Goal: Task Accomplishment & Management: Manage account settings

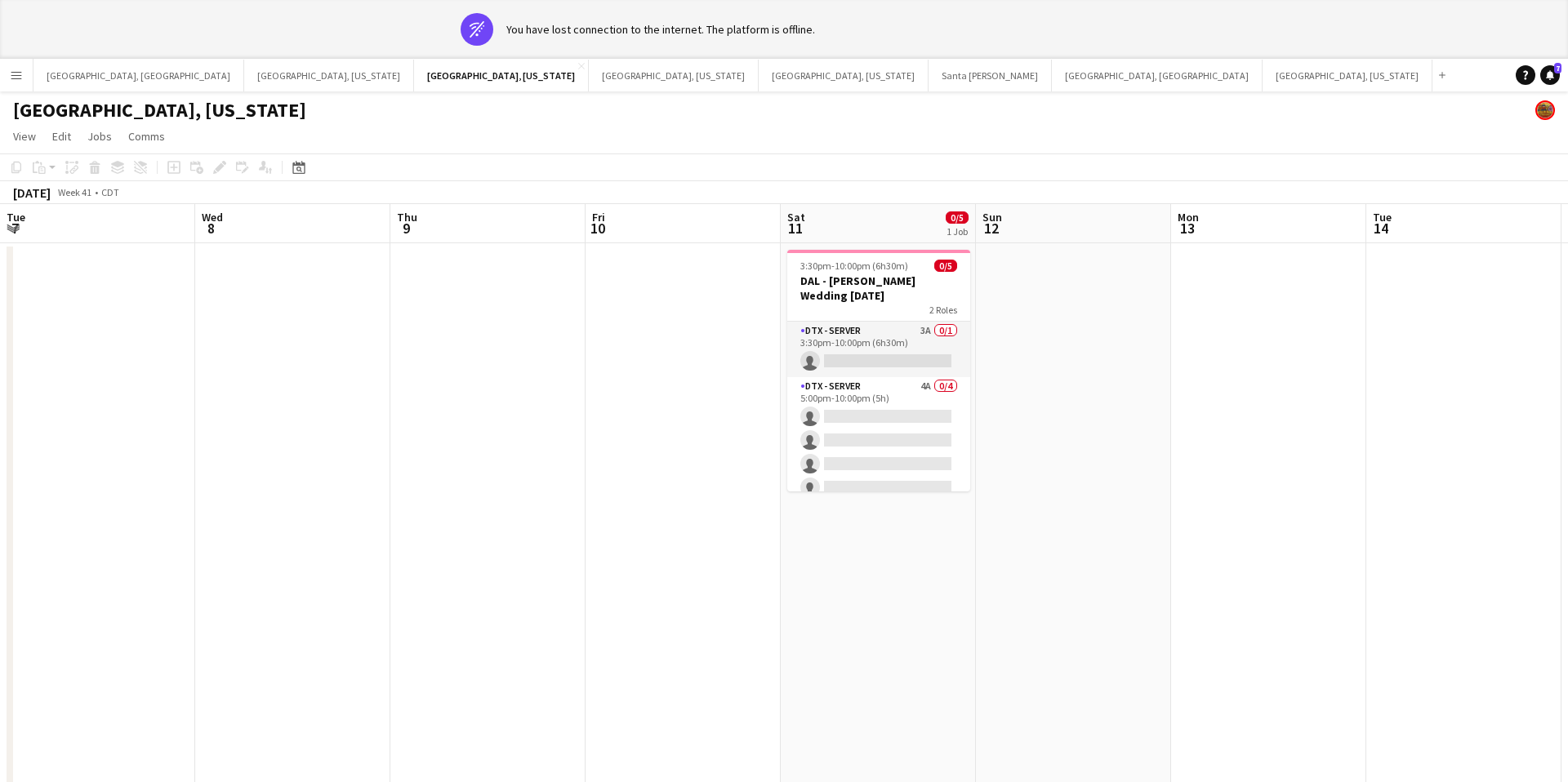
scroll to position [0, 549]
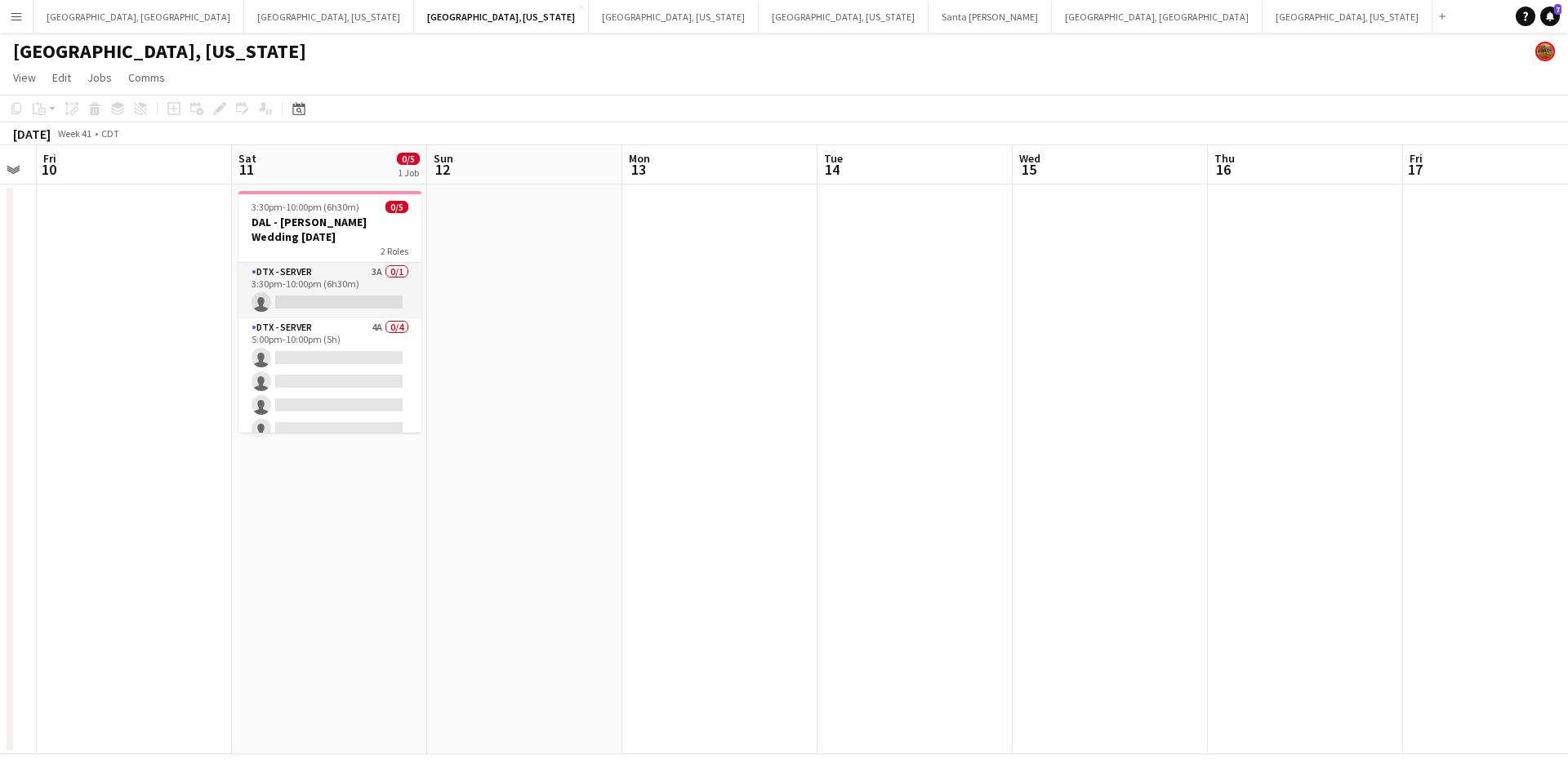
click at [20, 17] on app-icon "Menu" at bounding box center [16, 16] width 13 height 13
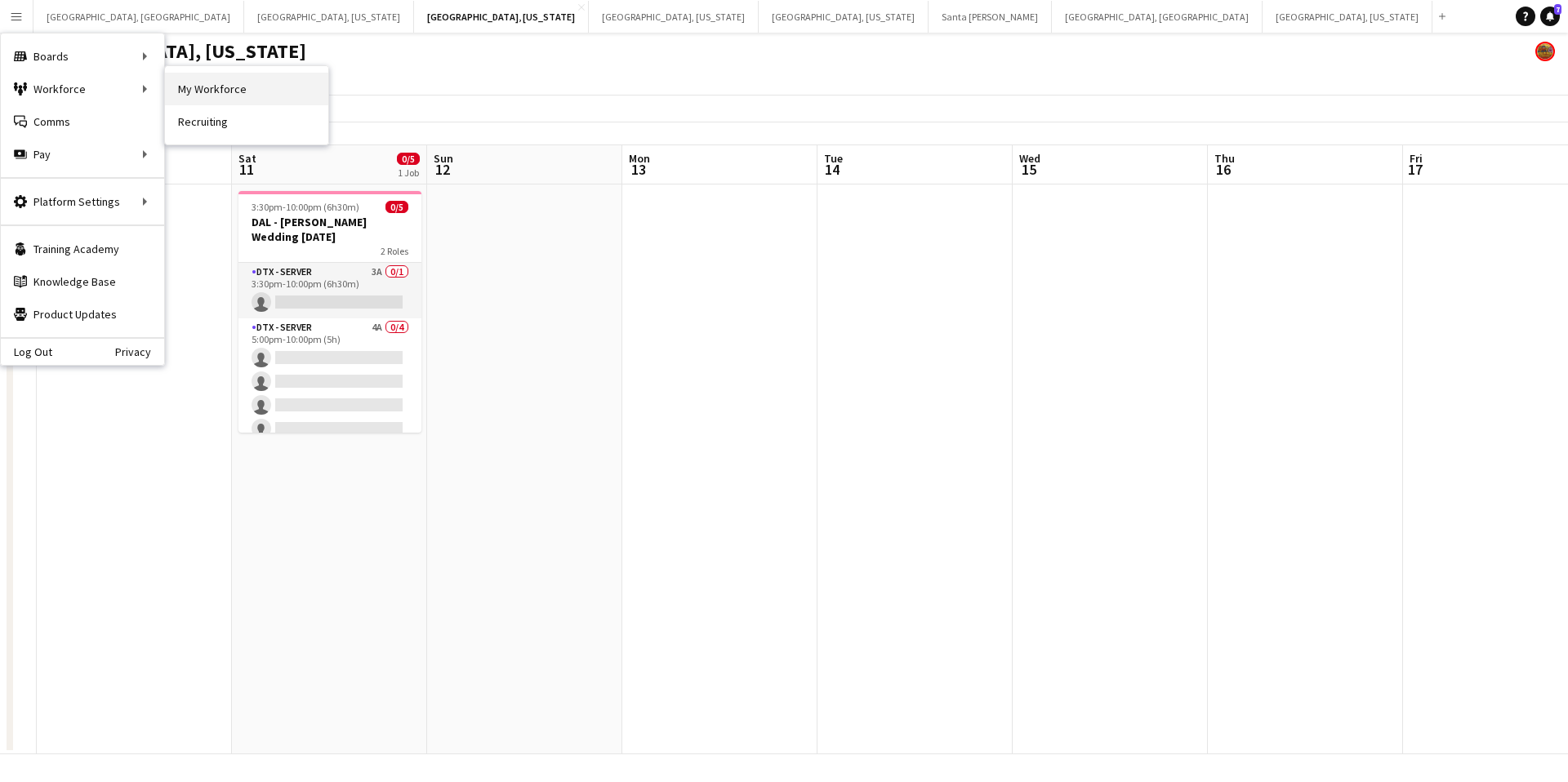
click at [180, 89] on link "My Workforce" at bounding box center [246, 89] width 163 height 32
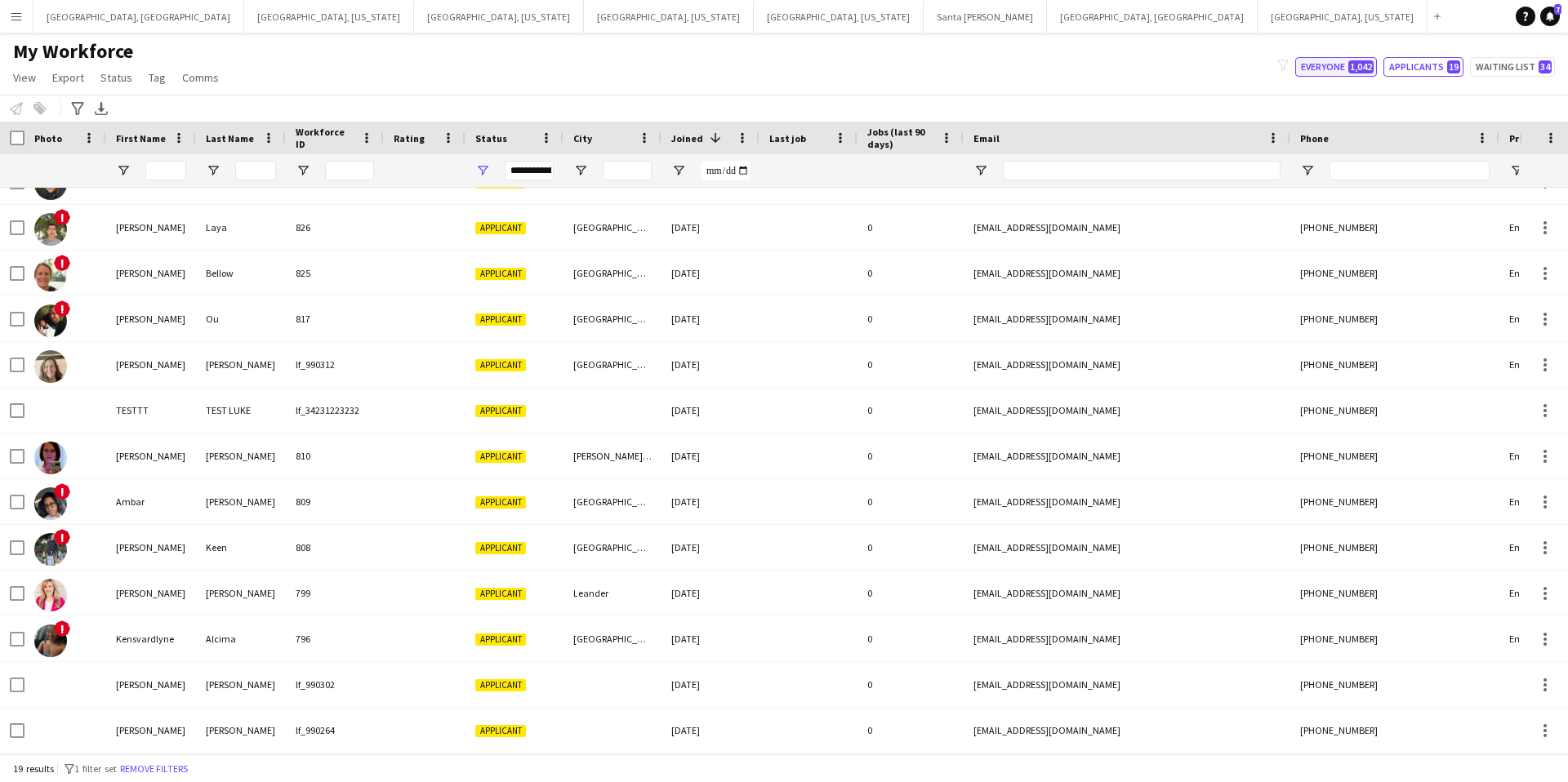
click at [1347, 70] on button "Everyone 1,042" at bounding box center [1337, 67] width 82 height 20
type input "**********"
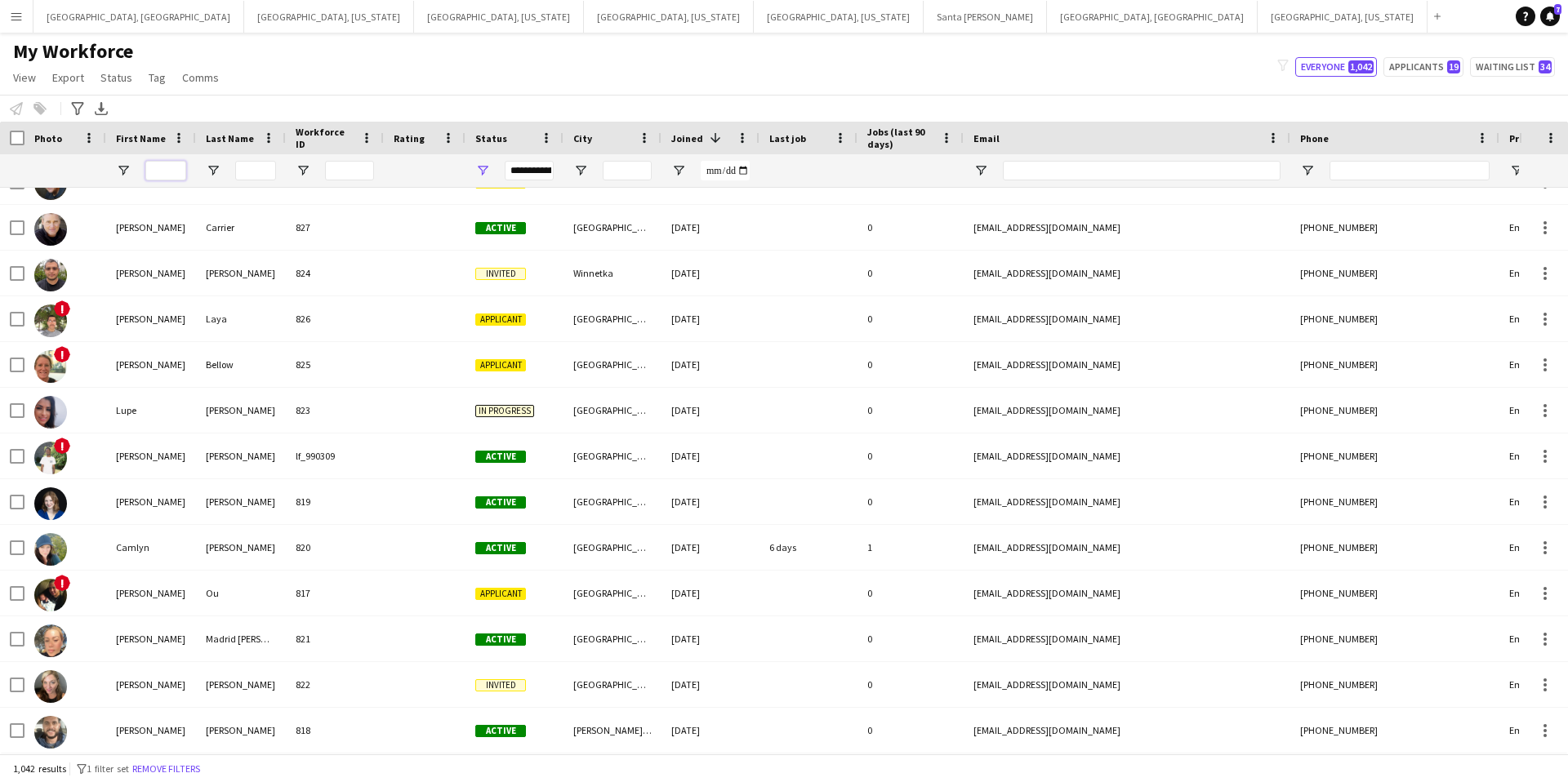
click at [167, 172] on input "First Name Filter Input" at bounding box center [166, 170] width 41 height 20
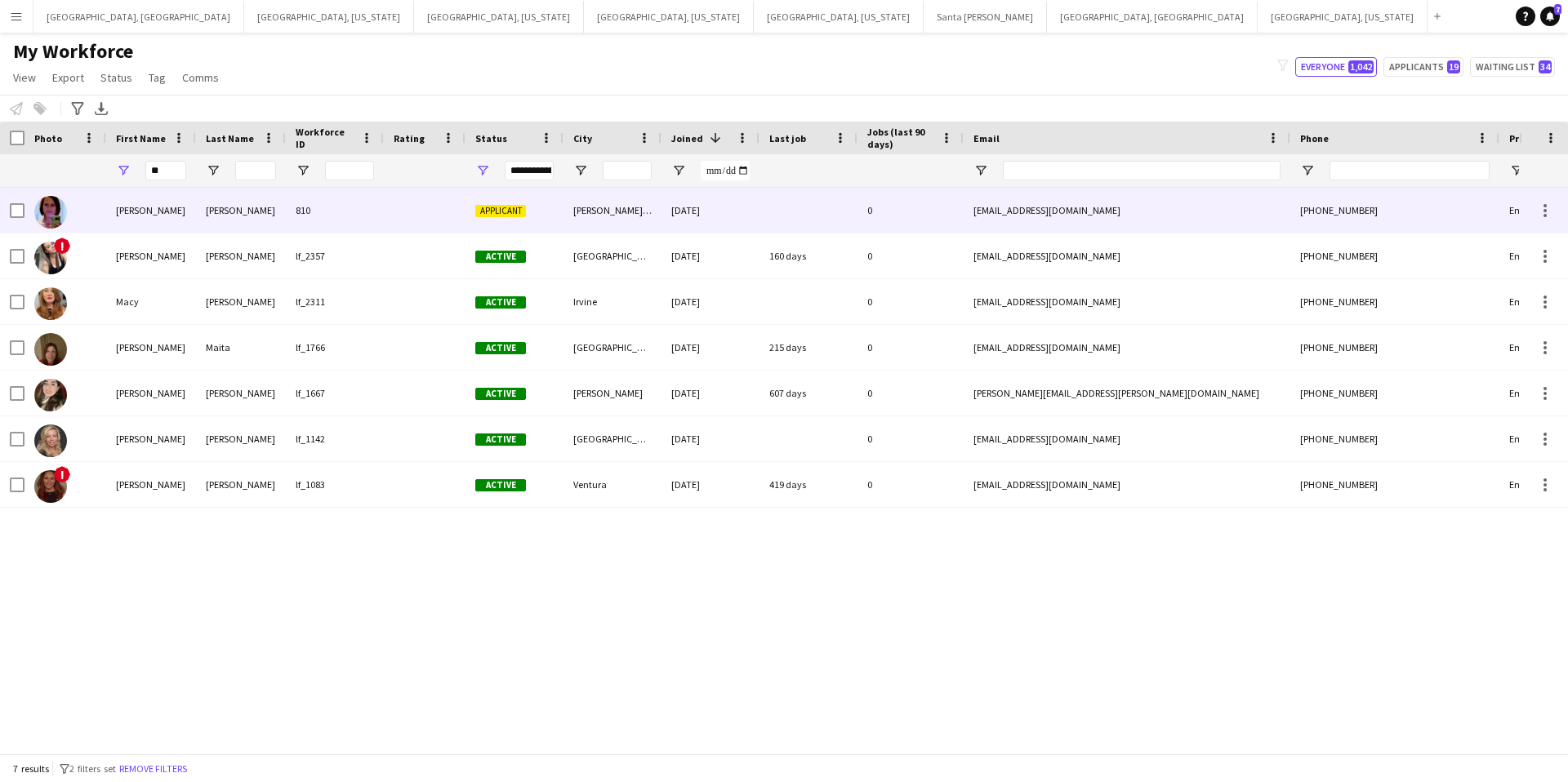
click at [631, 209] on div "[PERSON_NAME][DEMOGRAPHIC_DATA]" at bounding box center [613, 210] width 98 height 45
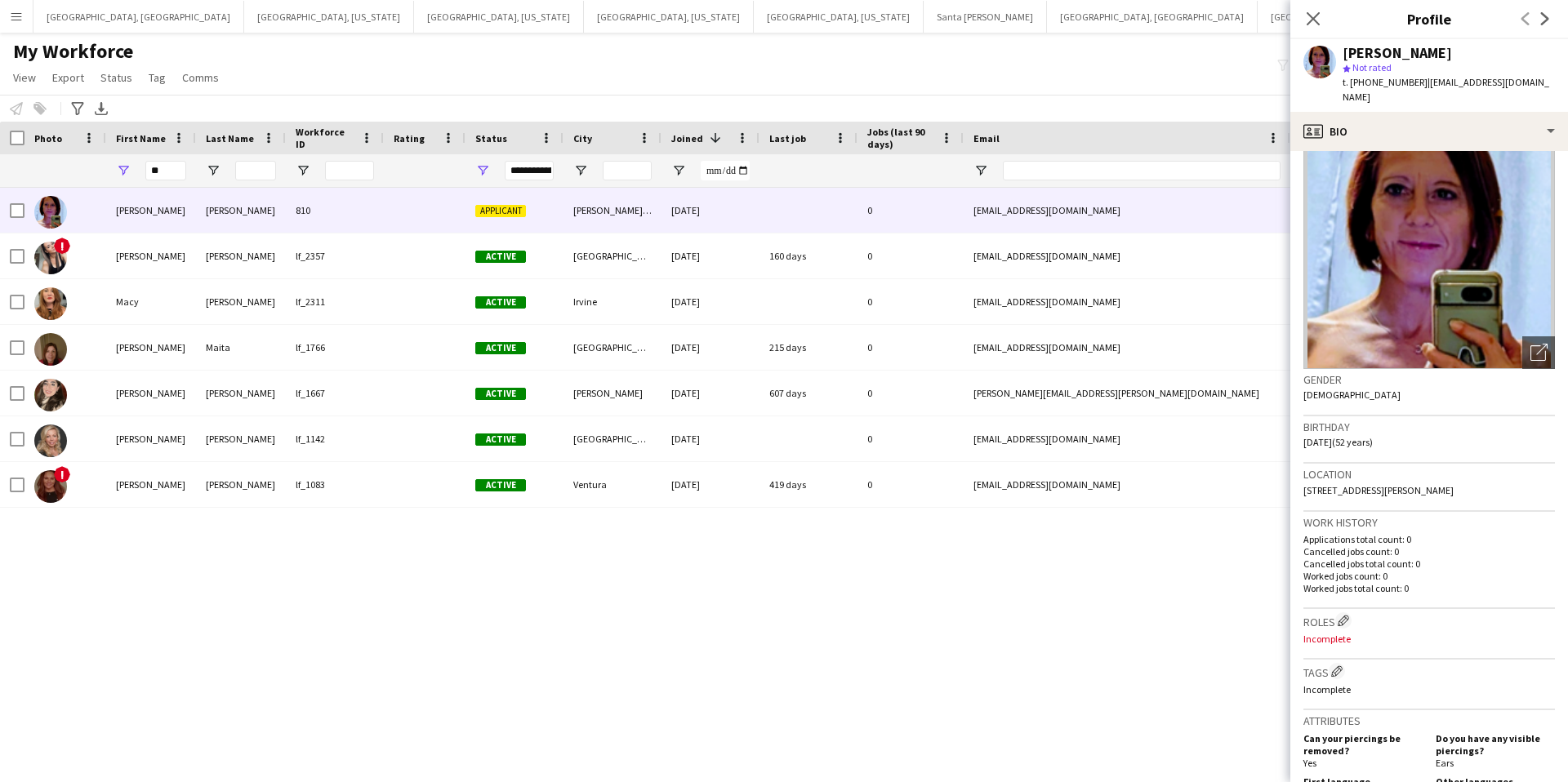
scroll to position [42, 0]
drag, startPoint x: 166, startPoint y: 170, endPoint x: 141, endPoint y: 170, distance: 25.0
click at [141, 170] on div "**" at bounding box center [151, 170] width 90 height 32
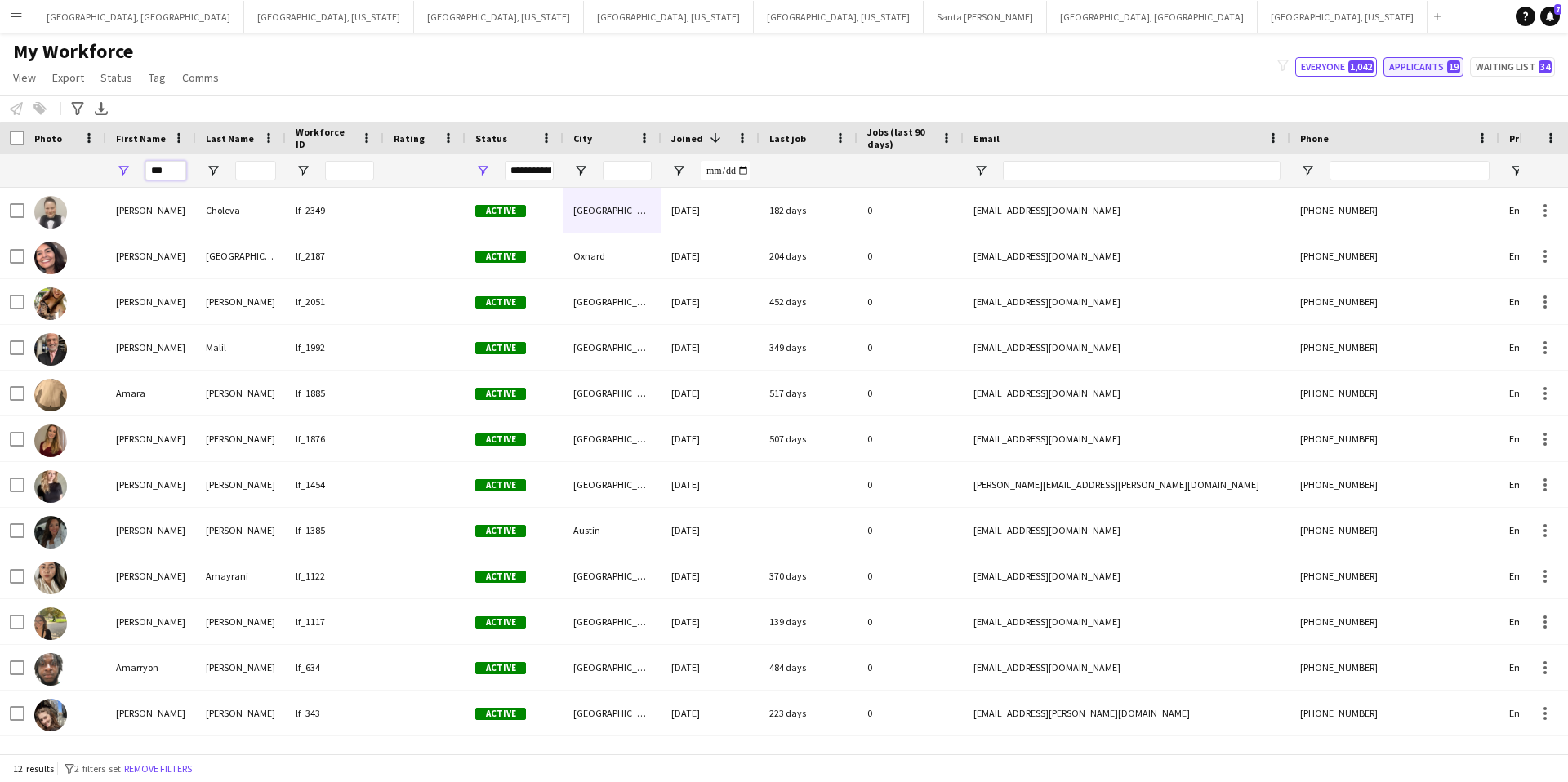
type input "***"
click at [1407, 57] on button "Applicants 19" at bounding box center [1424, 67] width 80 height 20
type input "**********"
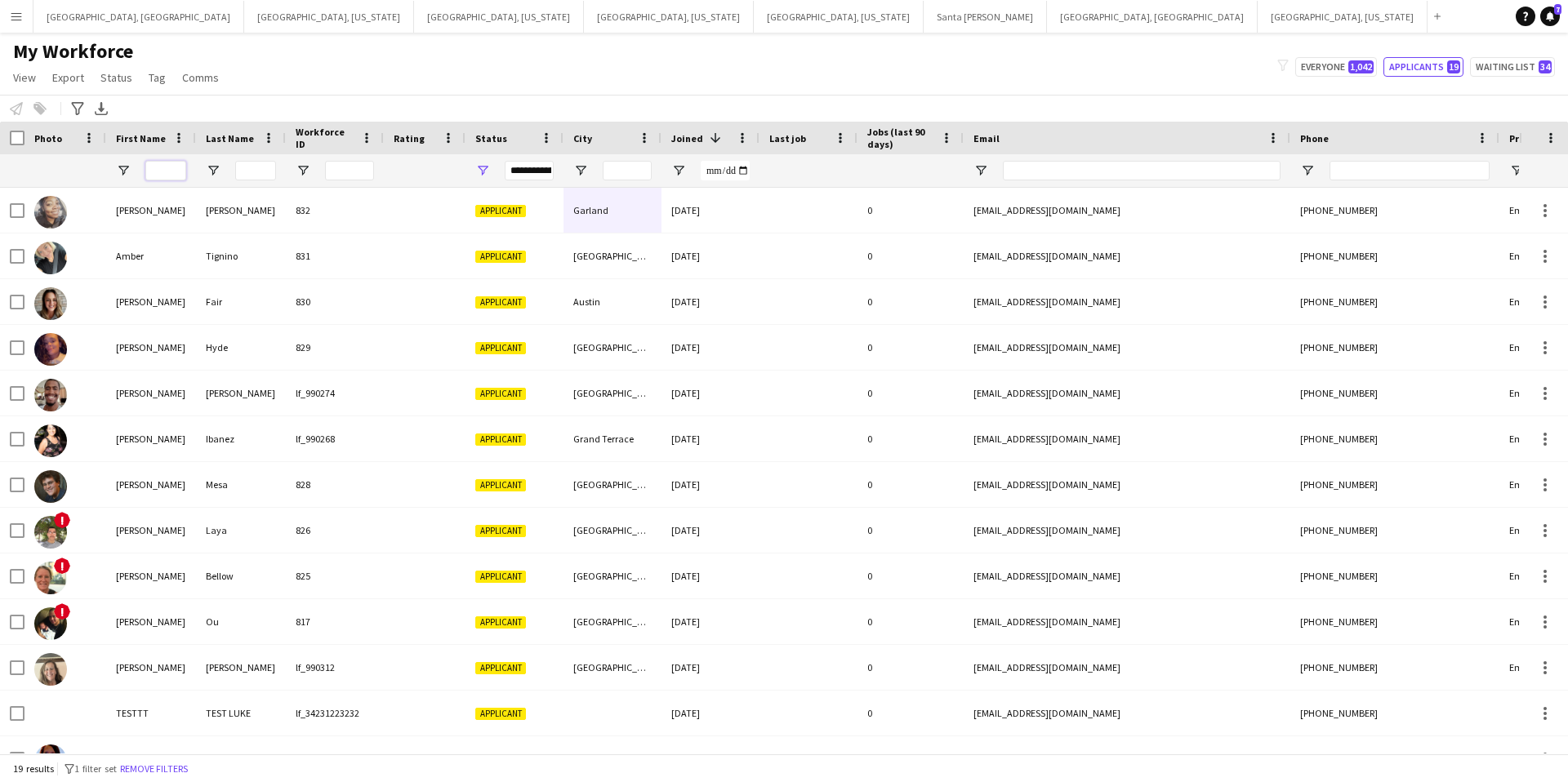
click at [167, 177] on input "First Name Filter Input" at bounding box center [166, 170] width 41 height 20
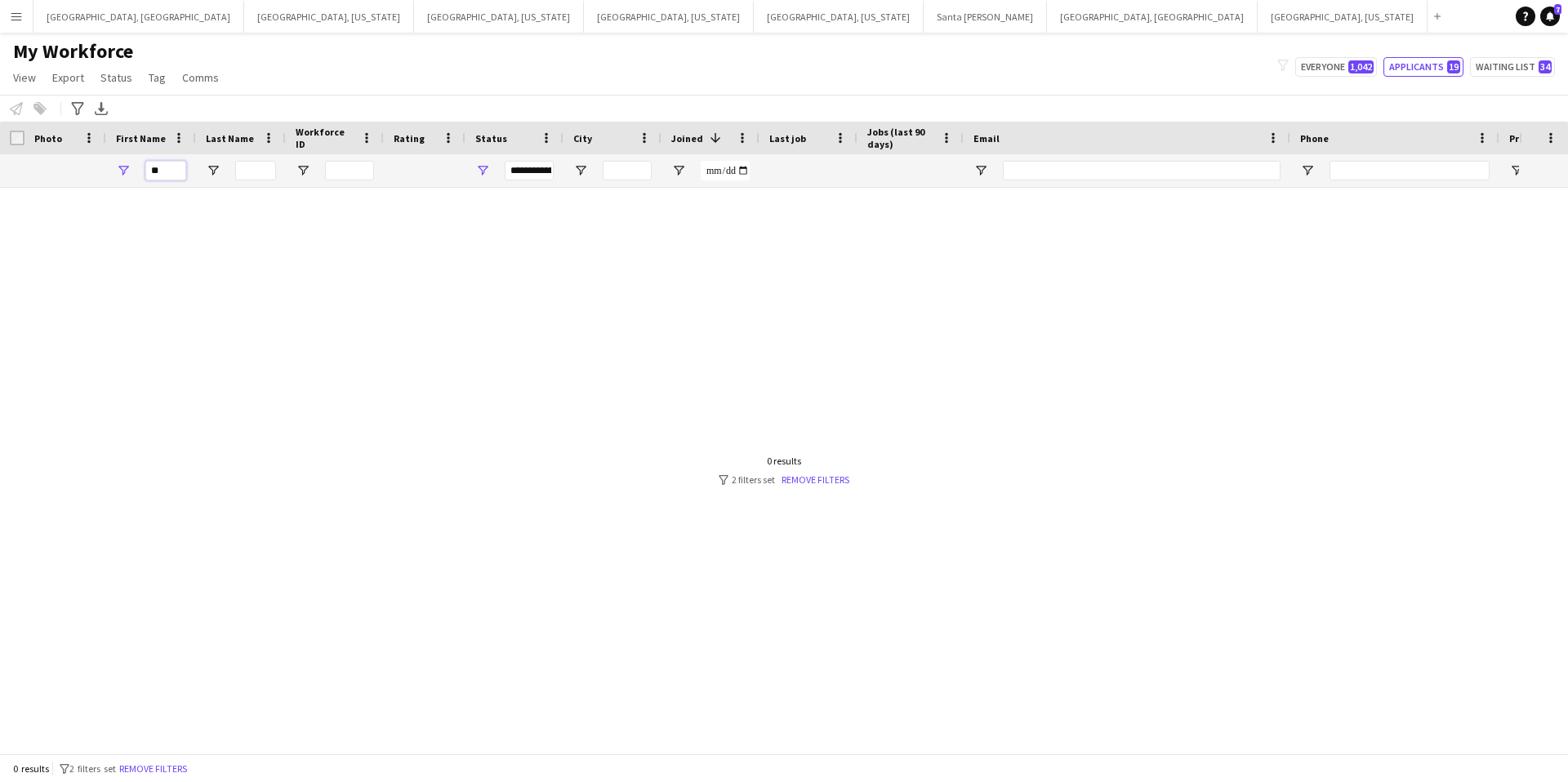
type input "*"
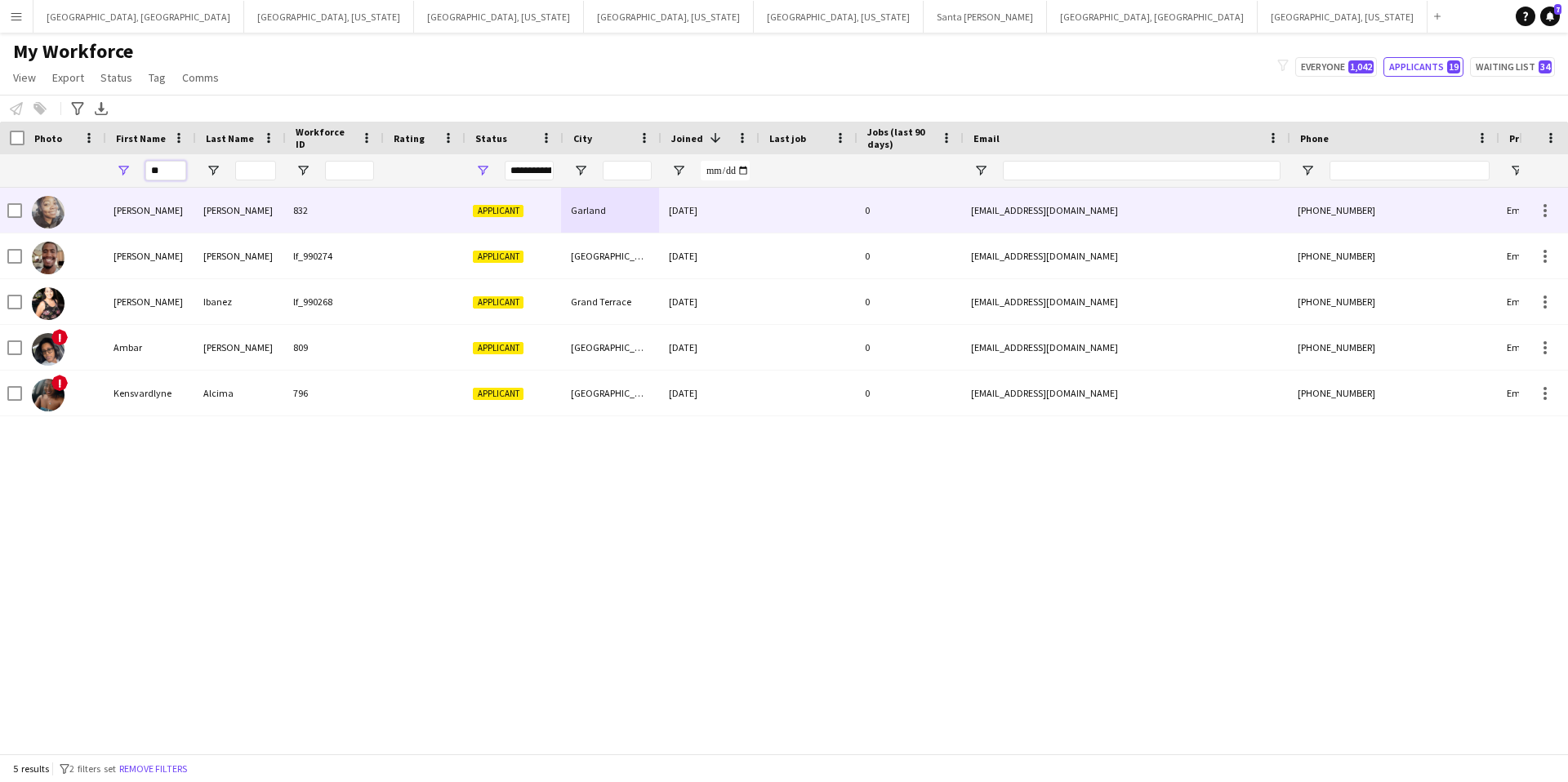
scroll to position [0, 3]
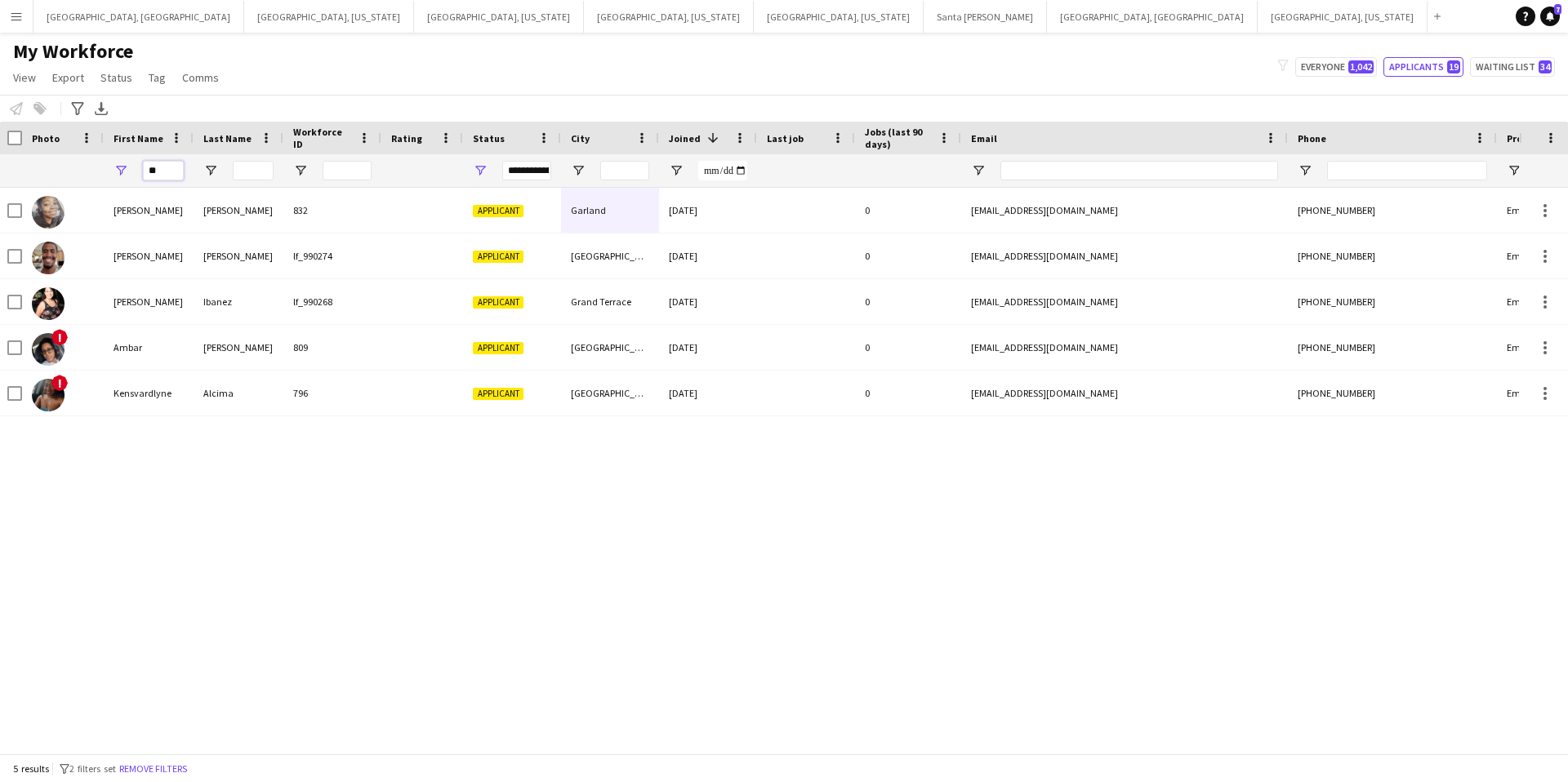
type input "**"
click at [7, 15] on button "Menu" at bounding box center [16, 16] width 32 height 32
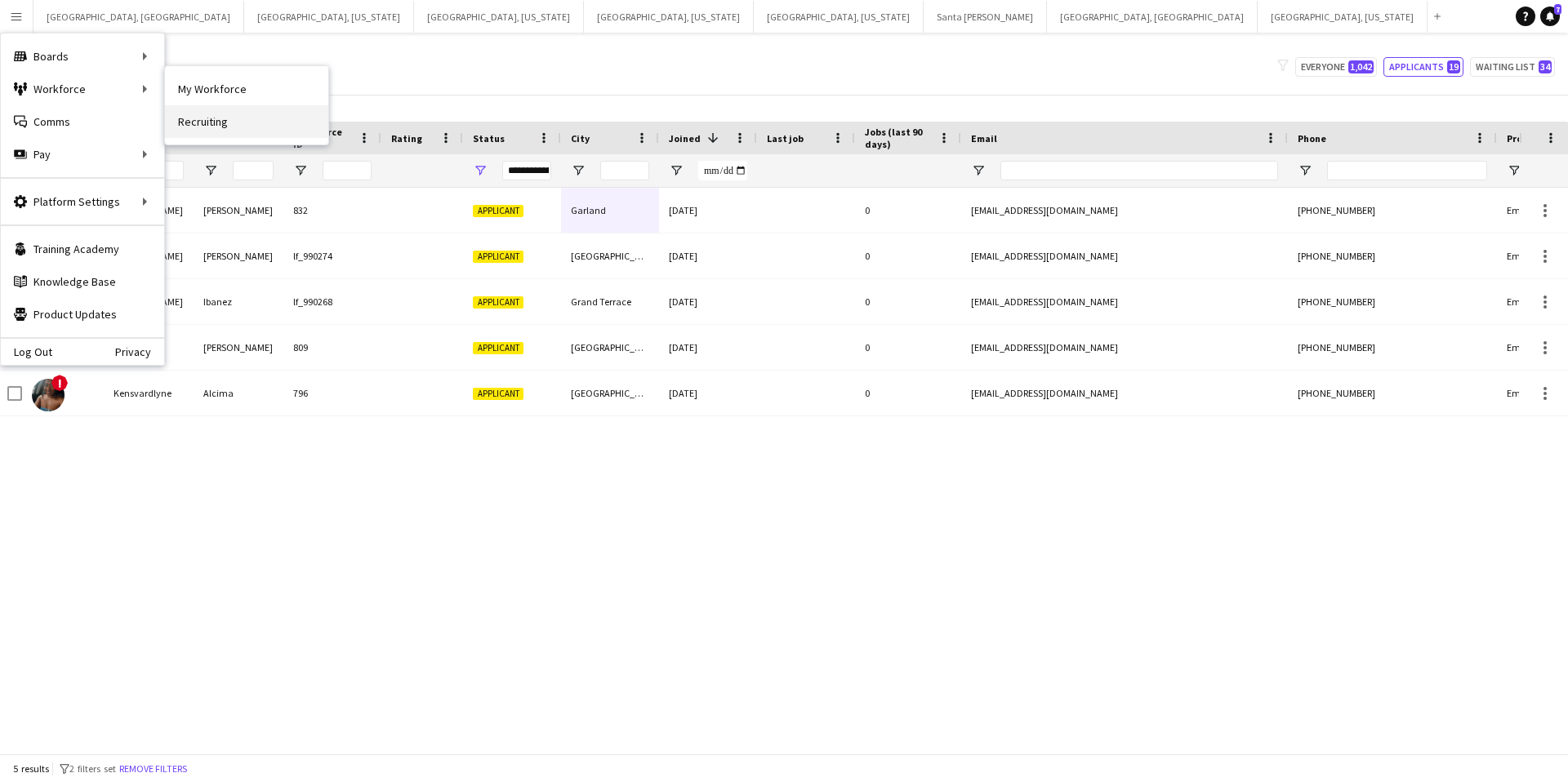
click at [215, 123] on link "Recruiting" at bounding box center [246, 122] width 163 height 32
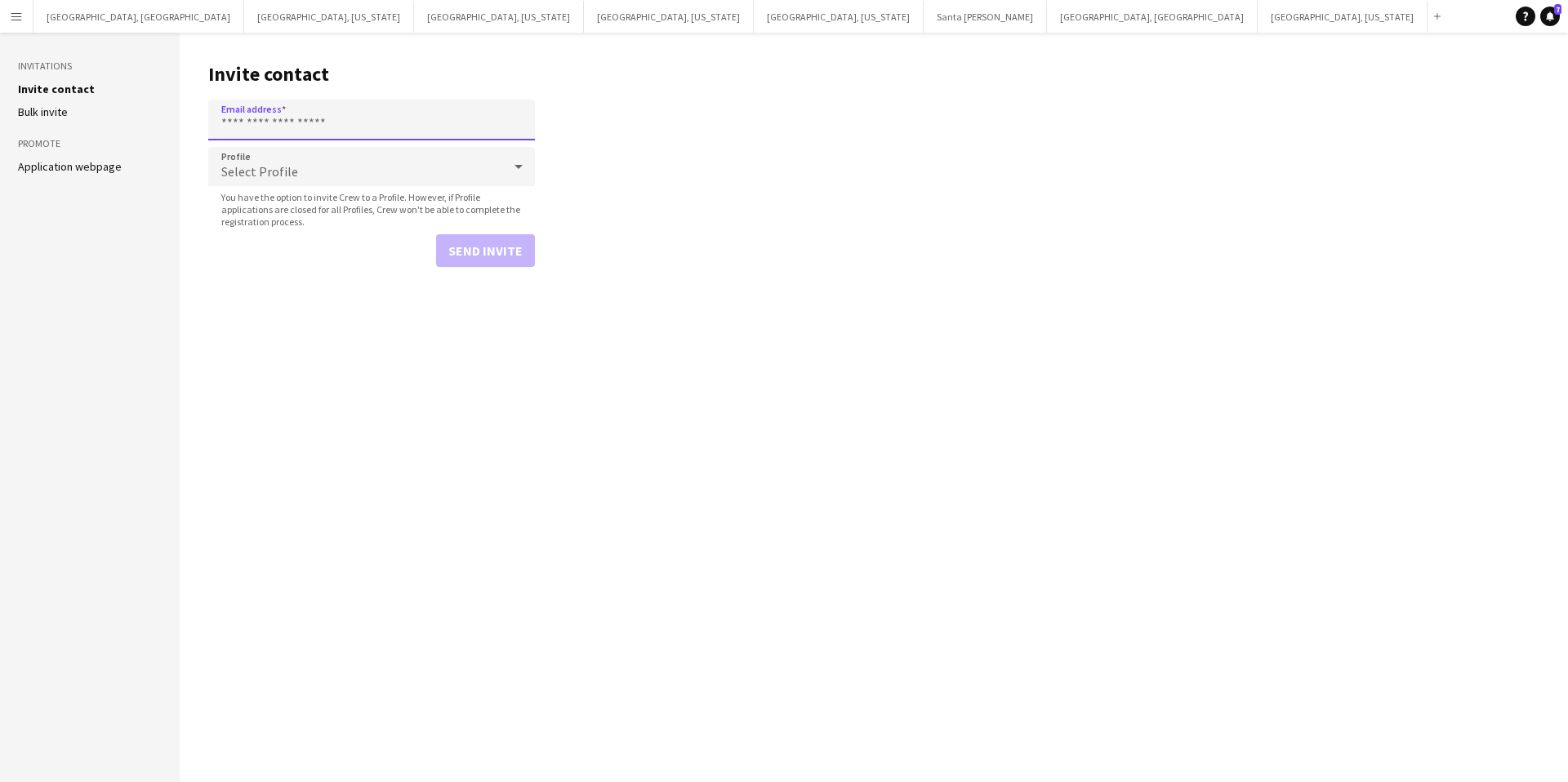
click at [290, 115] on input "Email address" at bounding box center [372, 120] width 327 height 41
paste input "**********"
type input "**********"
click at [479, 247] on button "Send invite" at bounding box center [486, 251] width 99 height 32
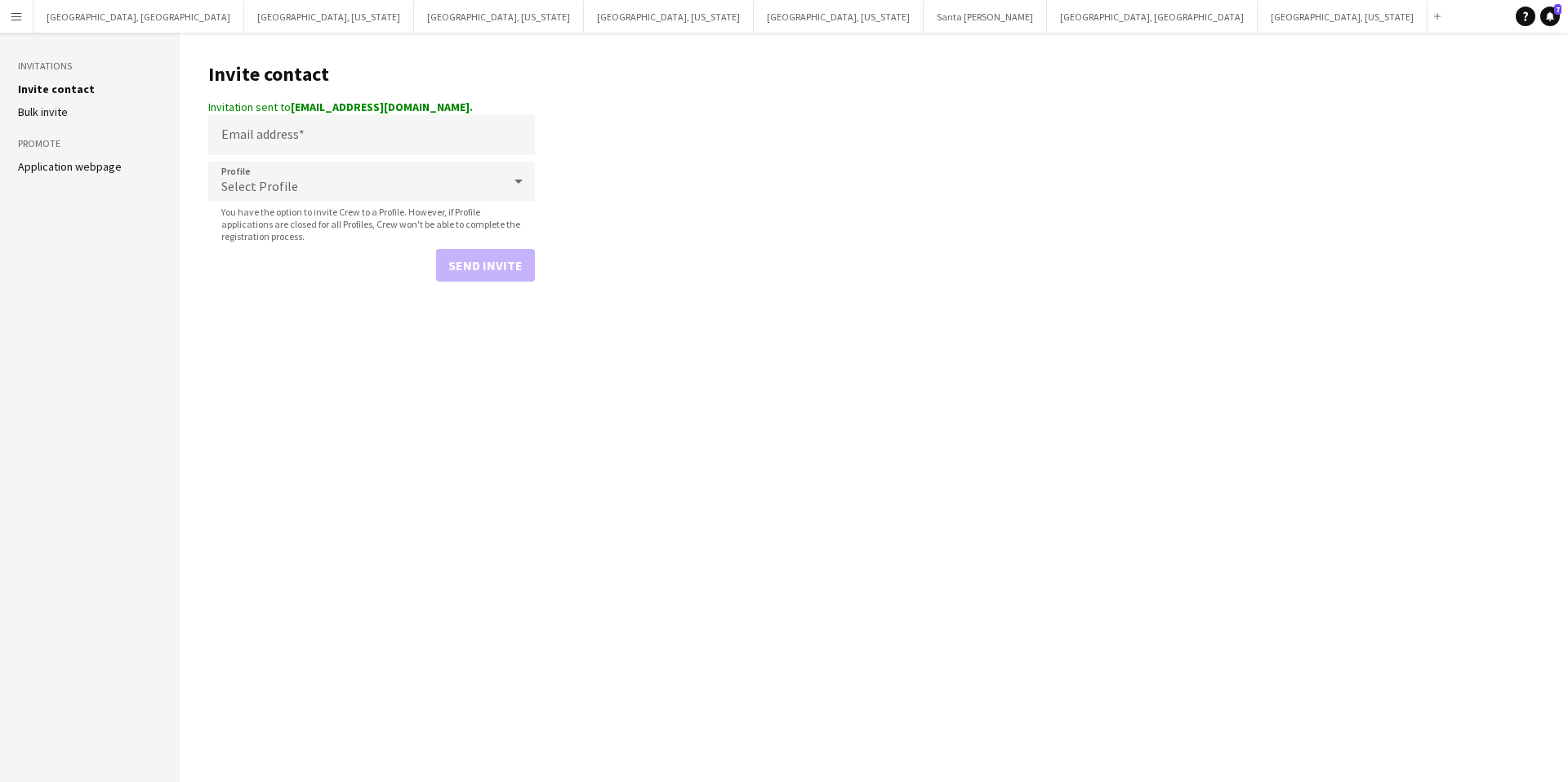
drag, startPoint x: 0, startPoint y: 4, endPoint x: 9, endPoint y: 9, distance: 10.3
click at [2, 4] on button "Menu" at bounding box center [16, 16] width 32 height 32
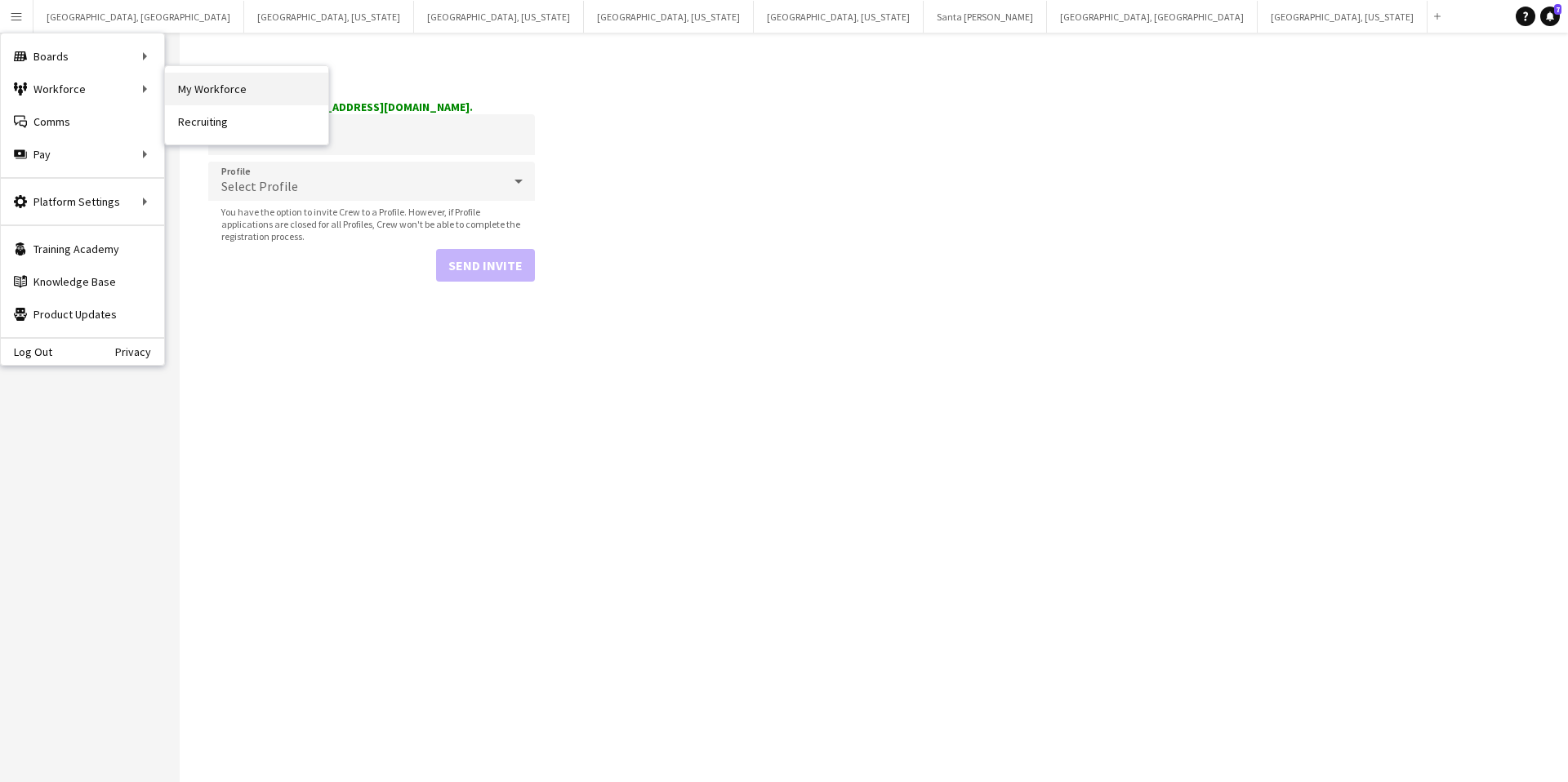
click at [196, 84] on link "My Workforce" at bounding box center [246, 89] width 163 height 32
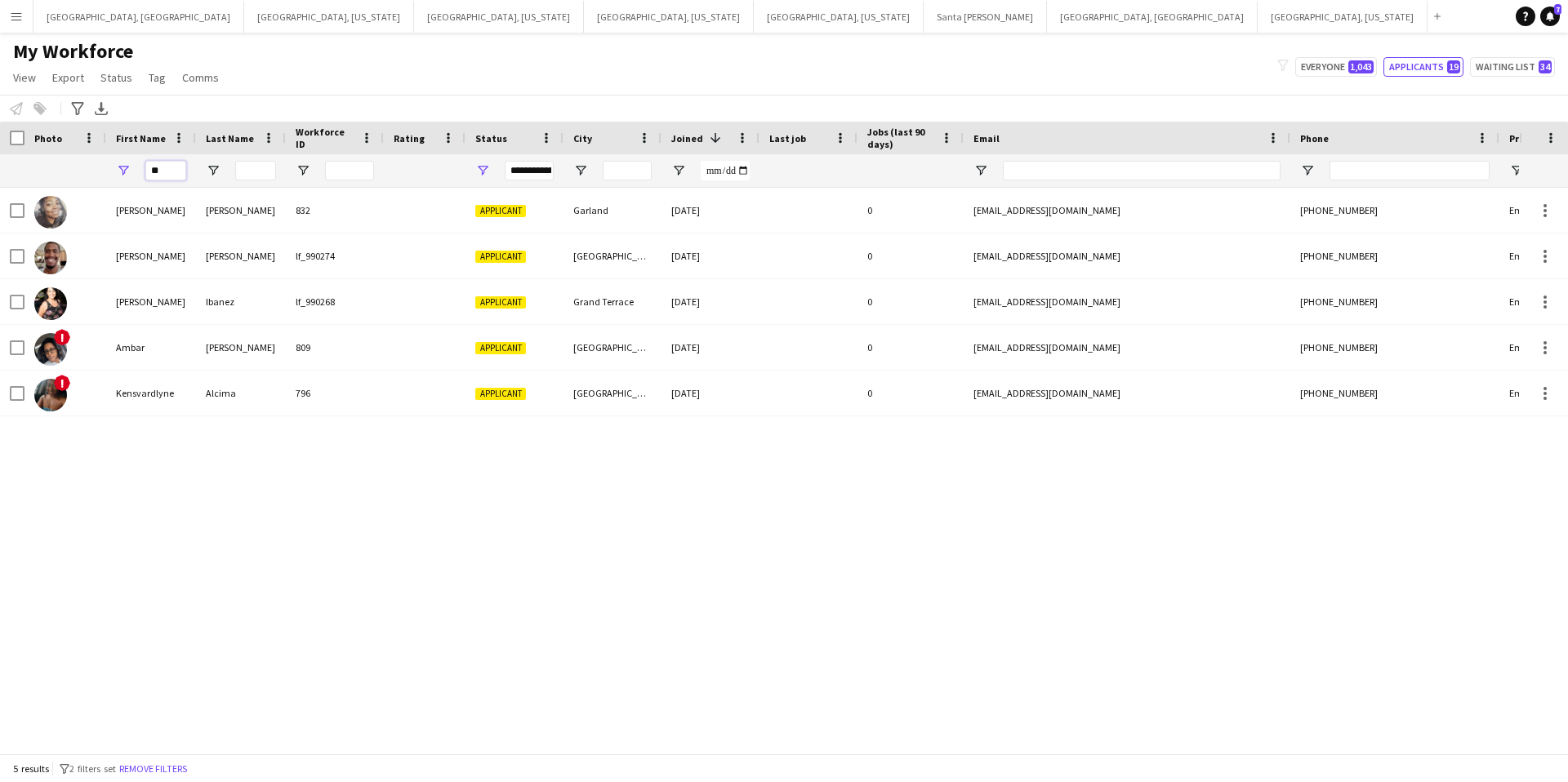
drag, startPoint x: 171, startPoint y: 174, endPoint x: 118, endPoint y: 174, distance: 53.0
click at [118, 174] on div "**" at bounding box center [151, 170] width 90 height 32
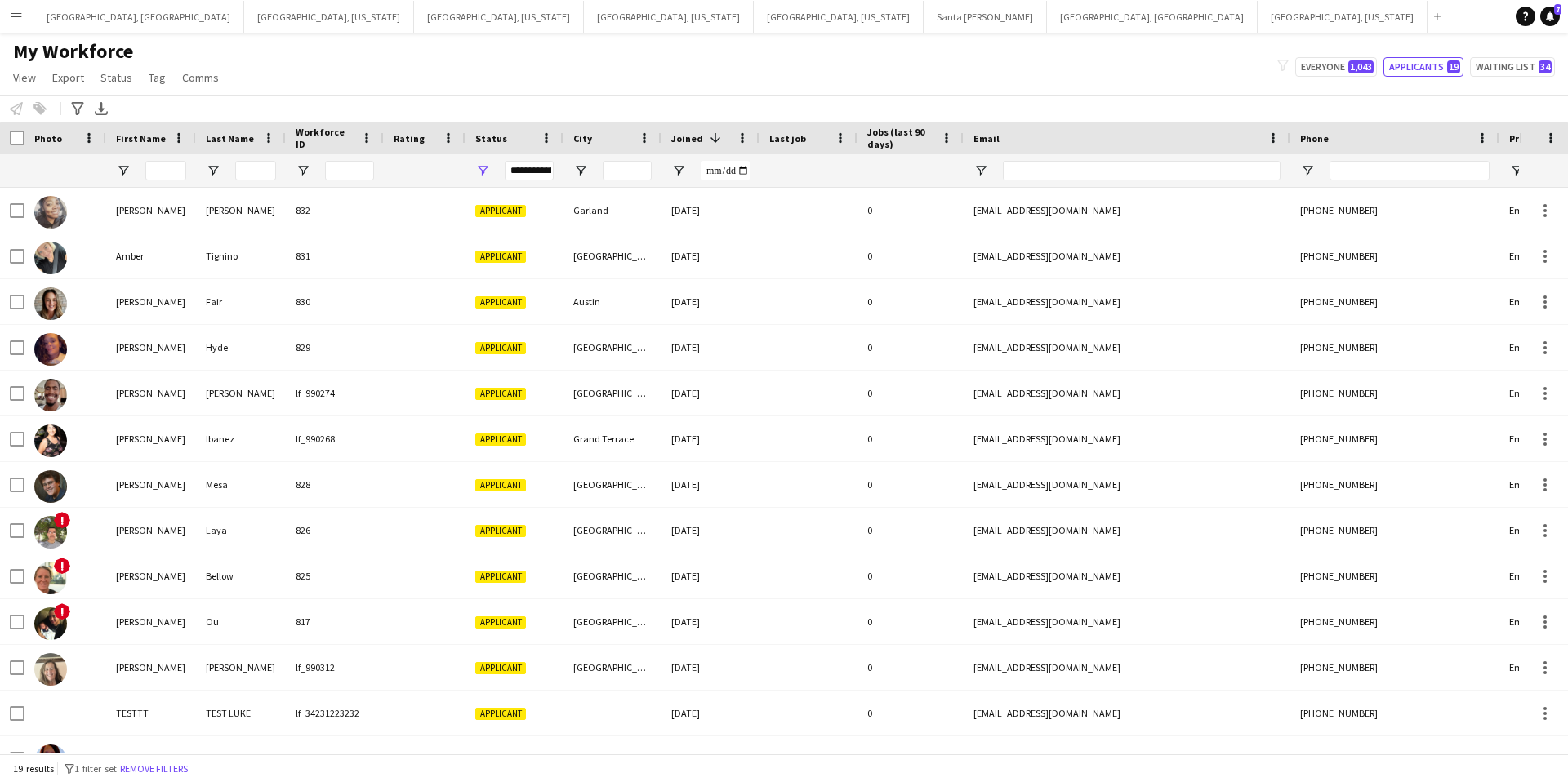
click at [17, 18] on app-icon "Menu" at bounding box center [16, 16] width 13 height 13
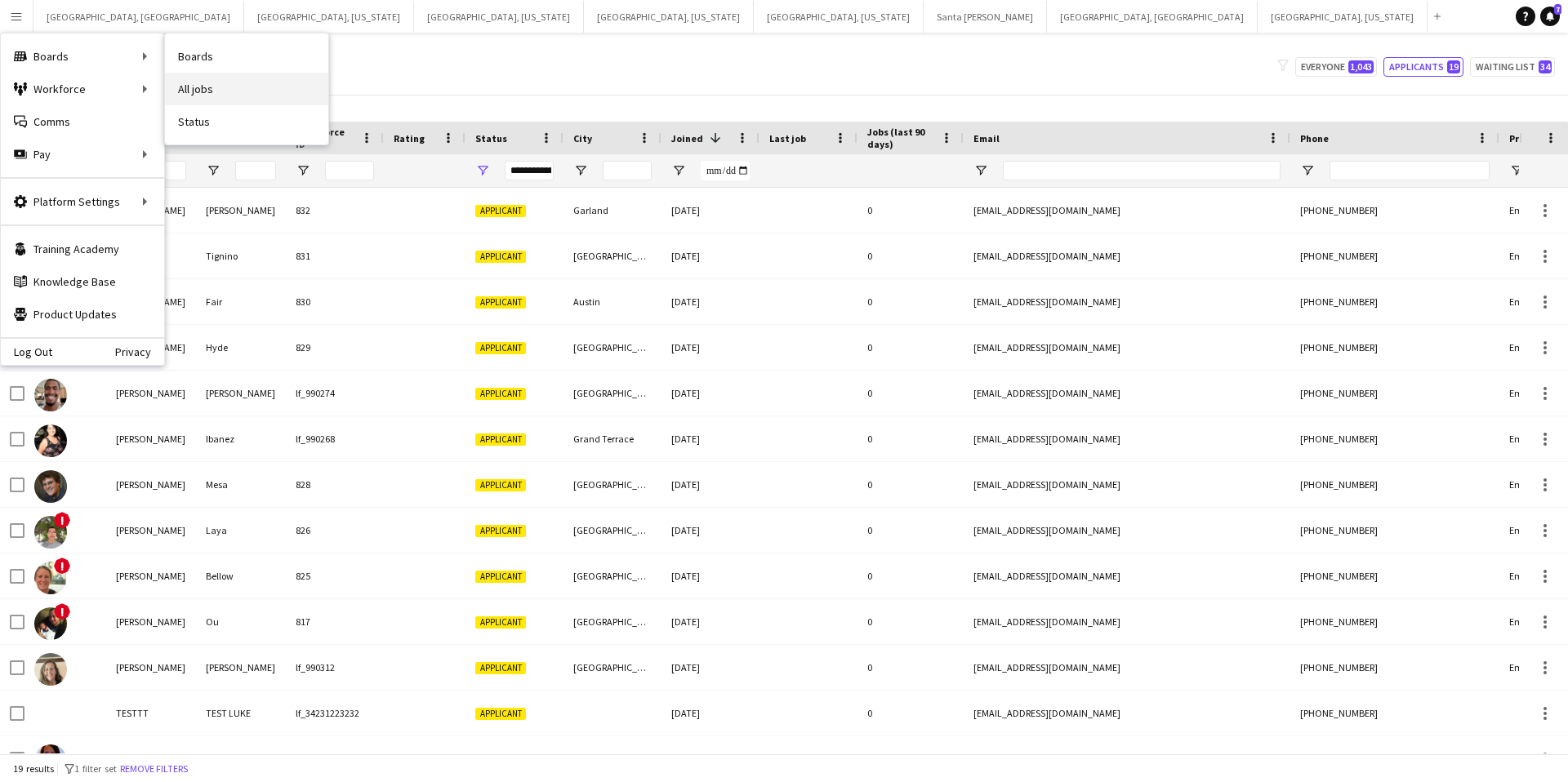
click at [197, 84] on link "All jobs" at bounding box center [246, 89] width 163 height 32
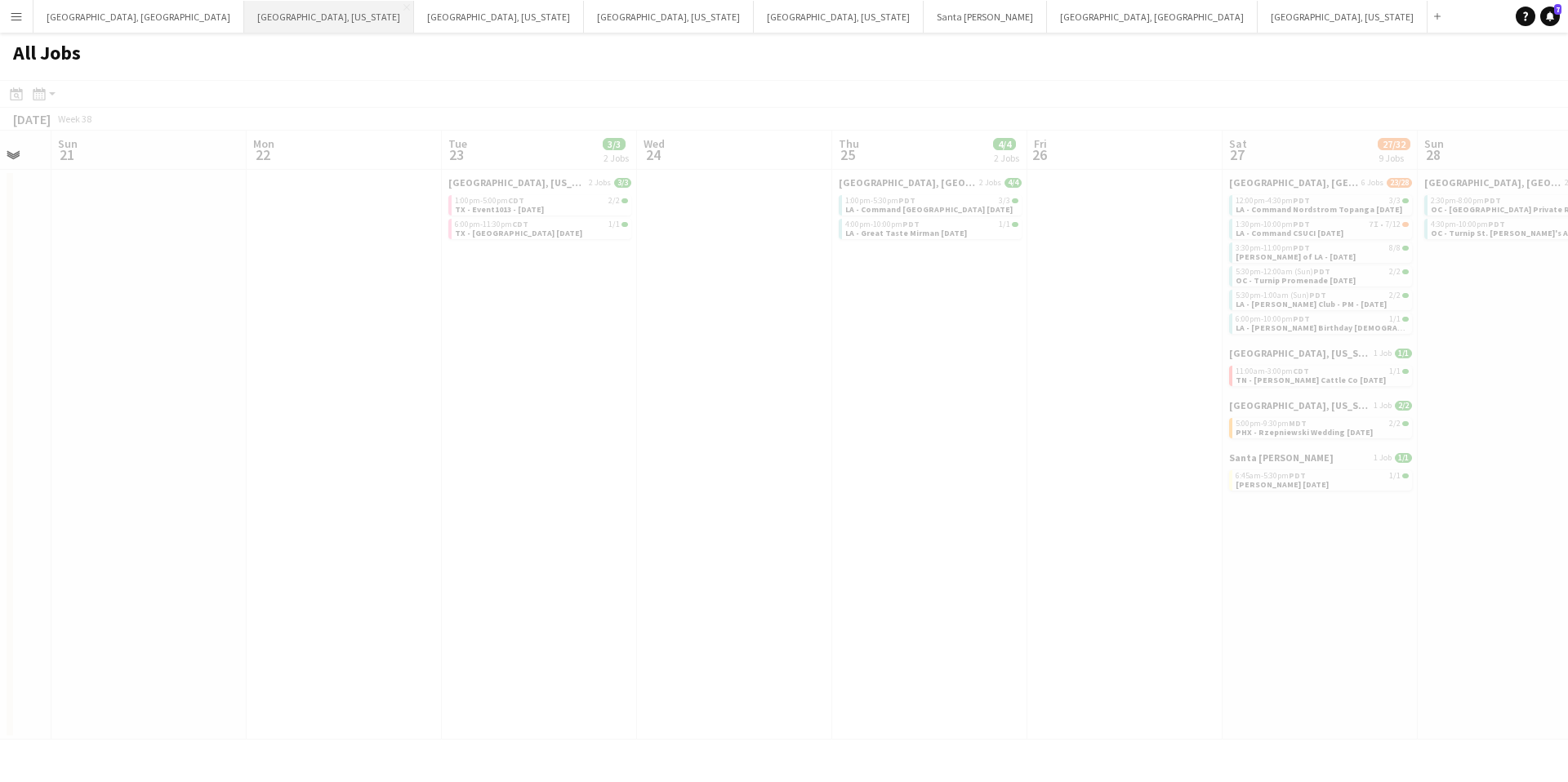
scroll to position [0, 337]
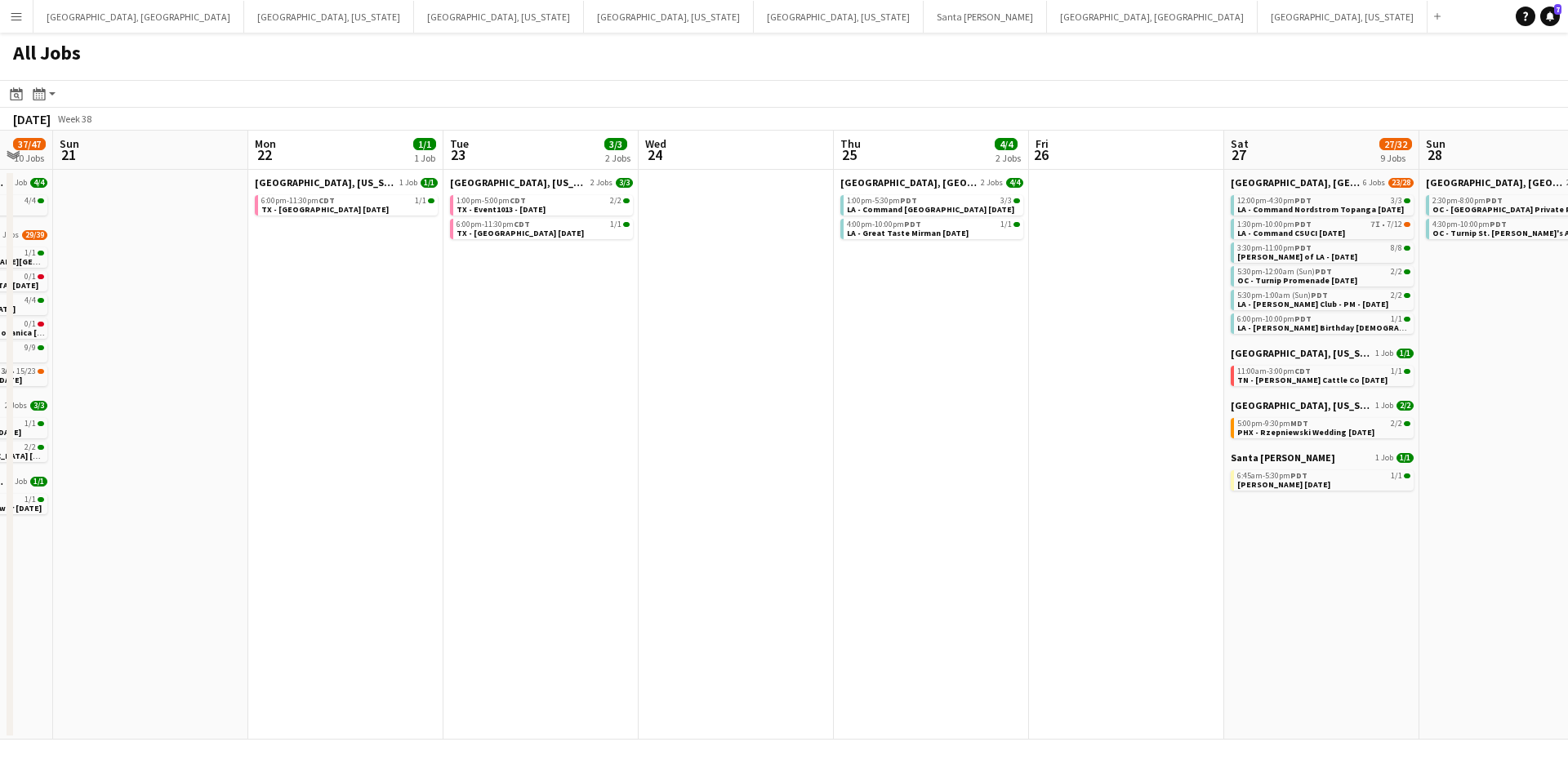
click at [22, 17] on app-icon "Menu" at bounding box center [16, 16] width 13 height 13
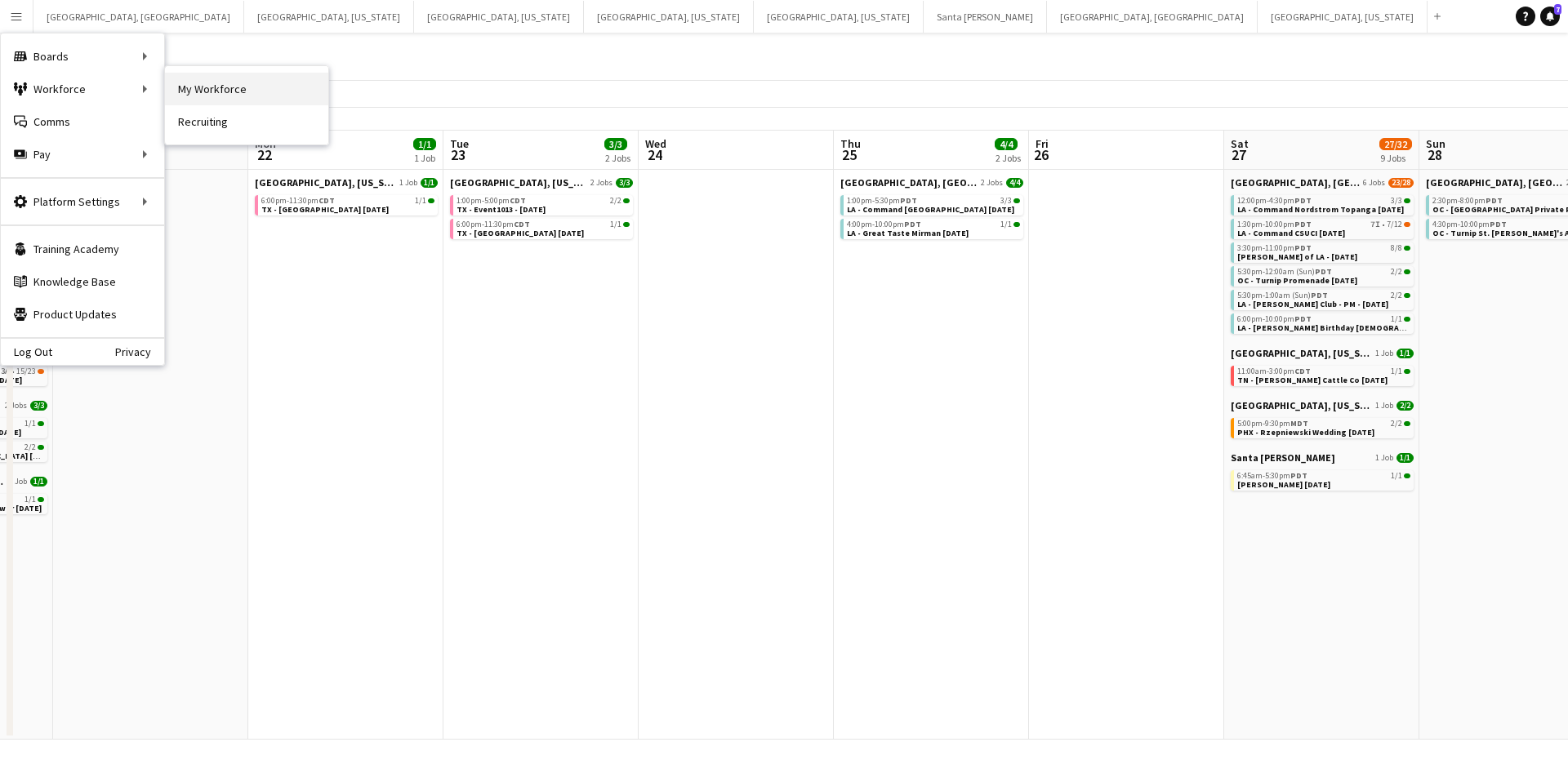
click at [210, 91] on link "My Workforce" at bounding box center [246, 89] width 163 height 32
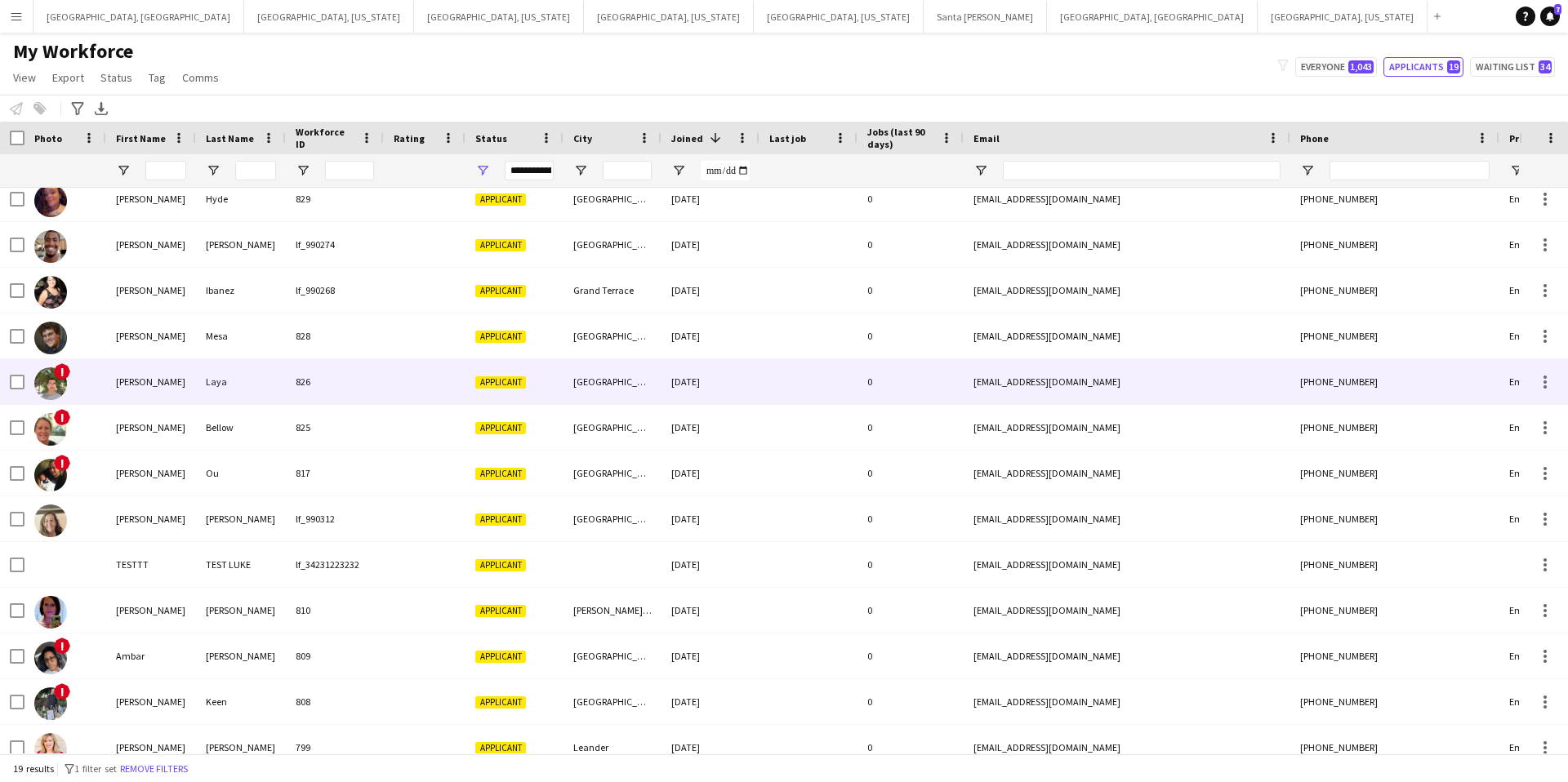
scroll to position [303, 0]
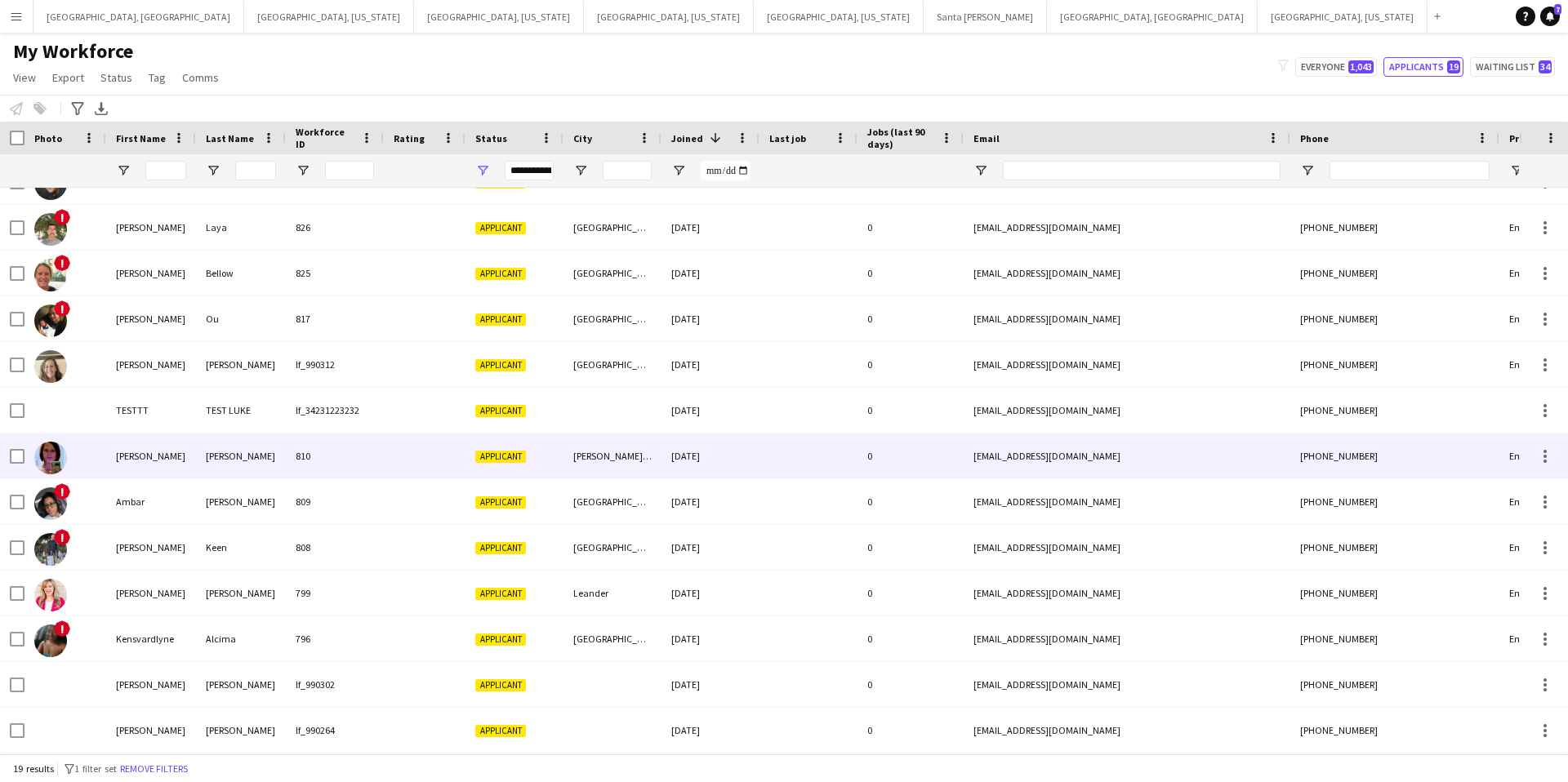
click at [452, 460] on div at bounding box center [425, 455] width 82 height 45
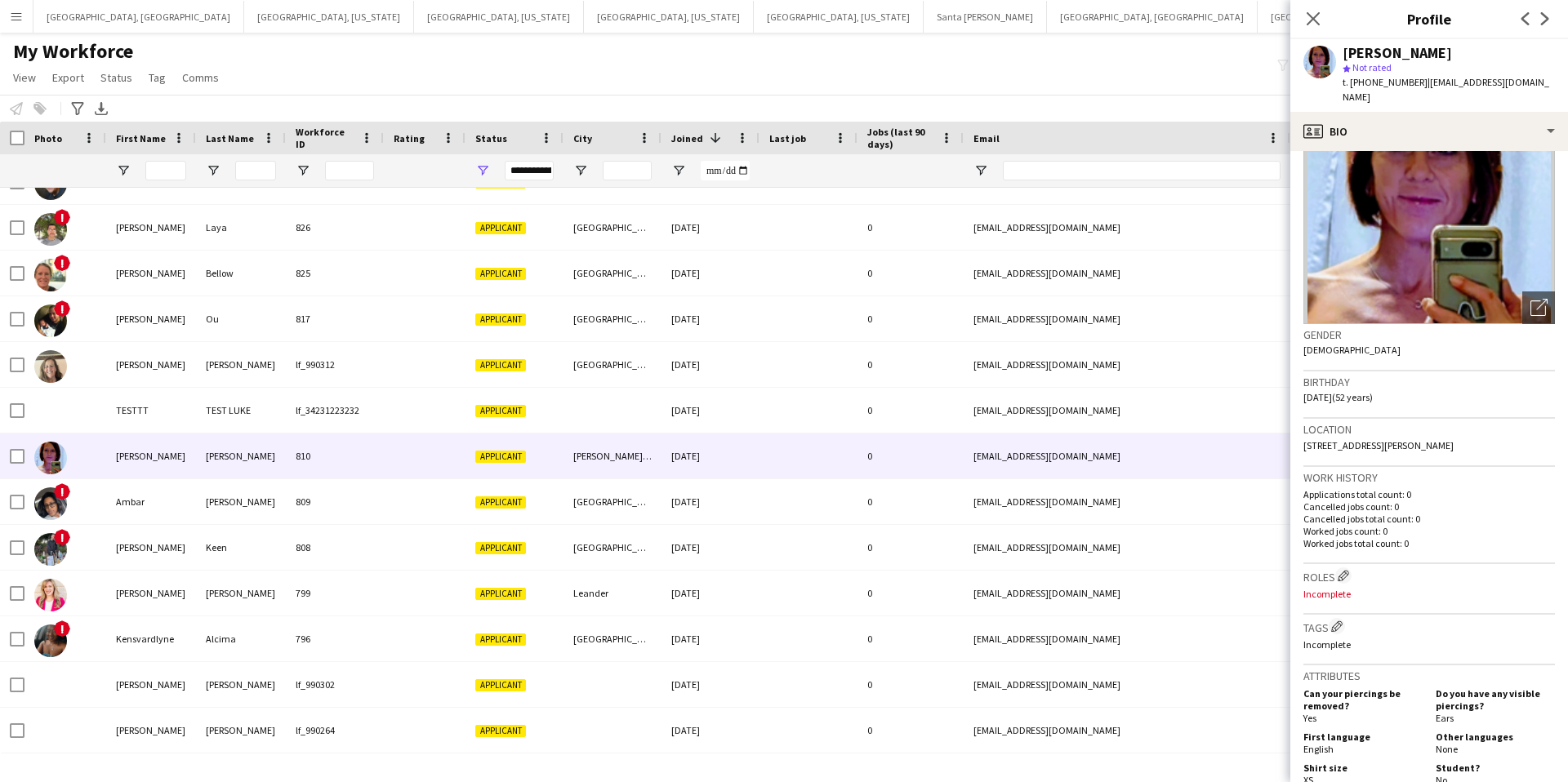
scroll to position [0, 0]
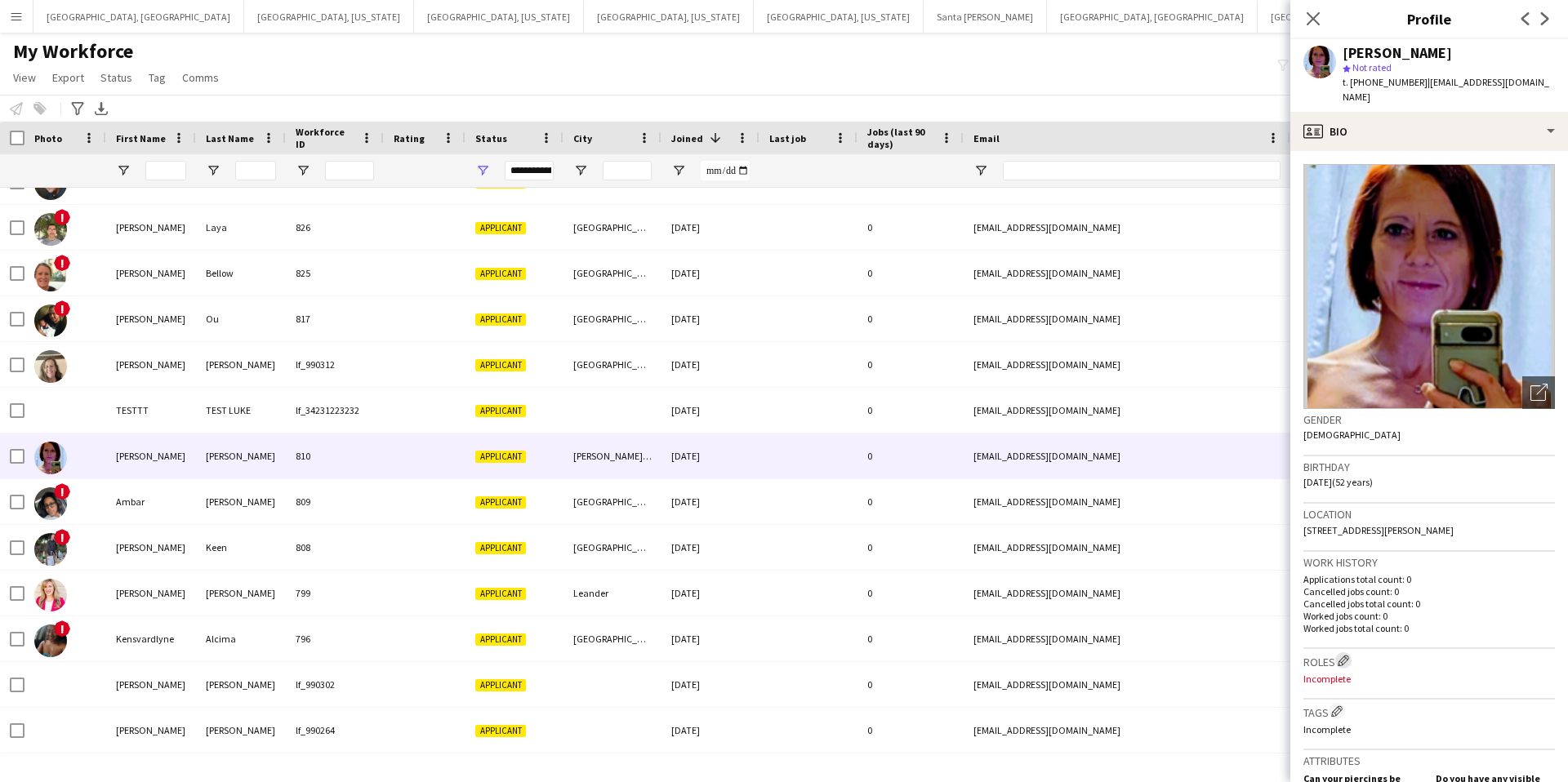
click at [1347, 652] on button "Edit crew company roles" at bounding box center [1343, 660] width 16 height 16
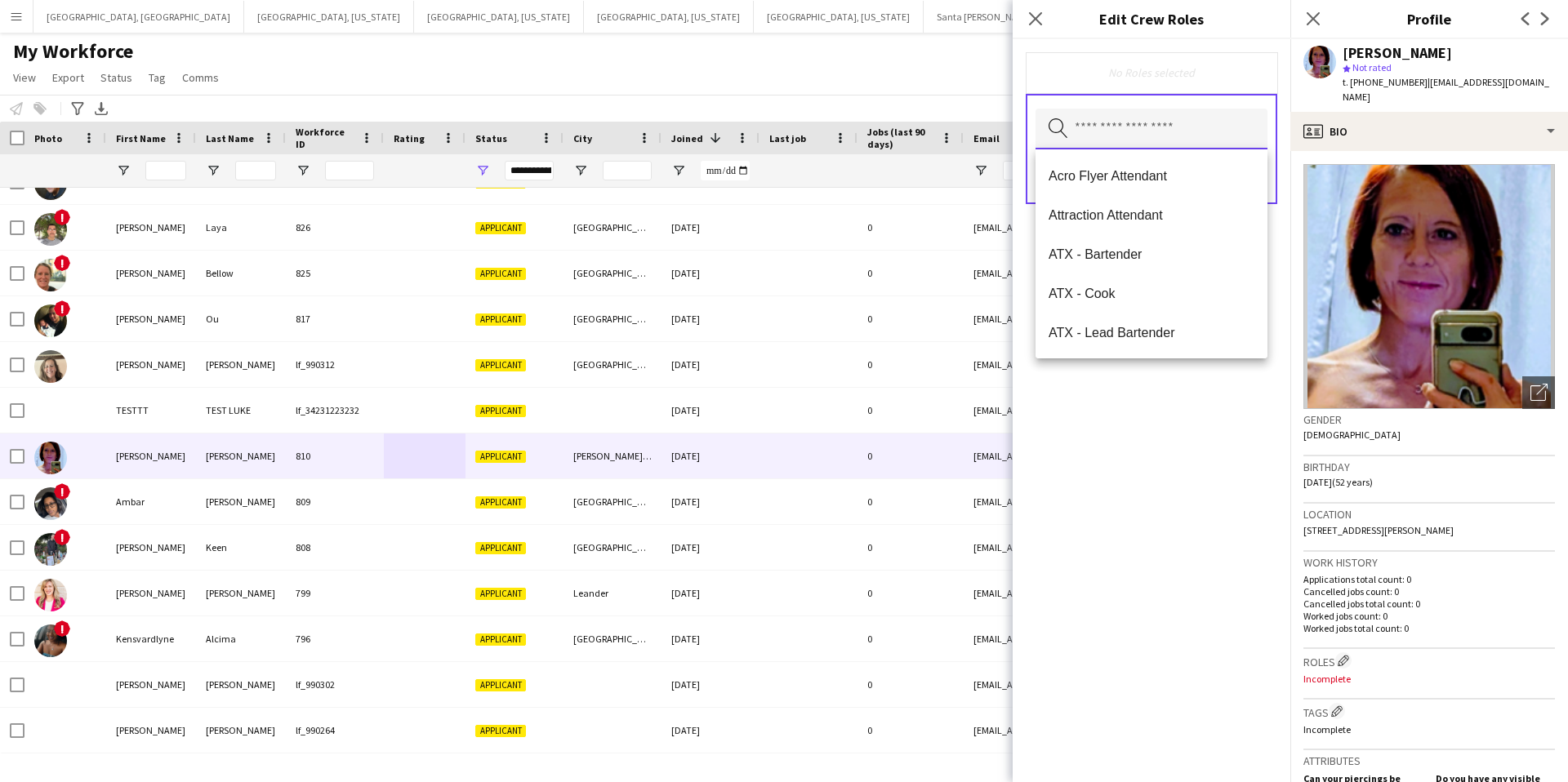
click at [1117, 124] on input "text" at bounding box center [1152, 129] width 232 height 41
type input "**"
click at [1141, 177] on span "TPA - Bartender" at bounding box center [1152, 176] width 206 height 15
click at [1196, 70] on div "TPA - Bartender Remove" at bounding box center [1152, 73] width 226 height 16
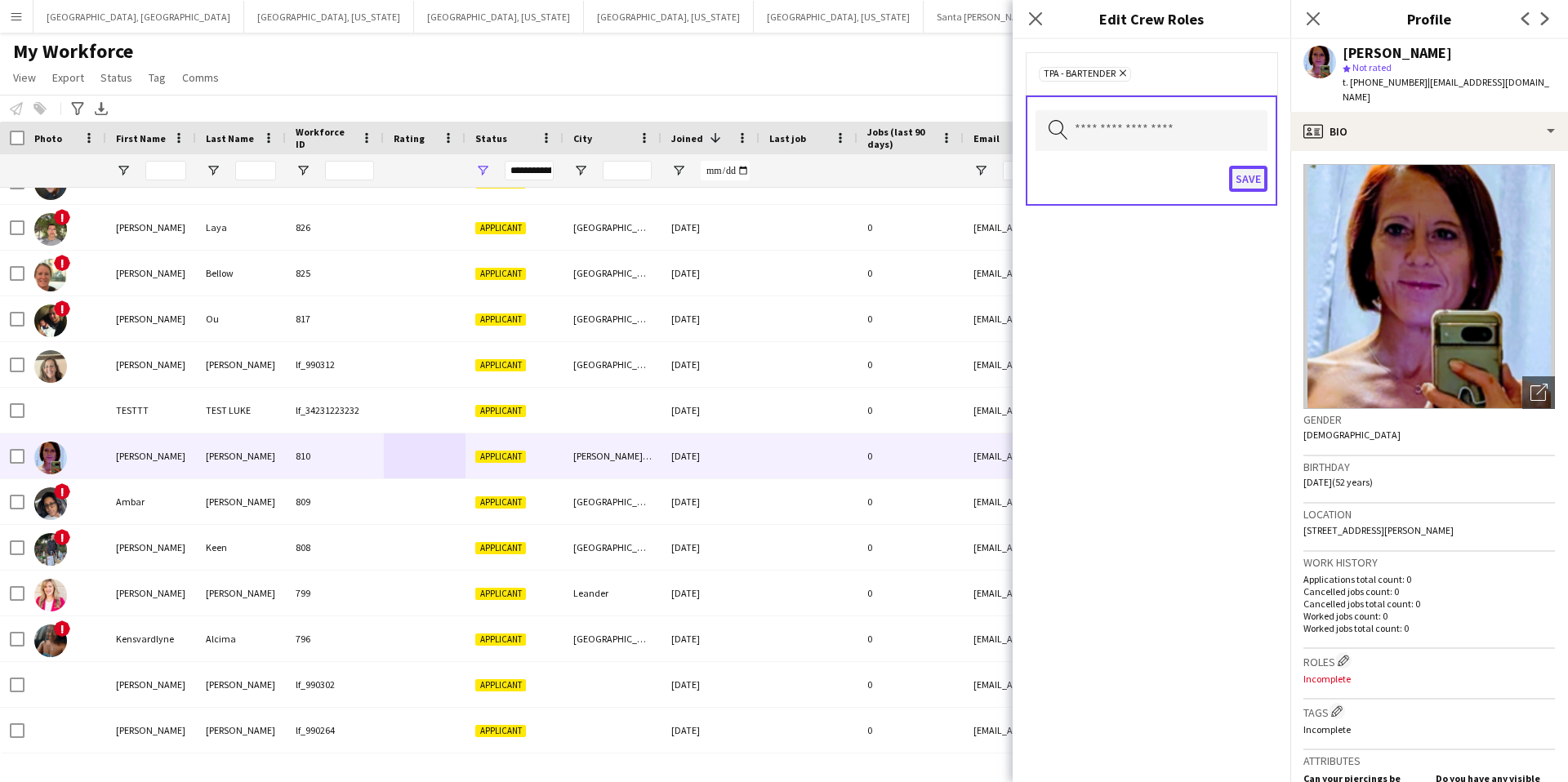
click at [1254, 178] on button "Save" at bounding box center [1249, 178] width 38 height 26
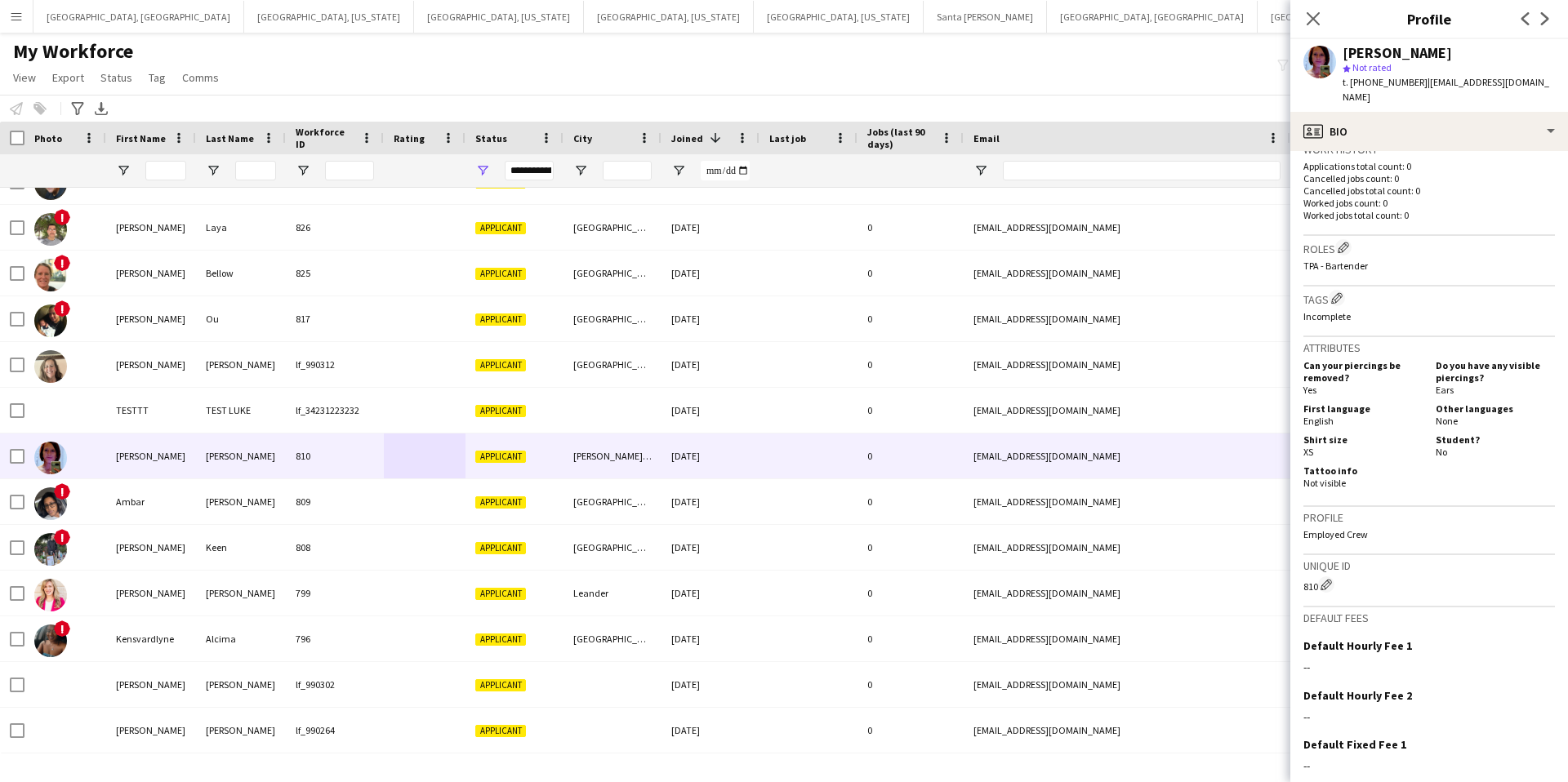
scroll to position [511, 0]
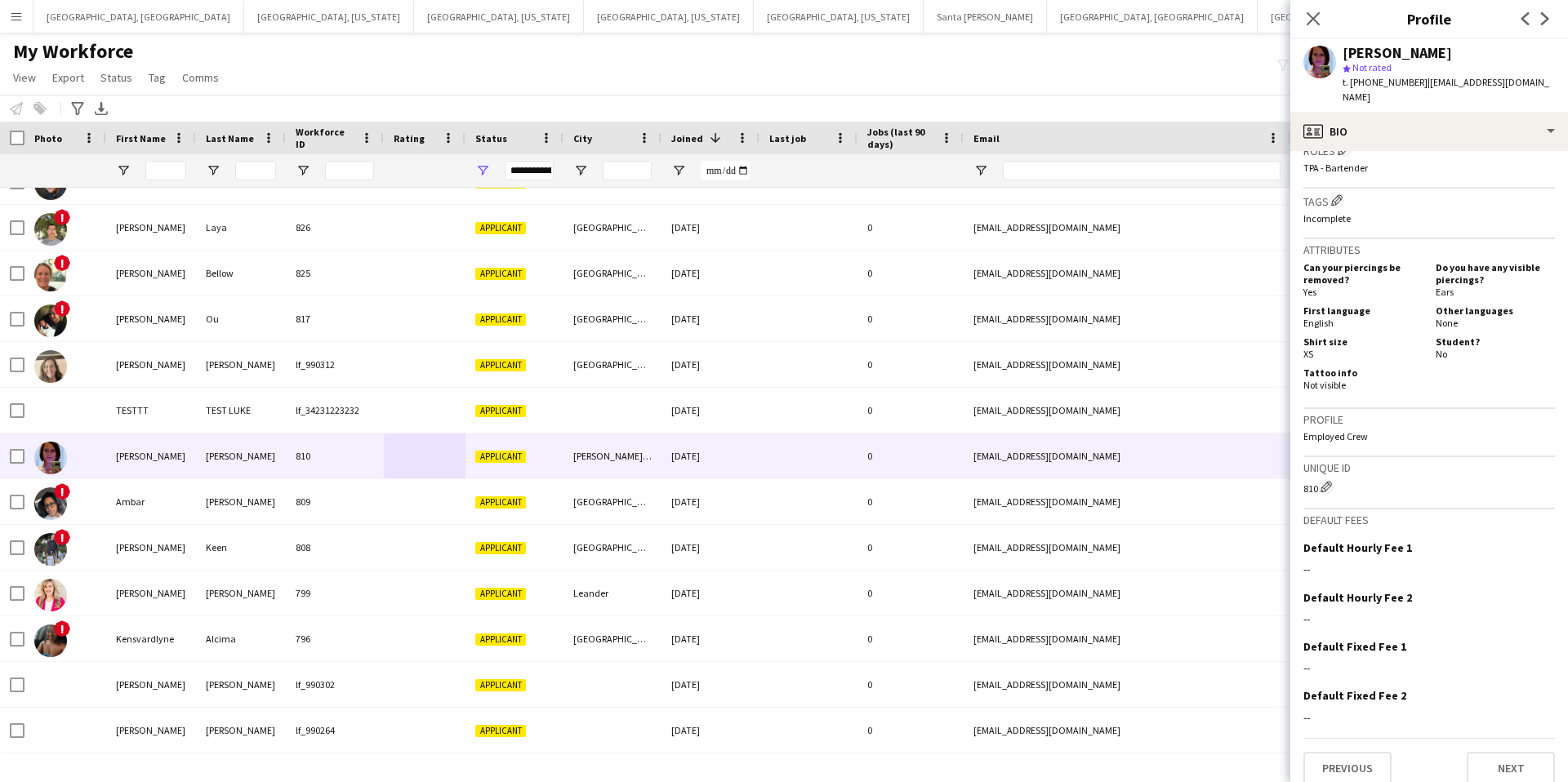
click at [617, 77] on div "My Workforce View Views Default view New view Update view Delete view Edit name…" at bounding box center [784, 67] width 1568 height 55
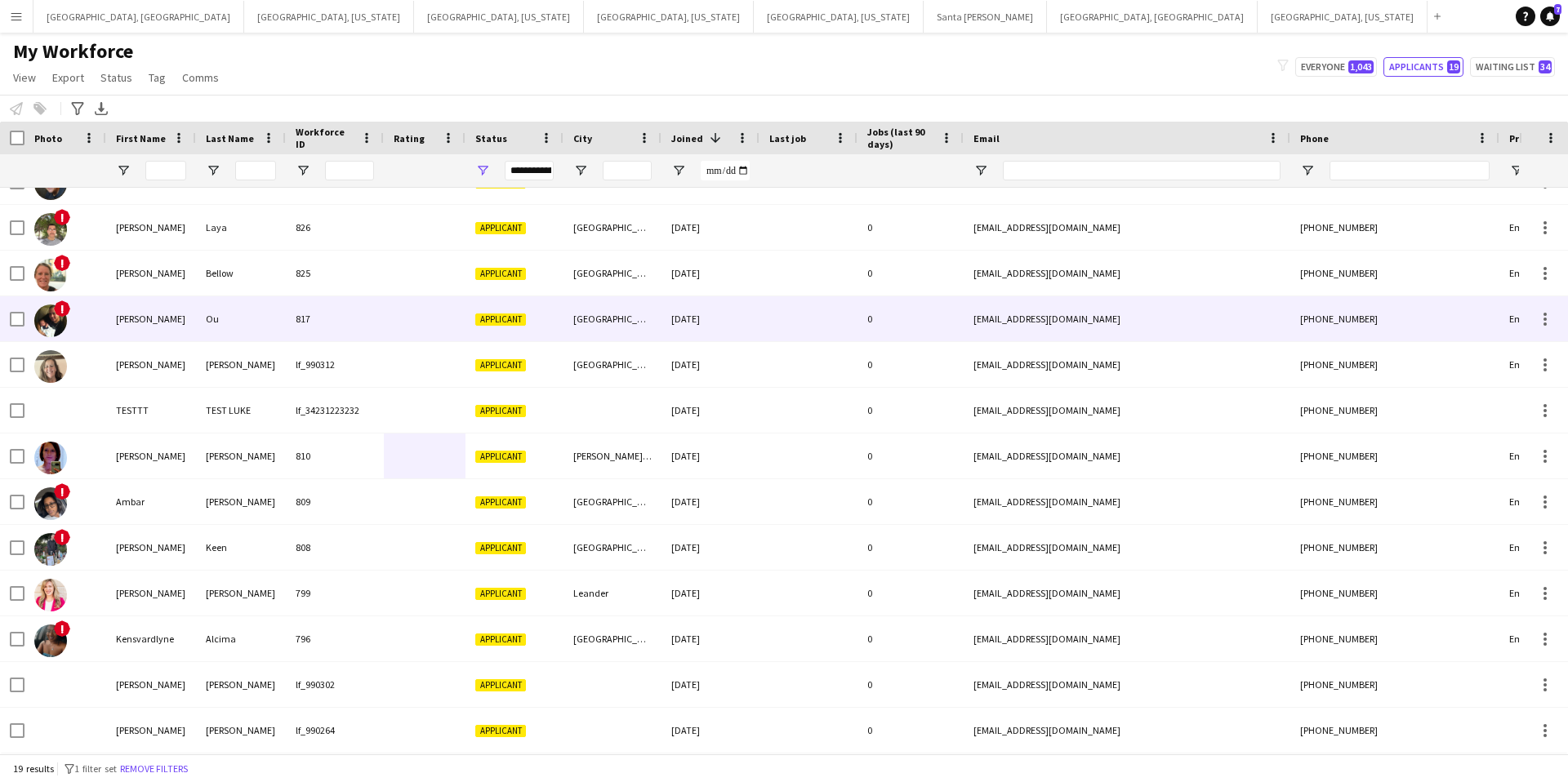
scroll to position [0, 0]
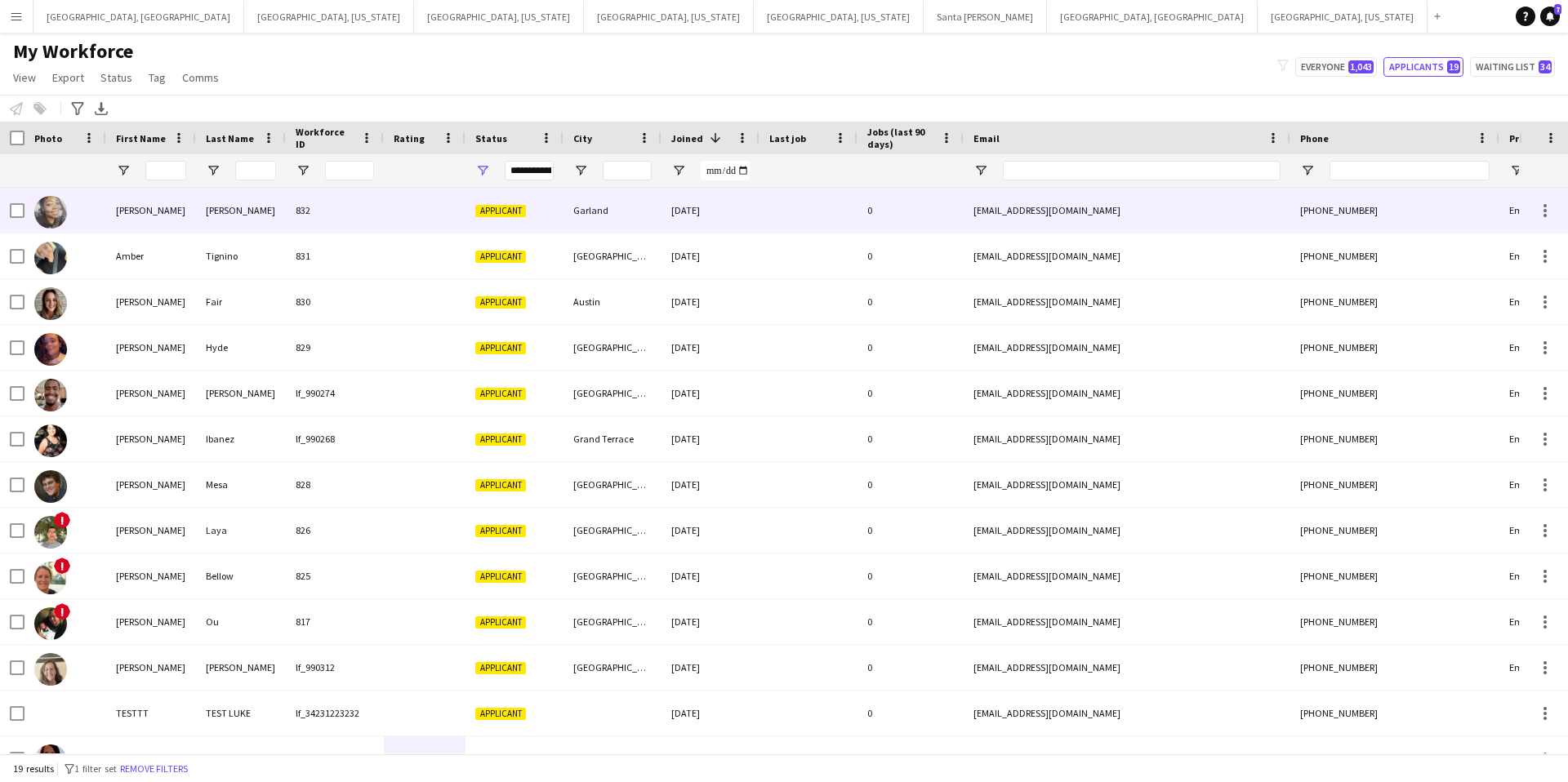
click at [827, 212] on div at bounding box center [808, 210] width 98 height 45
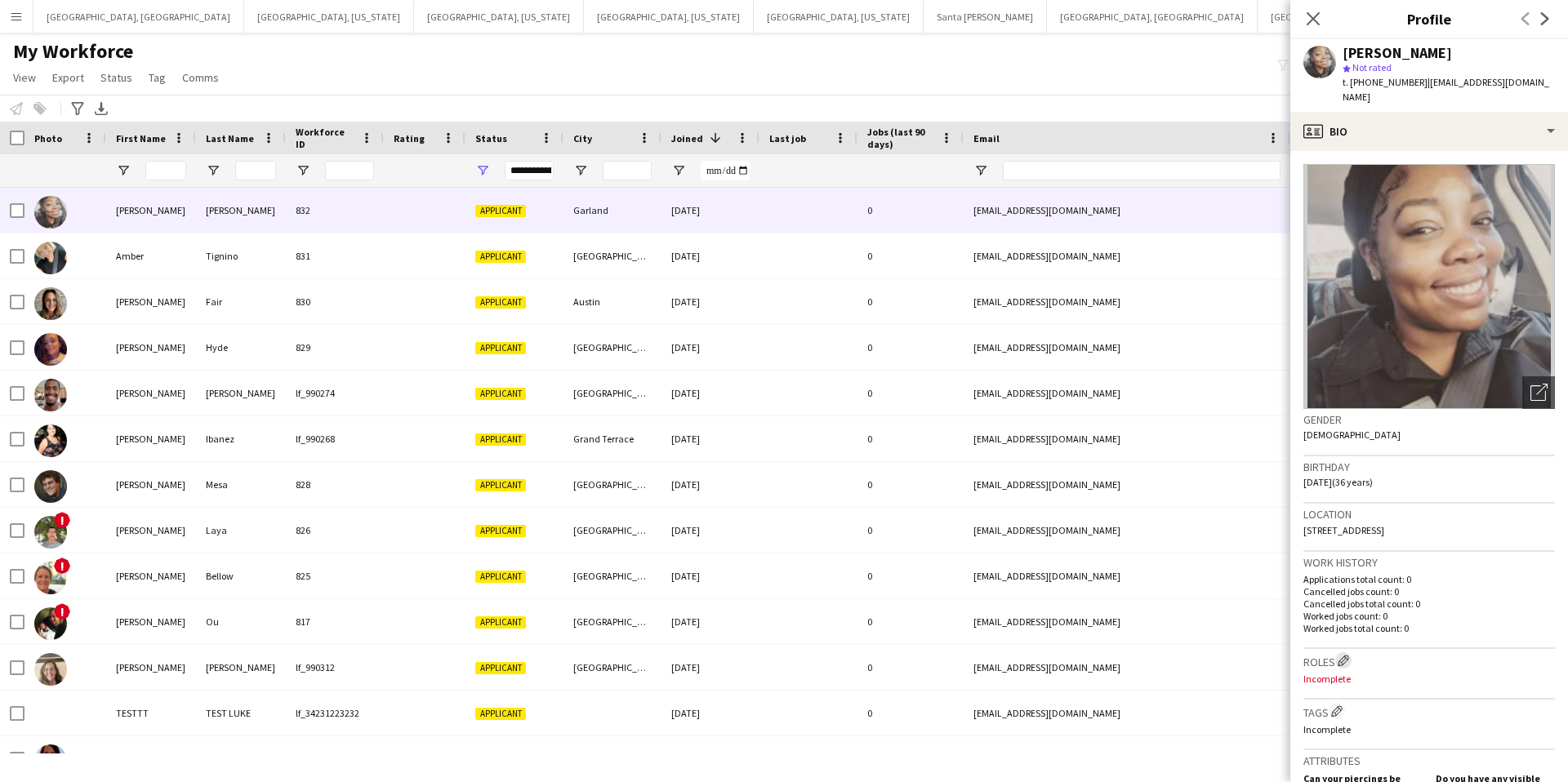
click at [1346, 655] on app-icon "Edit crew company roles" at bounding box center [1344, 661] width 11 height 11
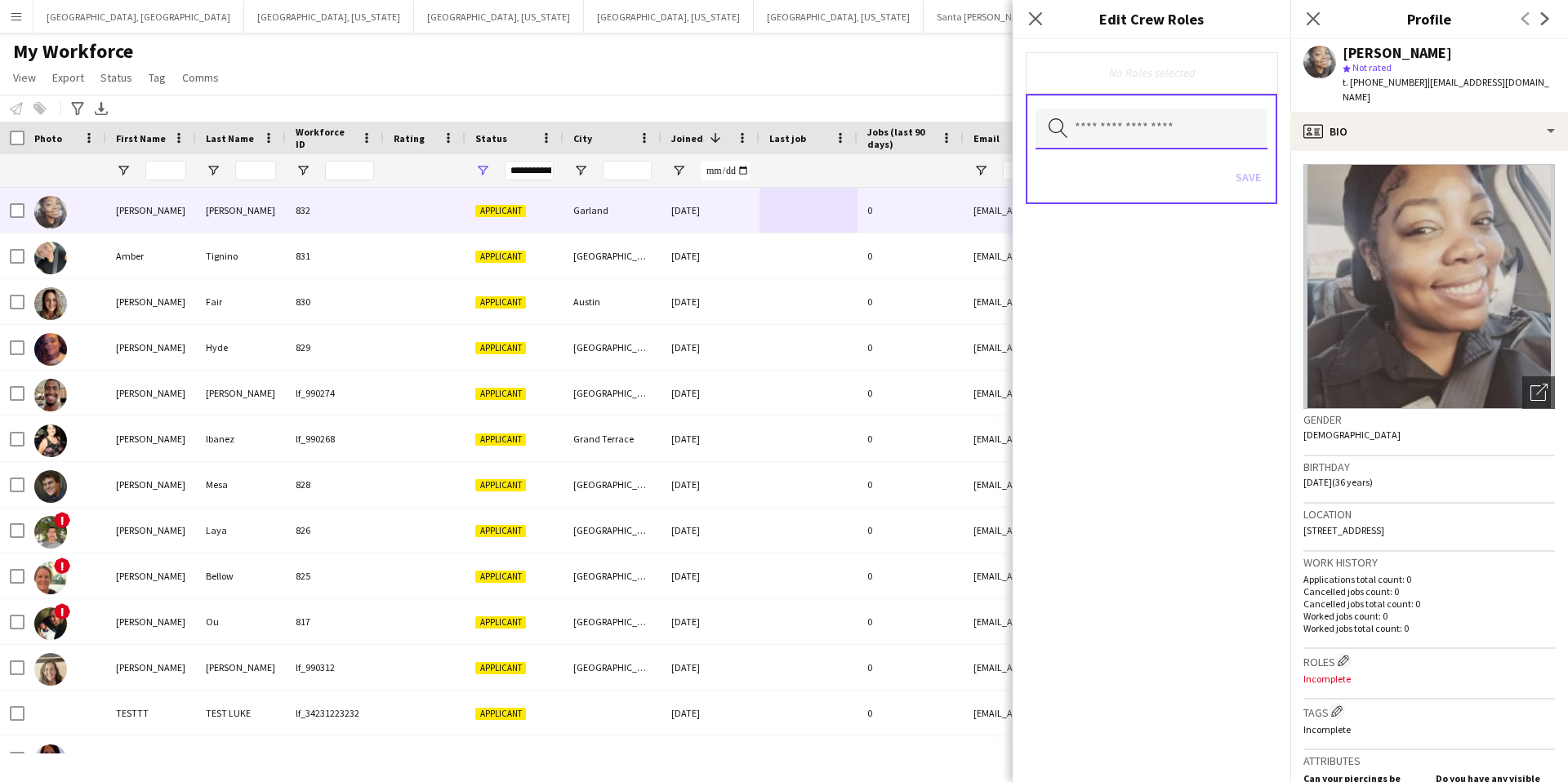
click at [1120, 130] on input "text" at bounding box center [1152, 129] width 232 height 41
type input "*******"
click at [1104, 175] on span "DTX - Server" at bounding box center [1152, 176] width 206 height 15
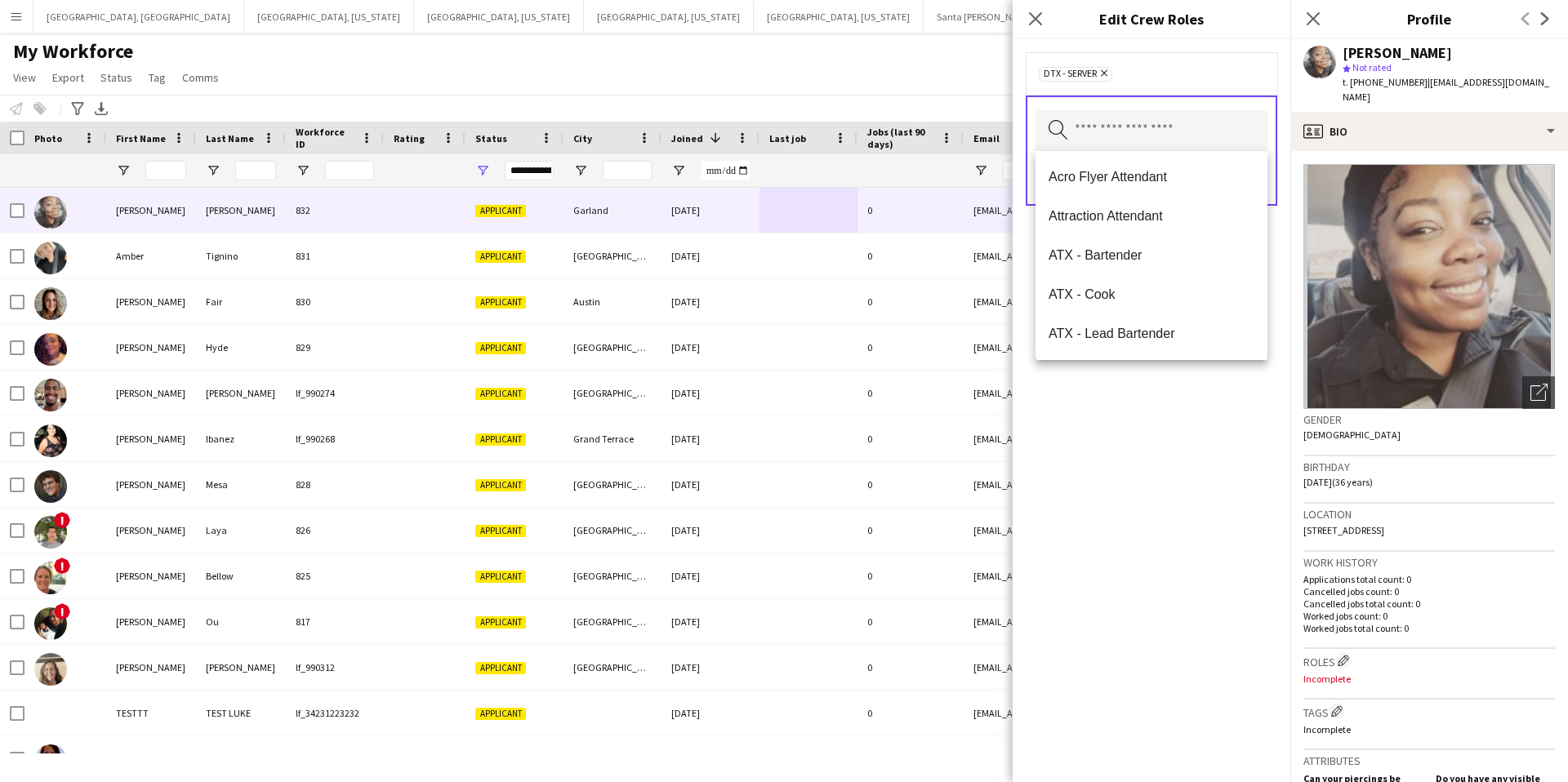
click at [1246, 70] on div "DTX - Server Remove" at bounding box center [1152, 73] width 226 height 16
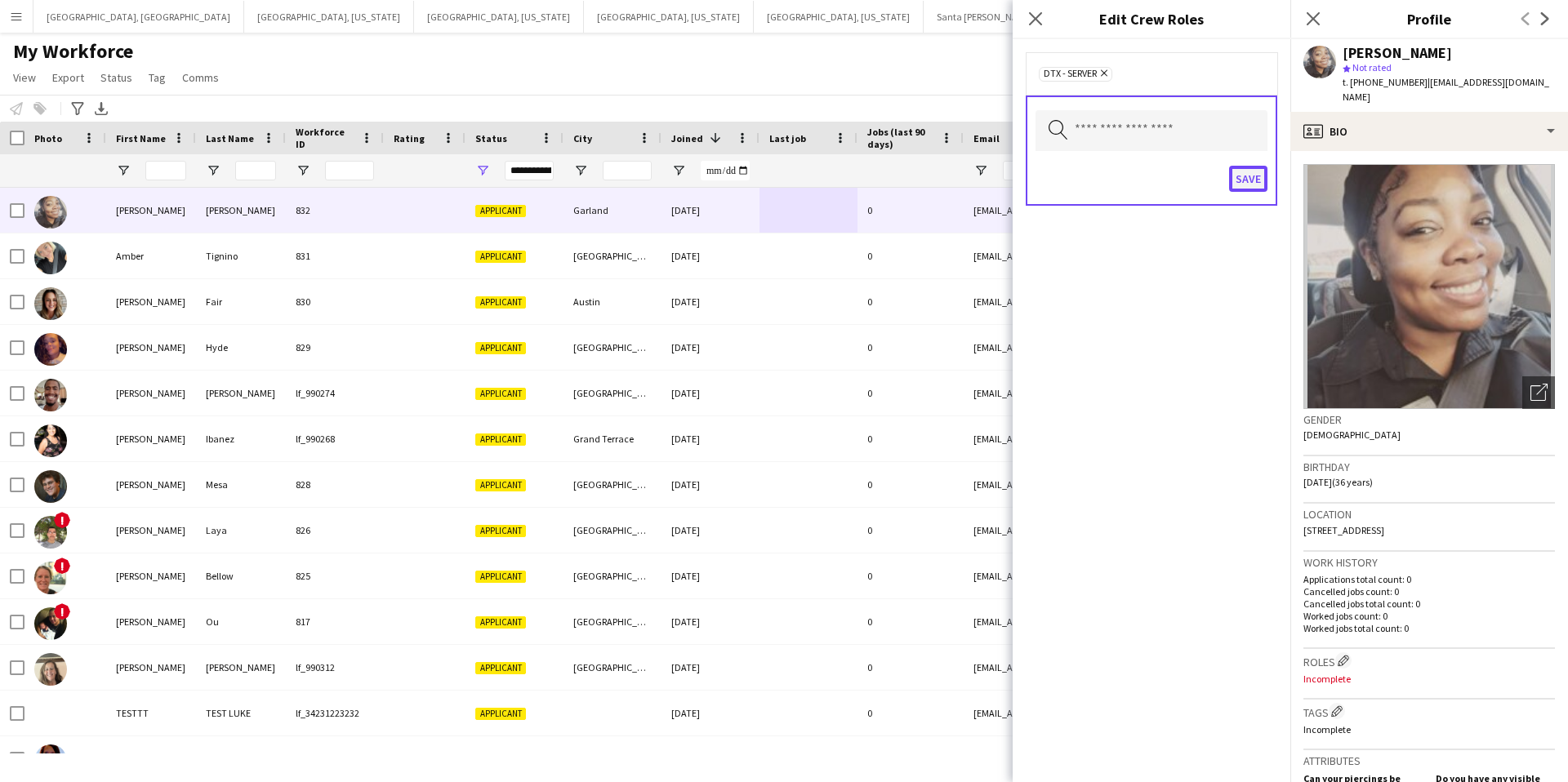
click at [1248, 177] on button "Save" at bounding box center [1249, 178] width 38 height 26
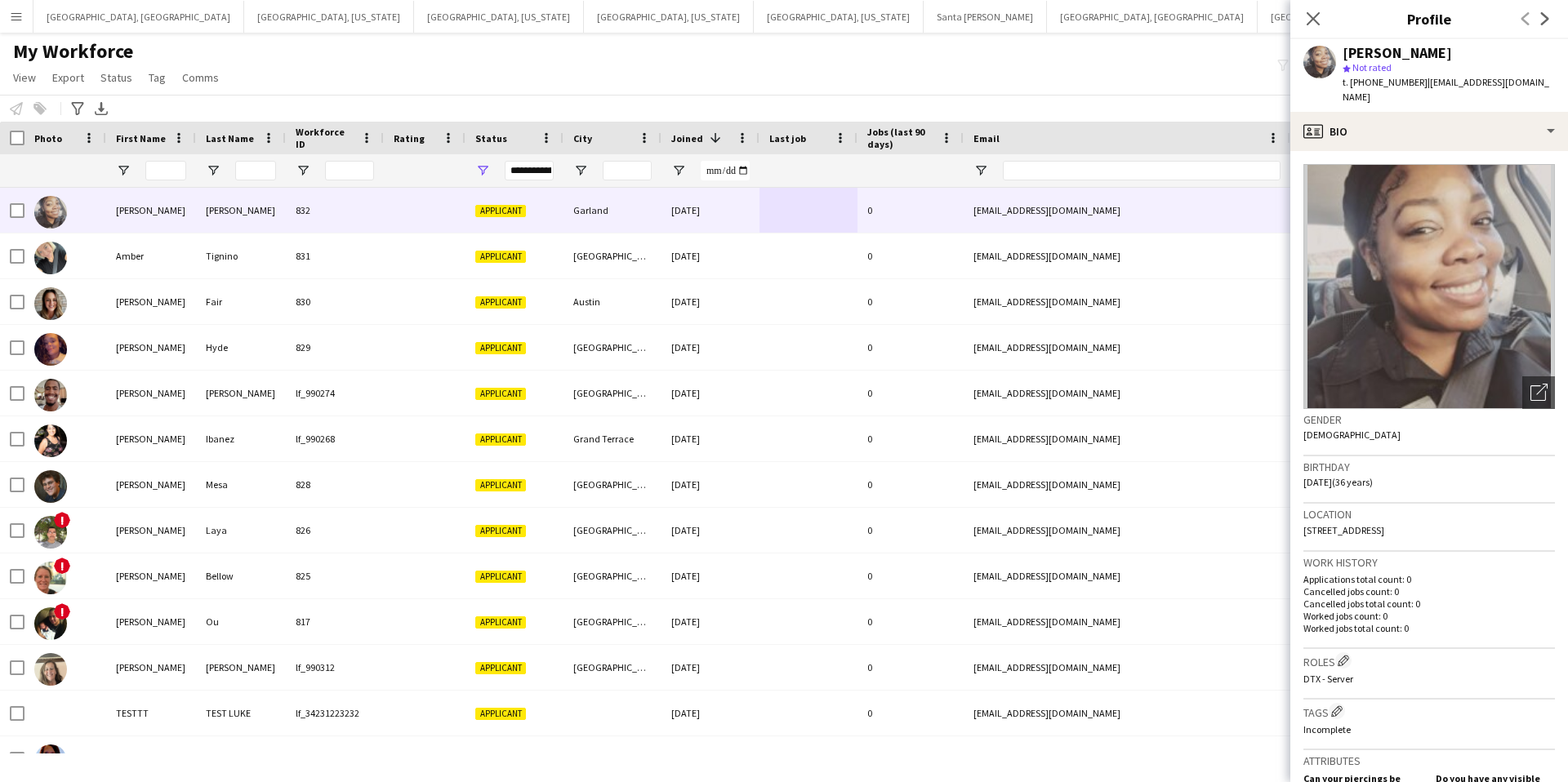
scroll to position [37, 0]
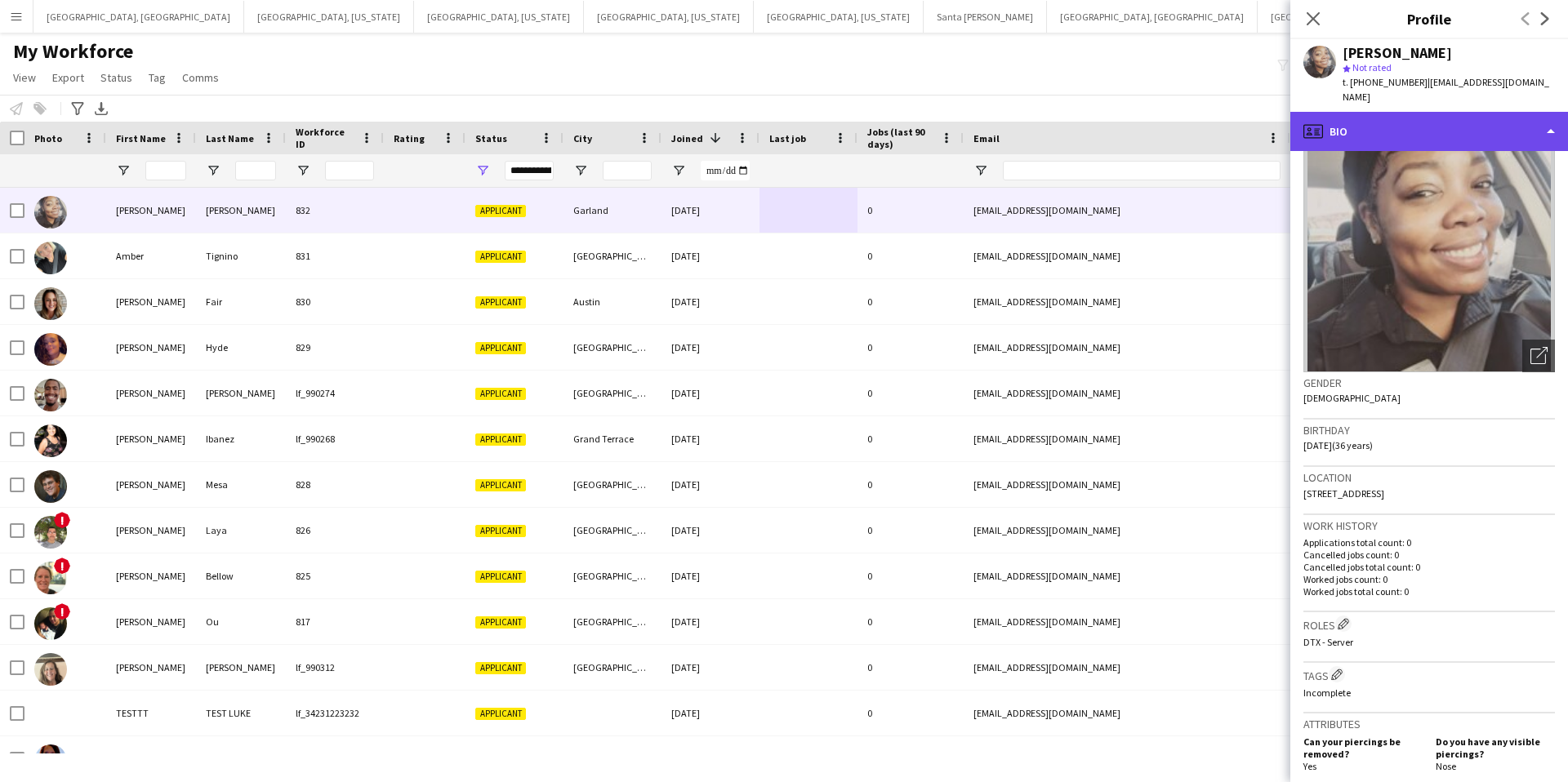
click at [1389, 111] on div "profile Bio" at bounding box center [1430, 130] width 278 height 39
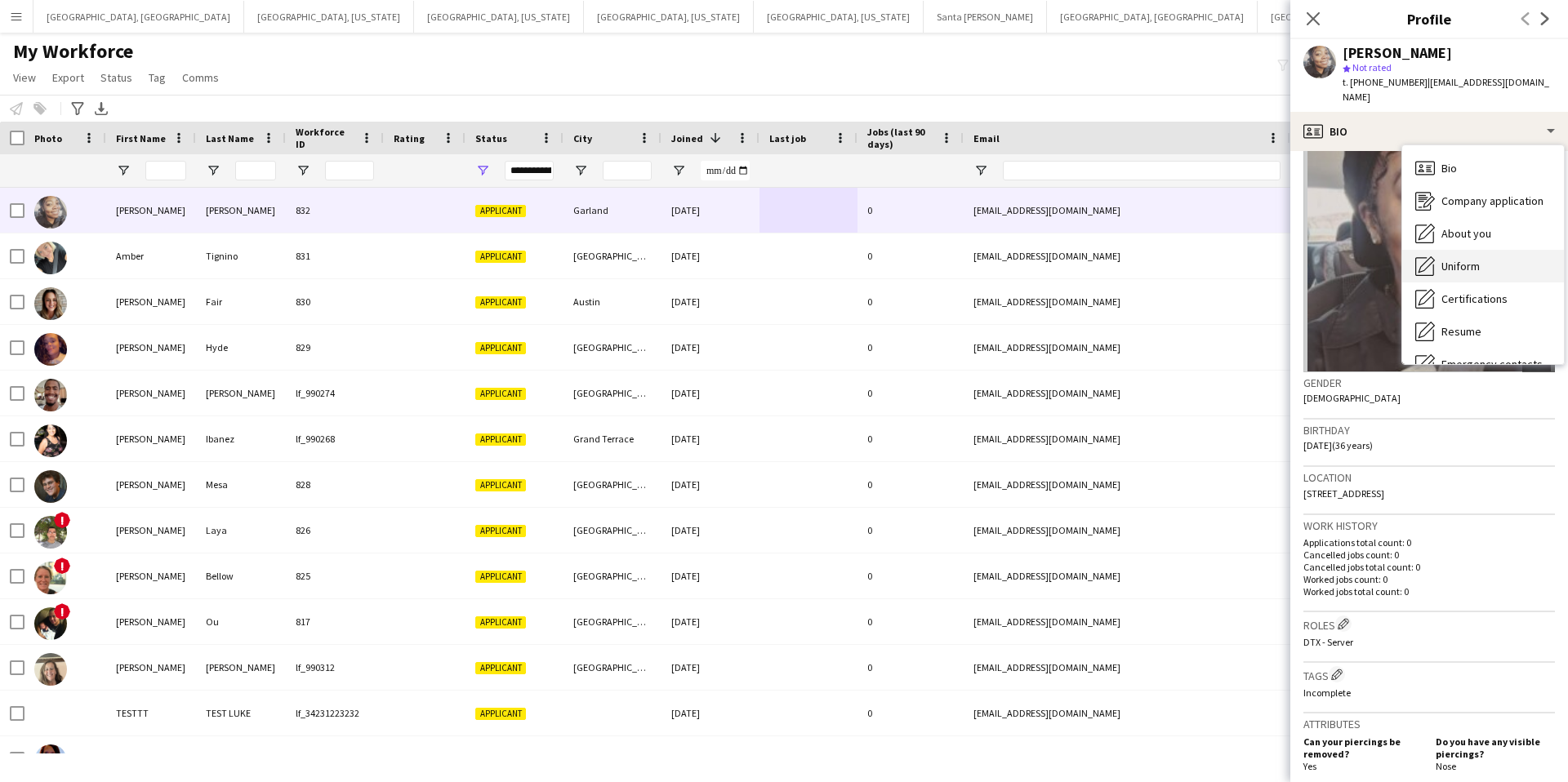
click at [1458, 259] on span "Uniform" at bounding box center [1460, 266] width 38 height 14
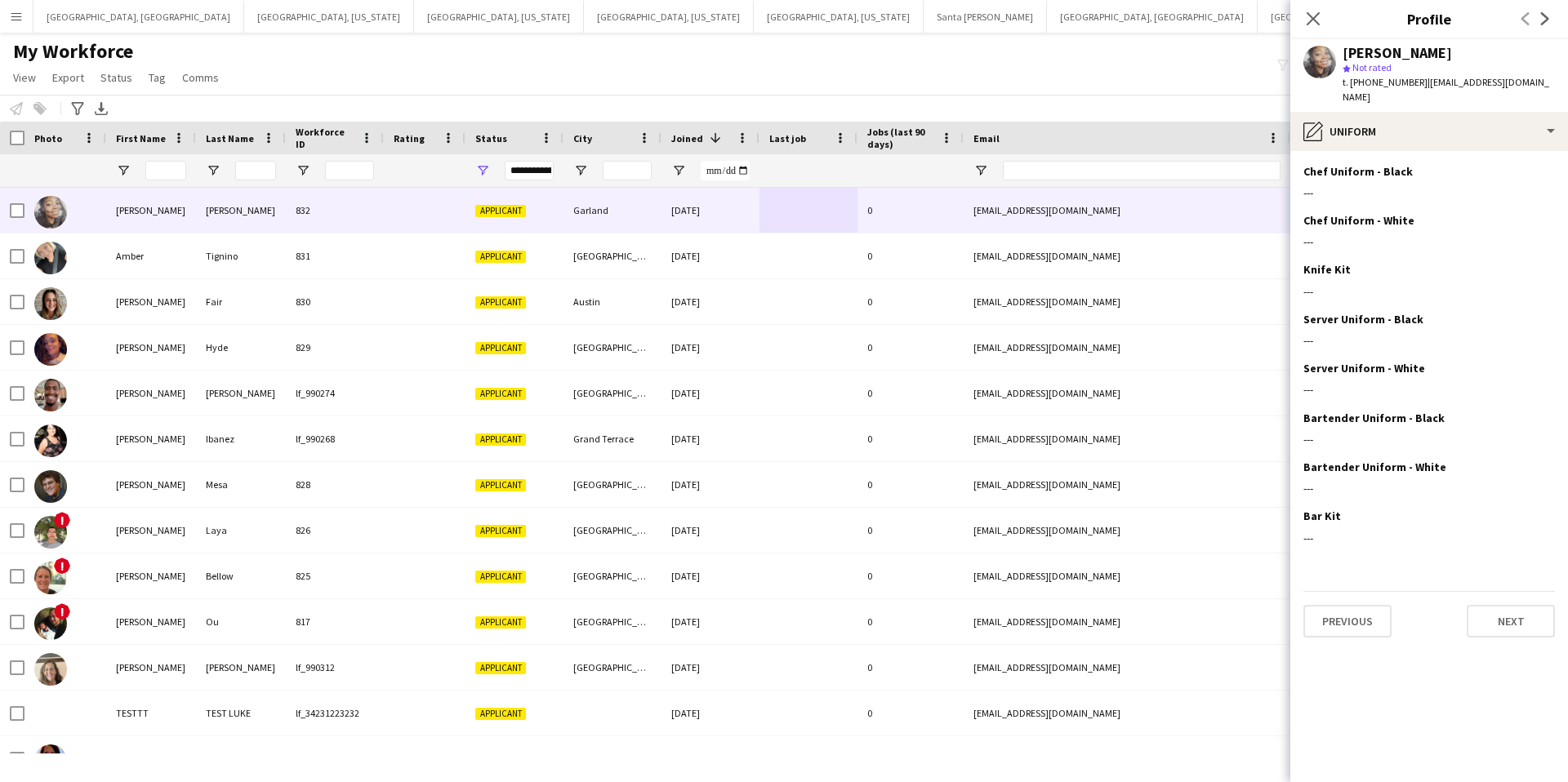
click at [404, 255] on div at bounding box center [425, 255] width 82 height 45
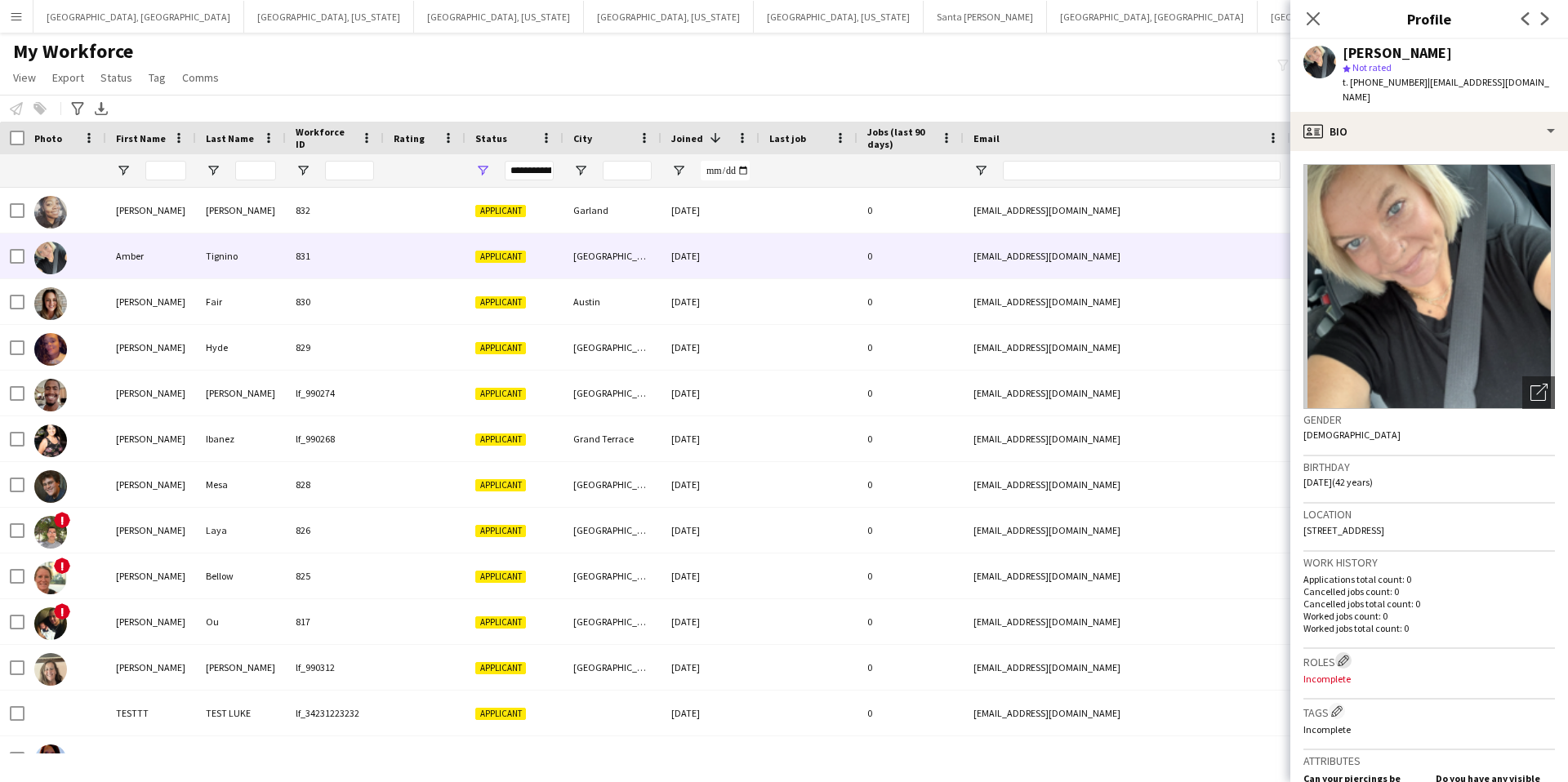
click at [1350, 655] on app-icon "Edit crew company roles" at bounding box center [1344, 661] width 11 height 11
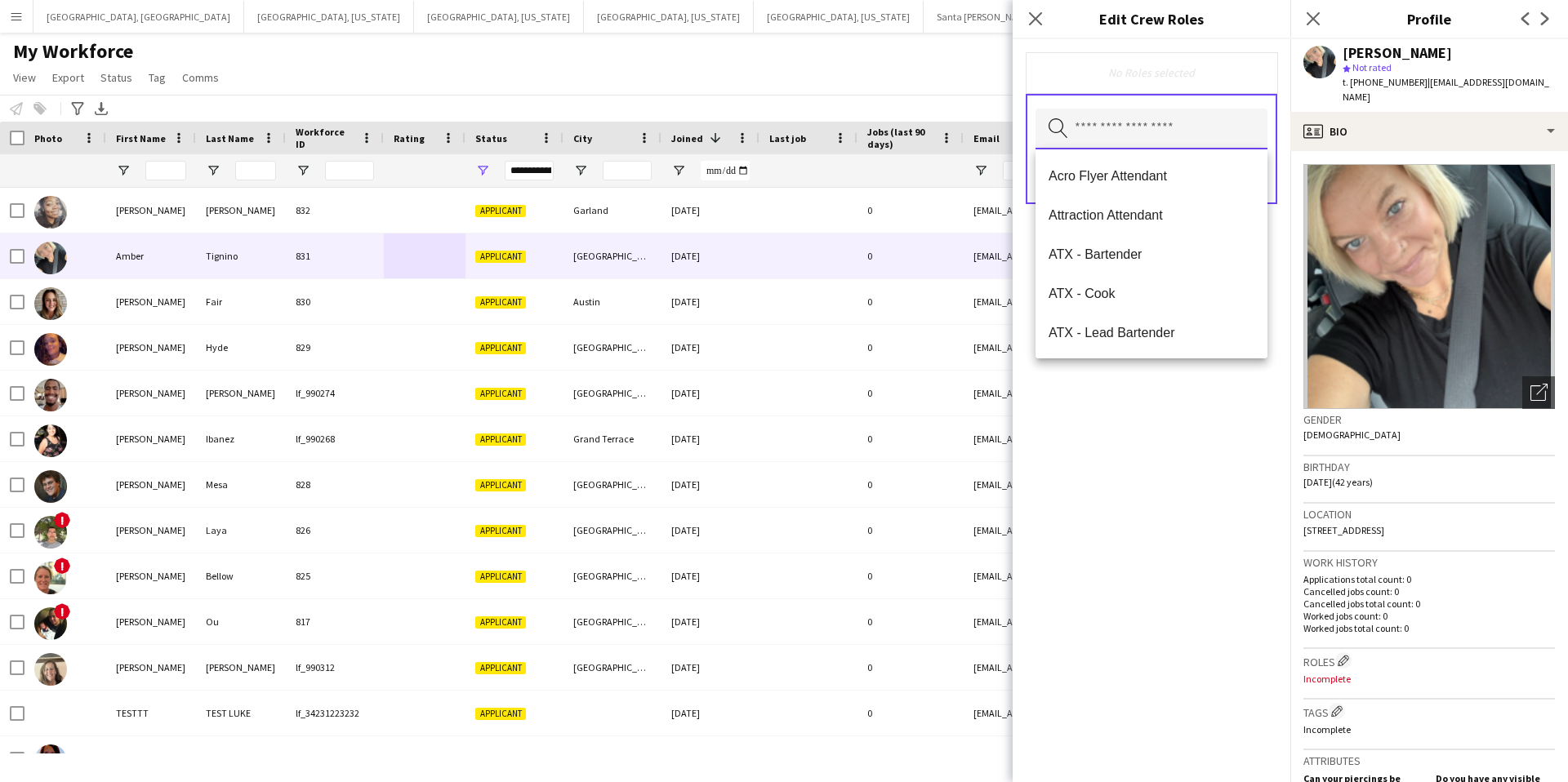
click at [1102, 131] on input "text" at bounding box center [1152, 129] width 232 height 41
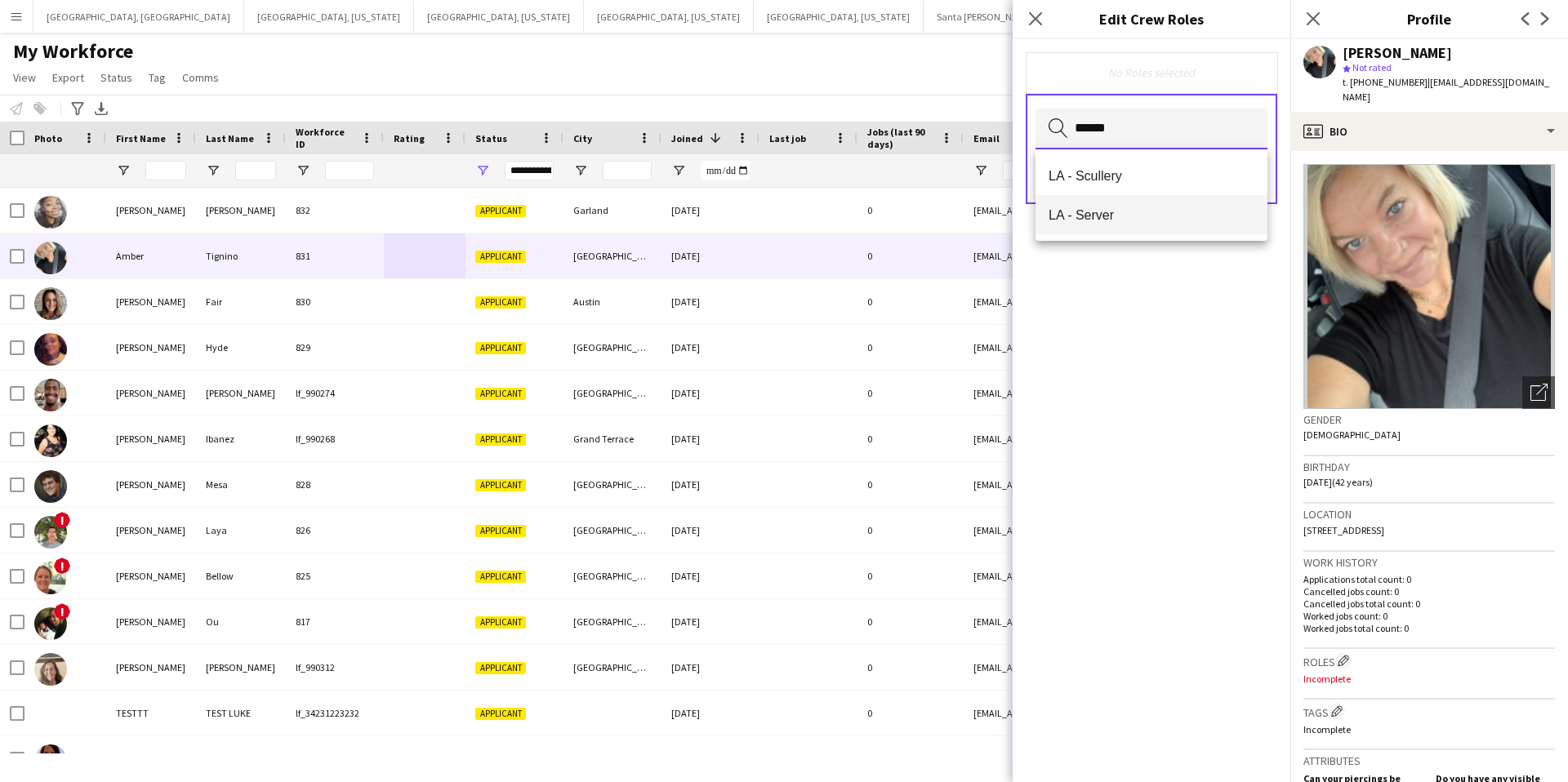
type input "******"
click at [1143, 215] on span "LA - Server" at bounding box center [1152, 215] width 206 height 15
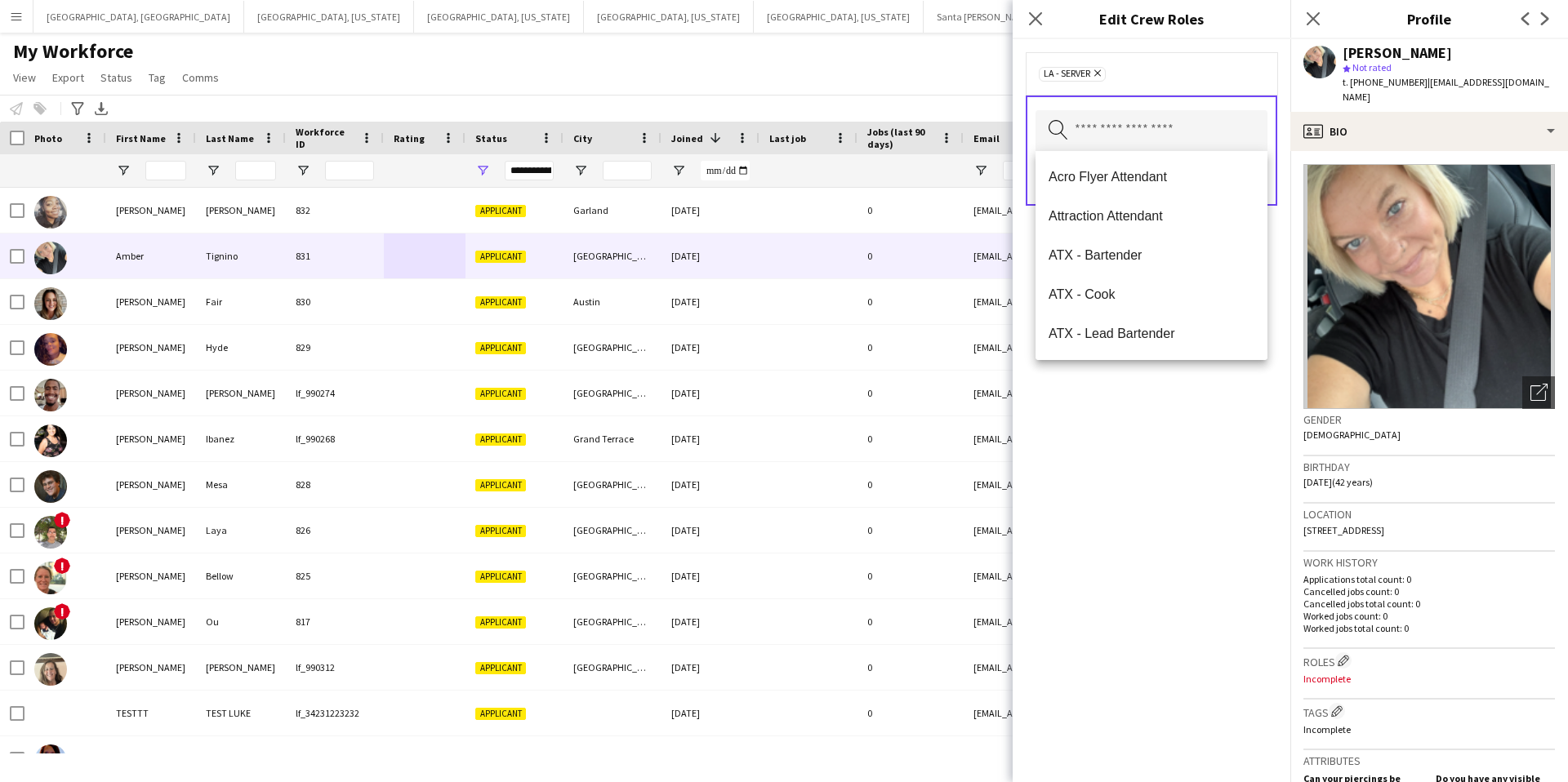
click at [1222, 78] on div "LA - Server Remove" at bounding box center [1152, 73] width 226 height 16
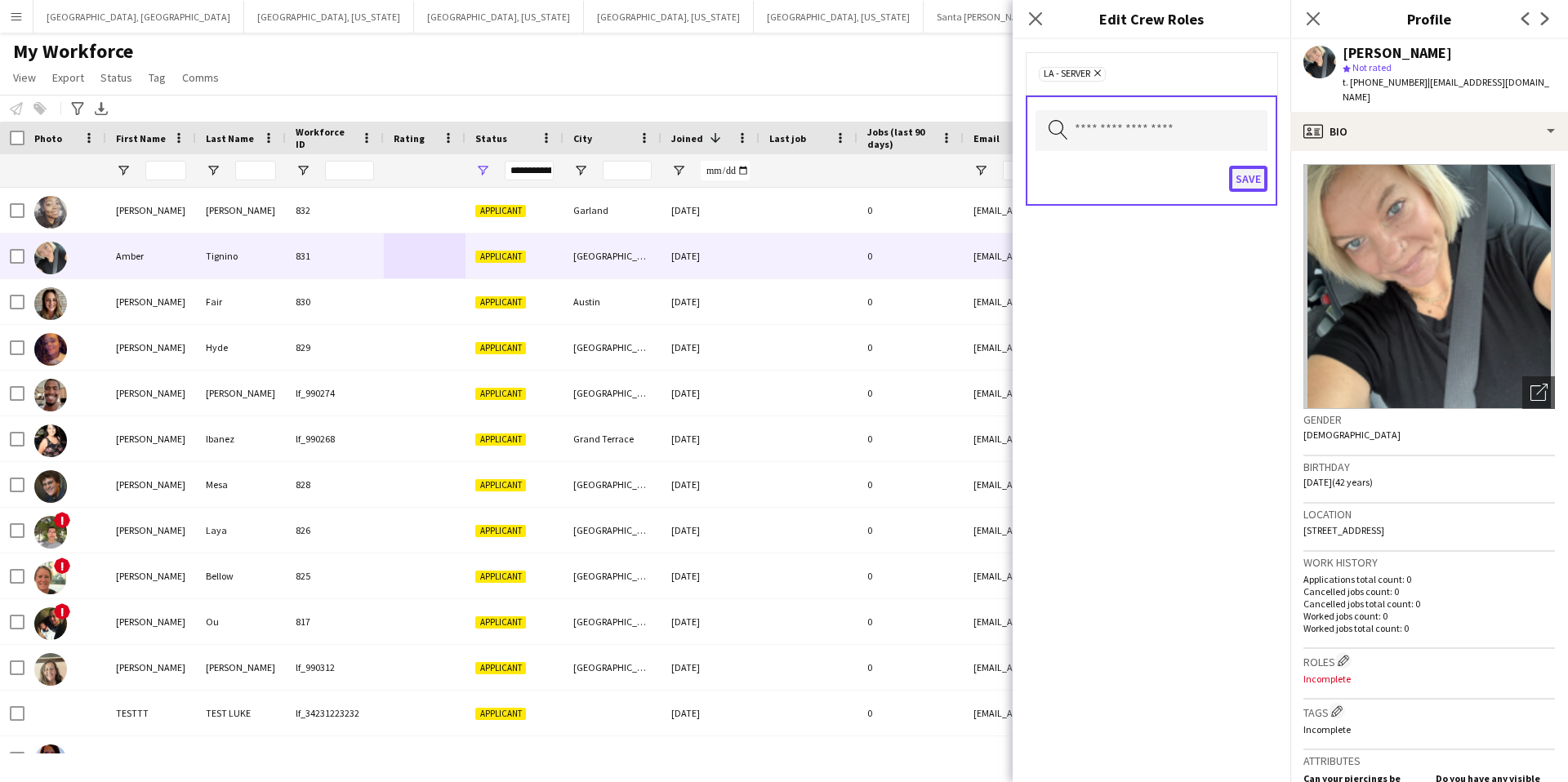
click at [1256, 177] on button "Save" at bounding box center [1249, 178] width 38 height 26
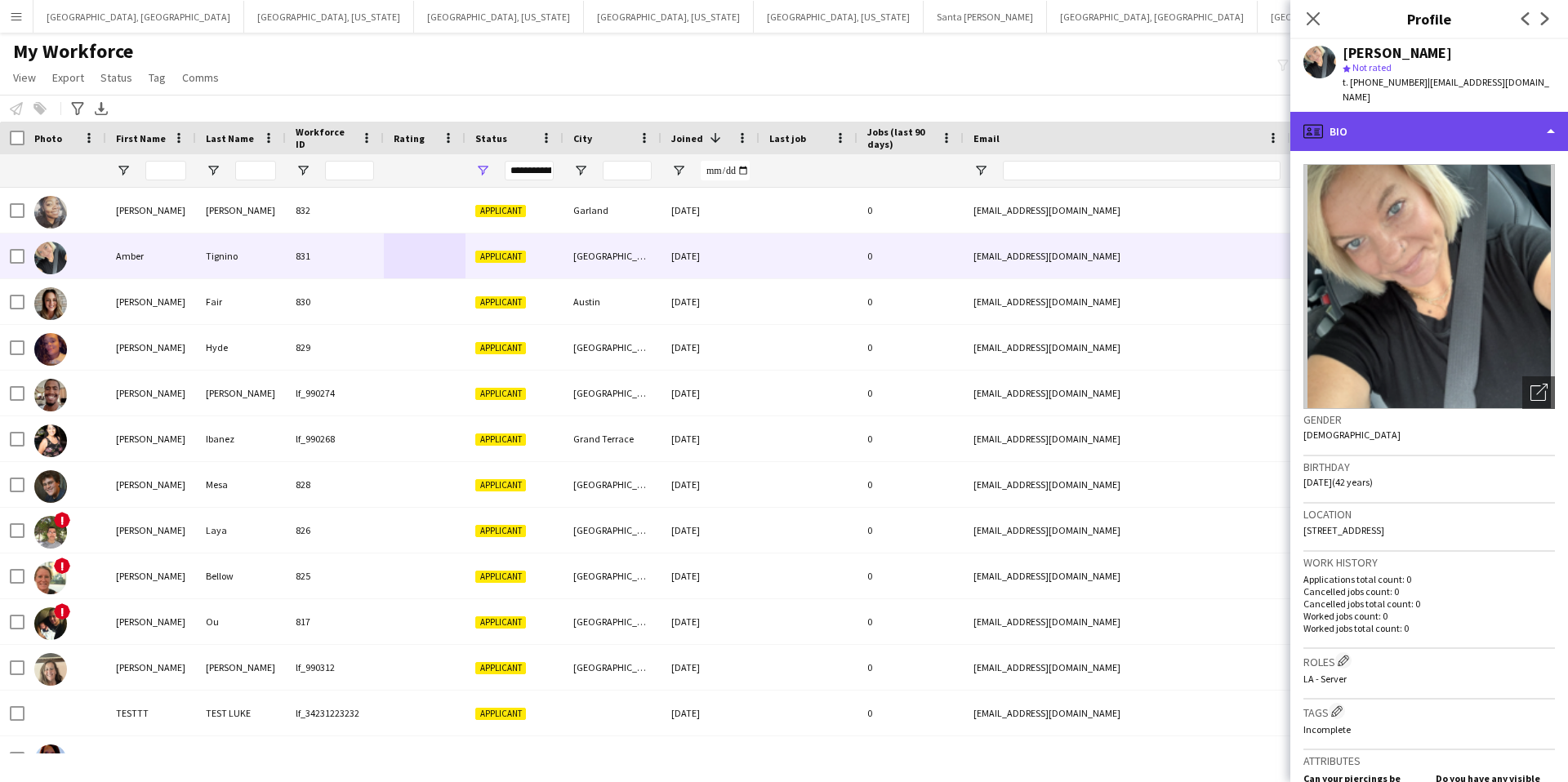
click at [1396, 111] on div "profile Bio" at bounding box center [1430, 130] width 278 height 39
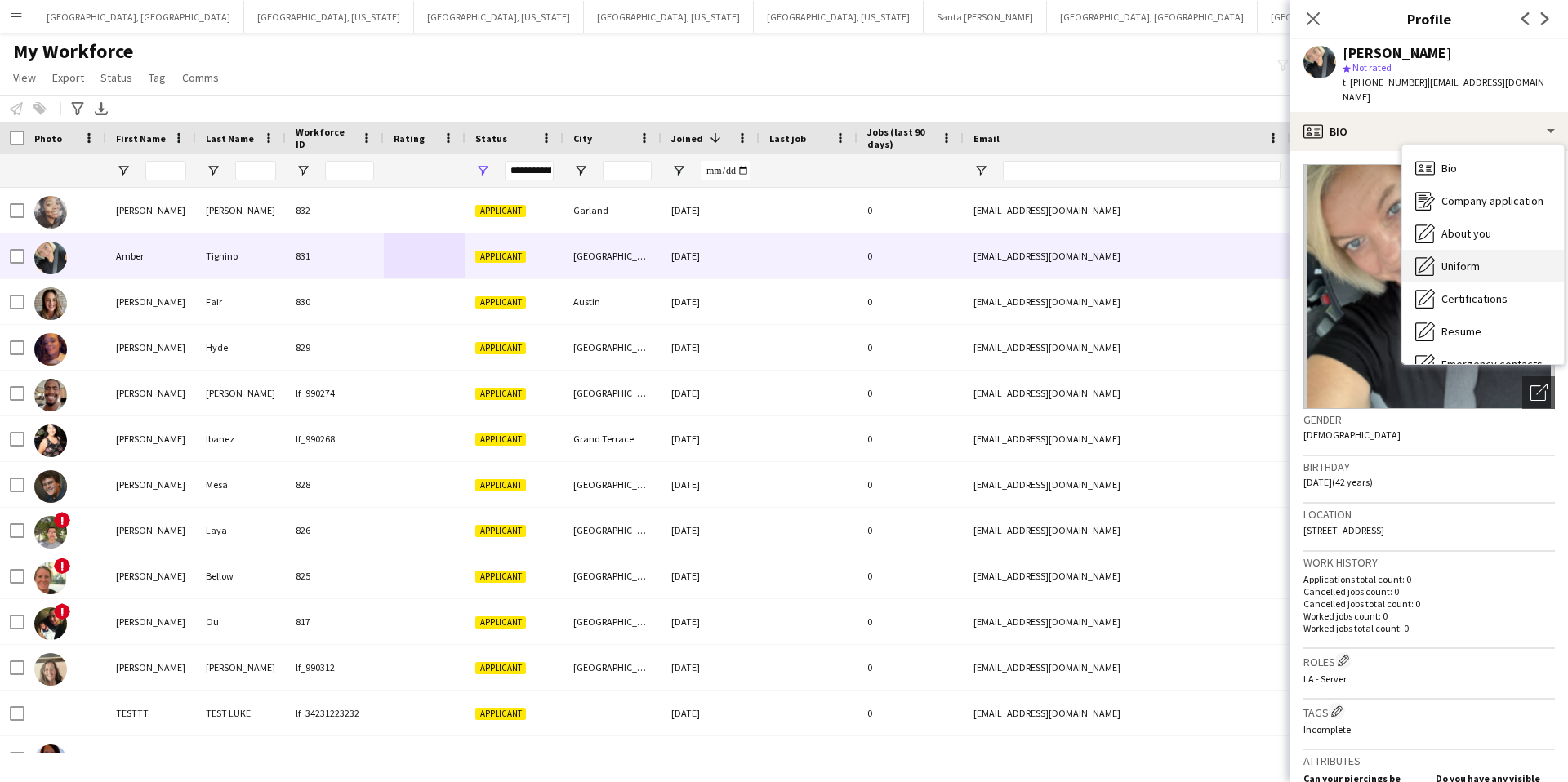
click at [1457, 259] on span "Uniform" at bounding box center [1460, 266] width 38 height 14
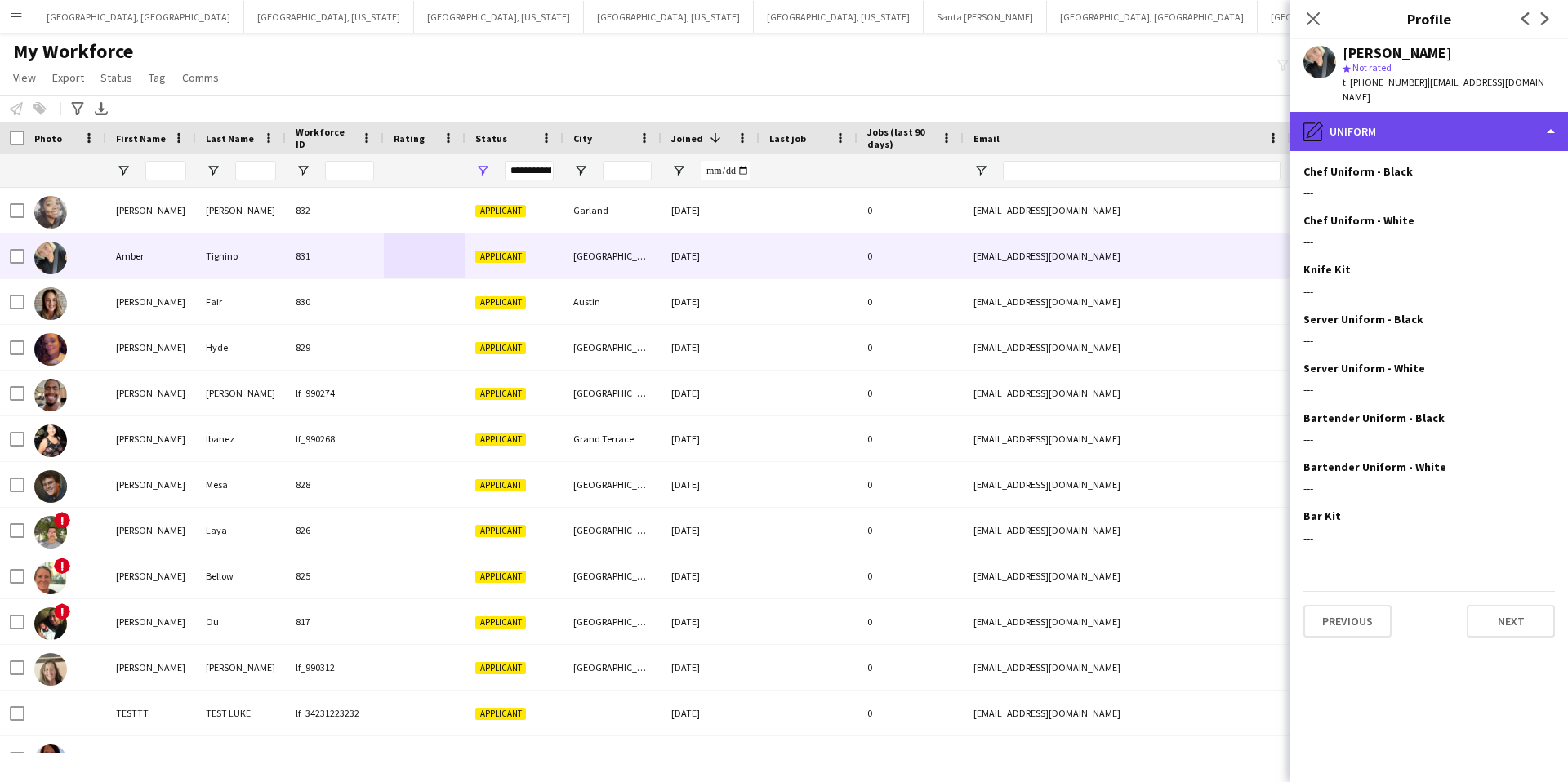
click at [1418, 111] on div "pencil4 Uniform" at bounding box center [1430, 130] width 278 height 39
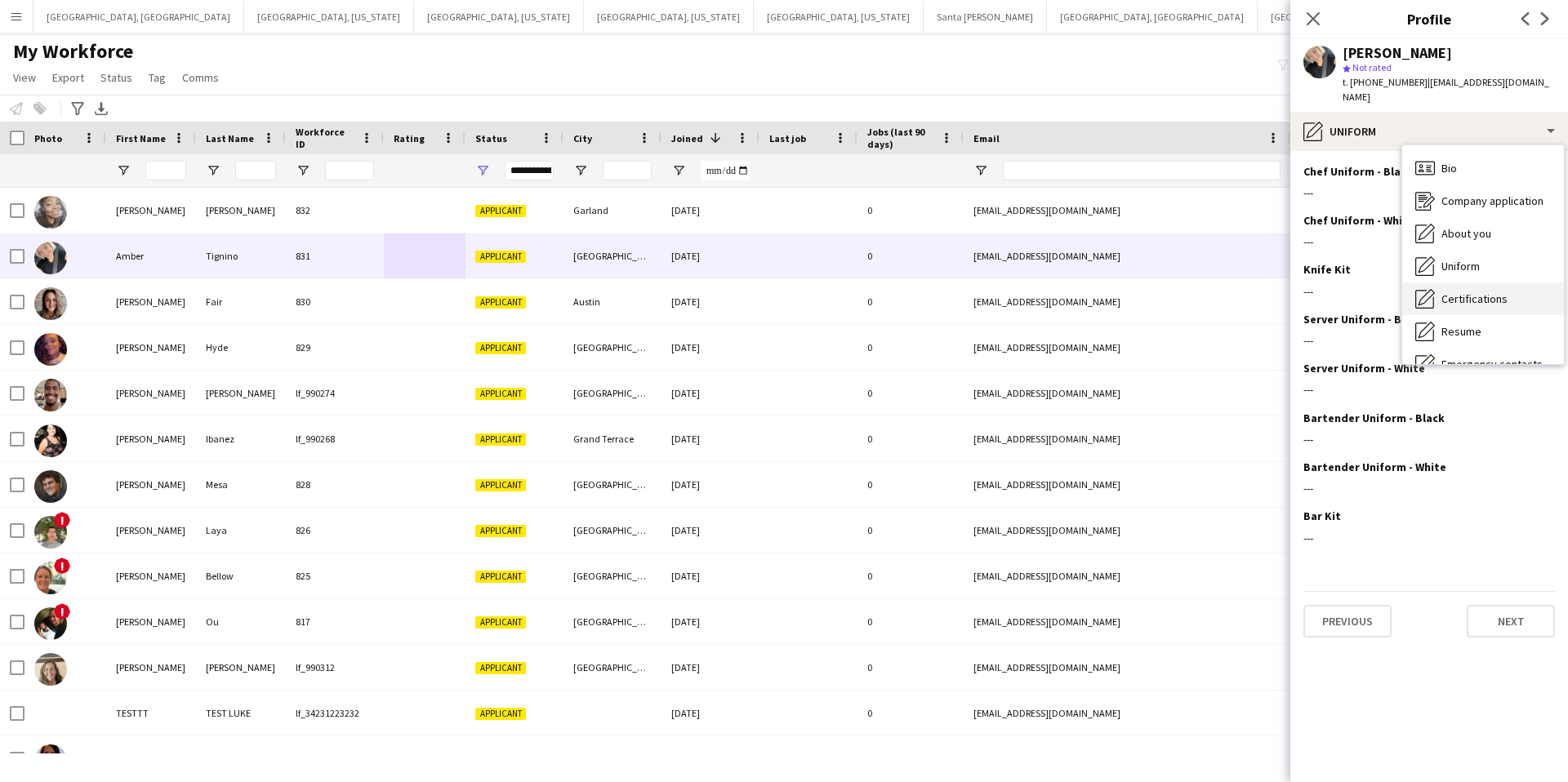
click at [1461, 291] on span "Certifications" at bounding box center [1474, 298] width 66 height 14
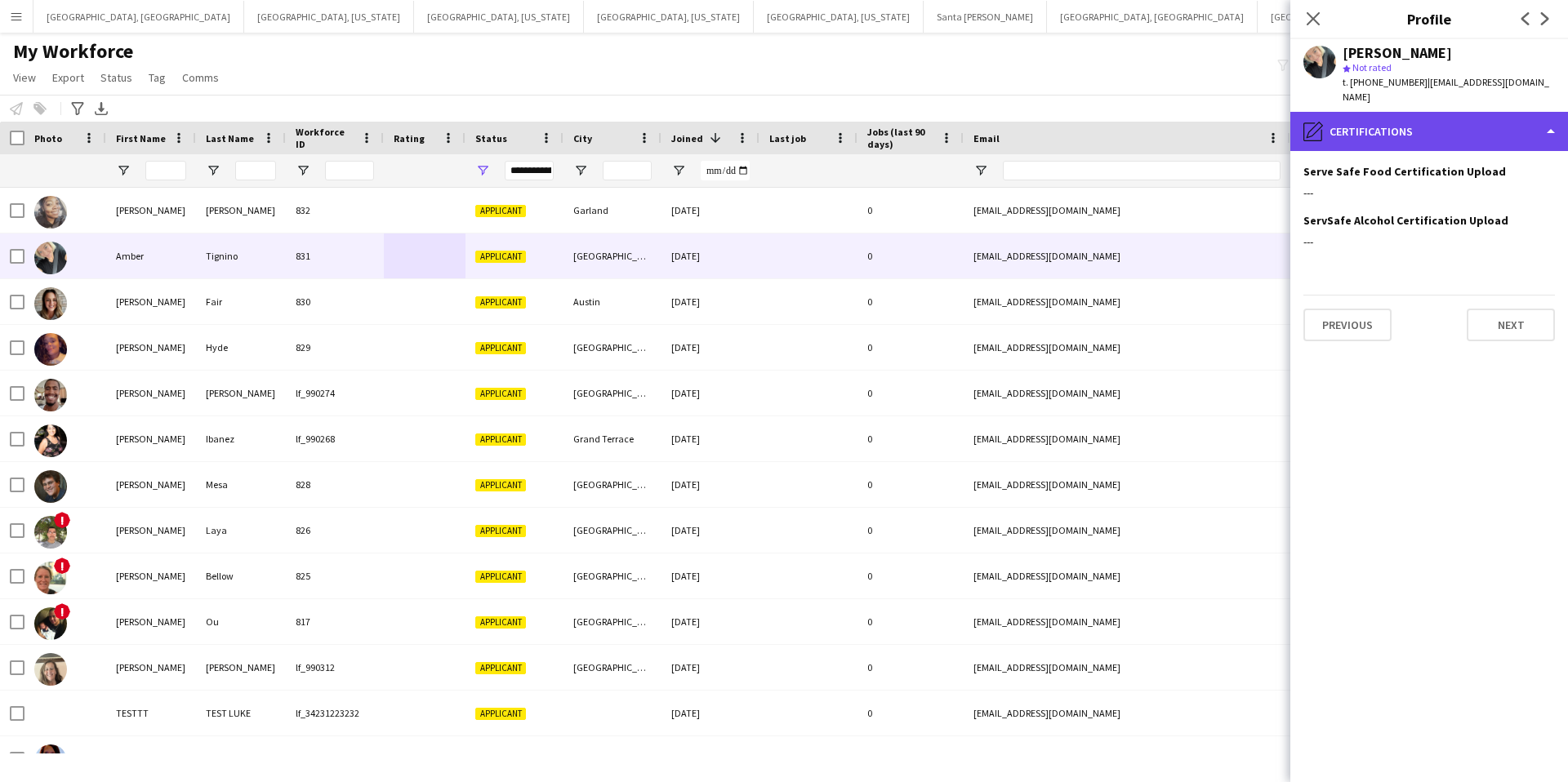
click at [1420, 115] on div "pencil4 Certifications" at bounding box center [1430, 130] width 278 height 39
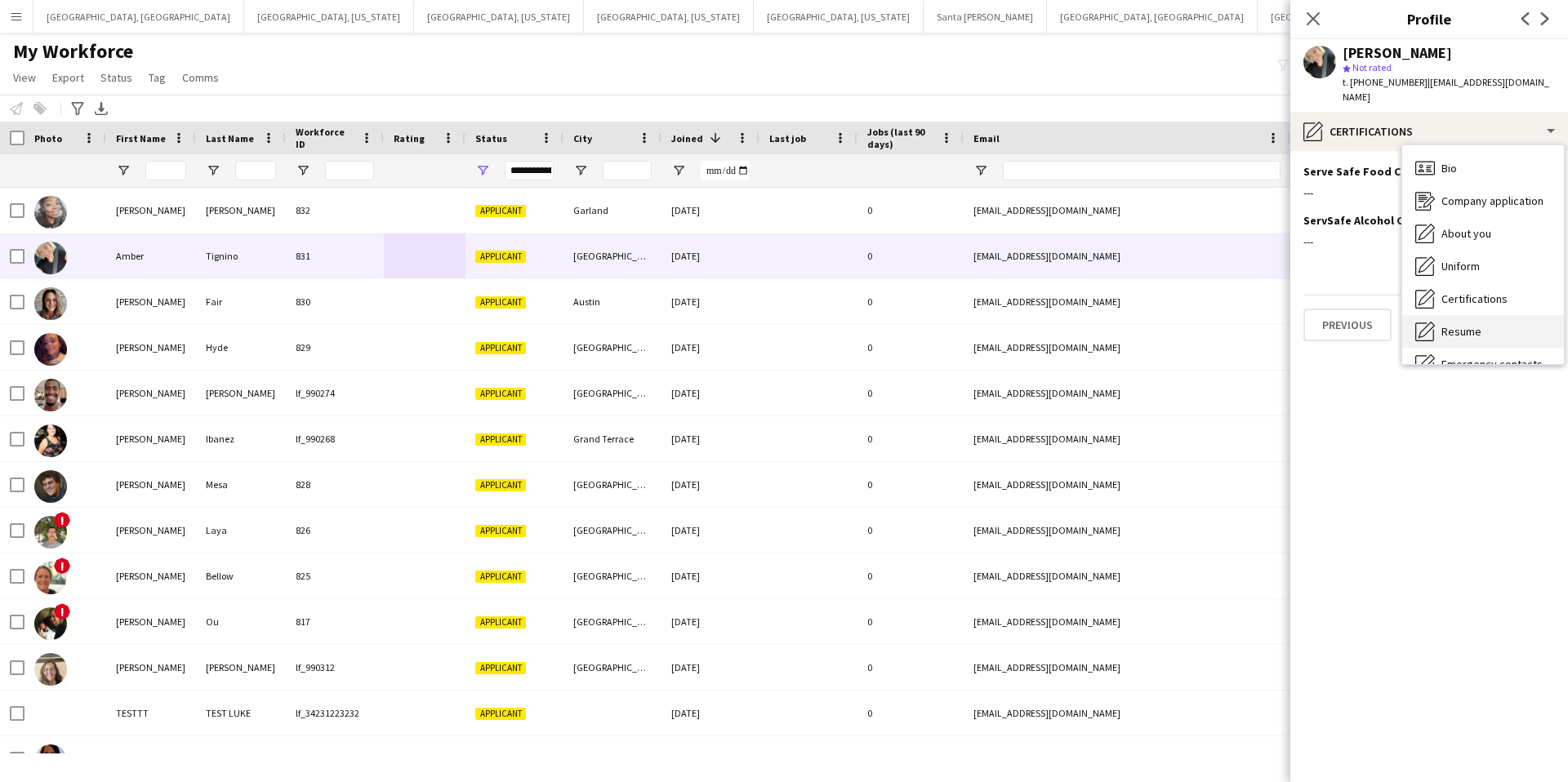
click at [1472, 324] on span "Resume" at bounding box center [1461, 331] width 40 height 14
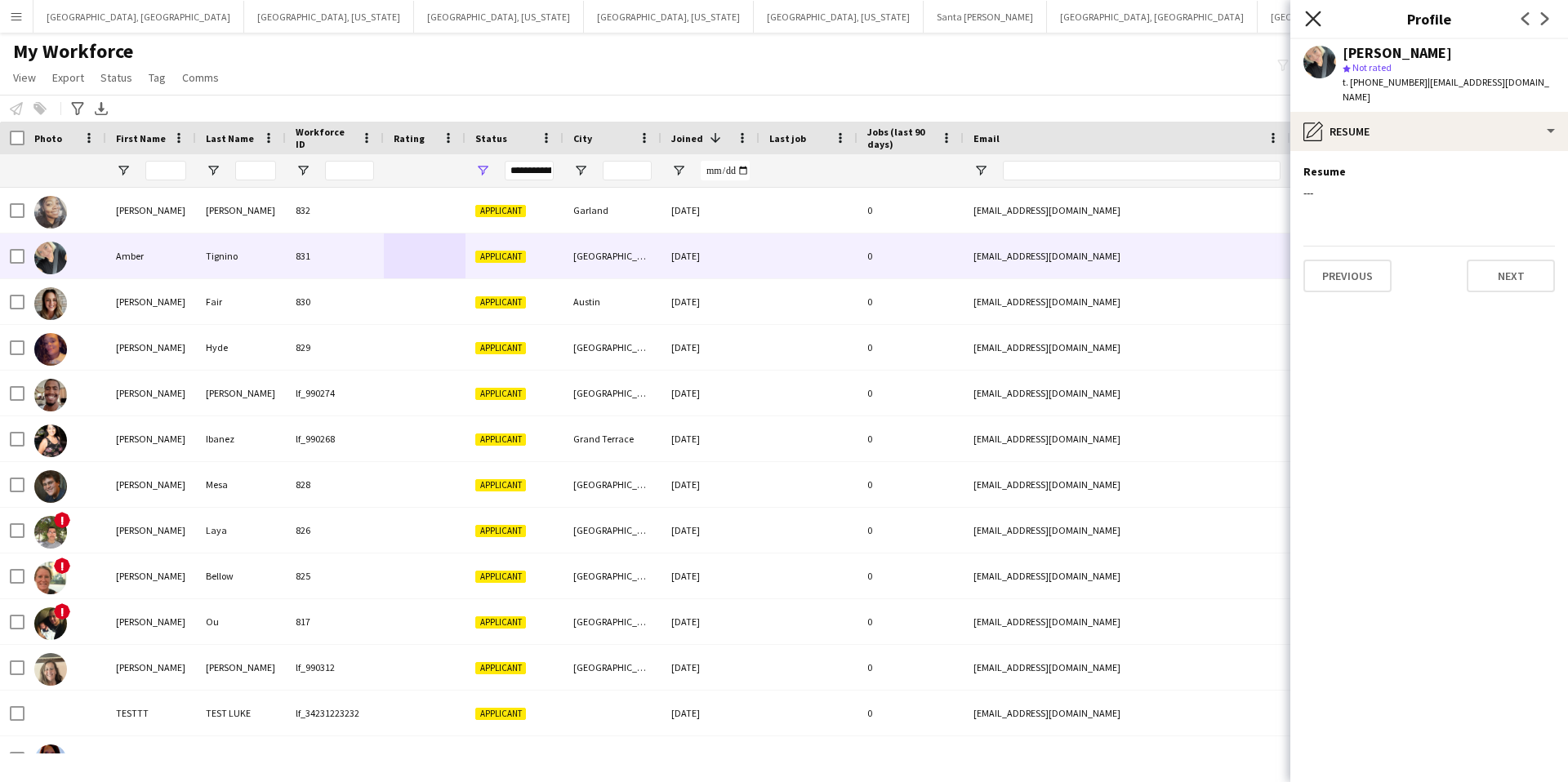
click at [1314, 14] on icon "Close pop-in" at bounding box center [1313, 18] width 15 height 15
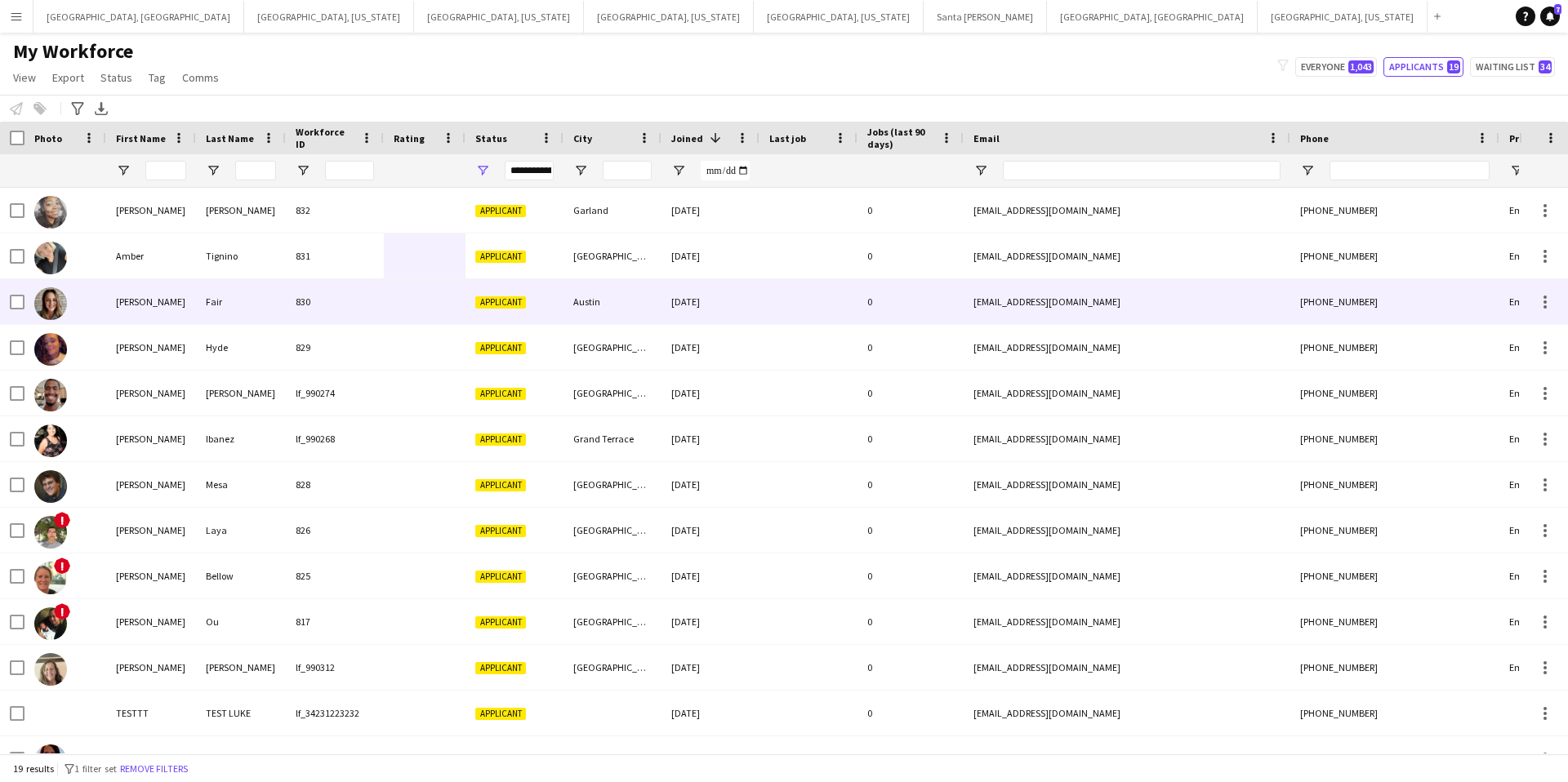
click at [447, 308] on div at bounding box center [425, 301] width 82 height 45
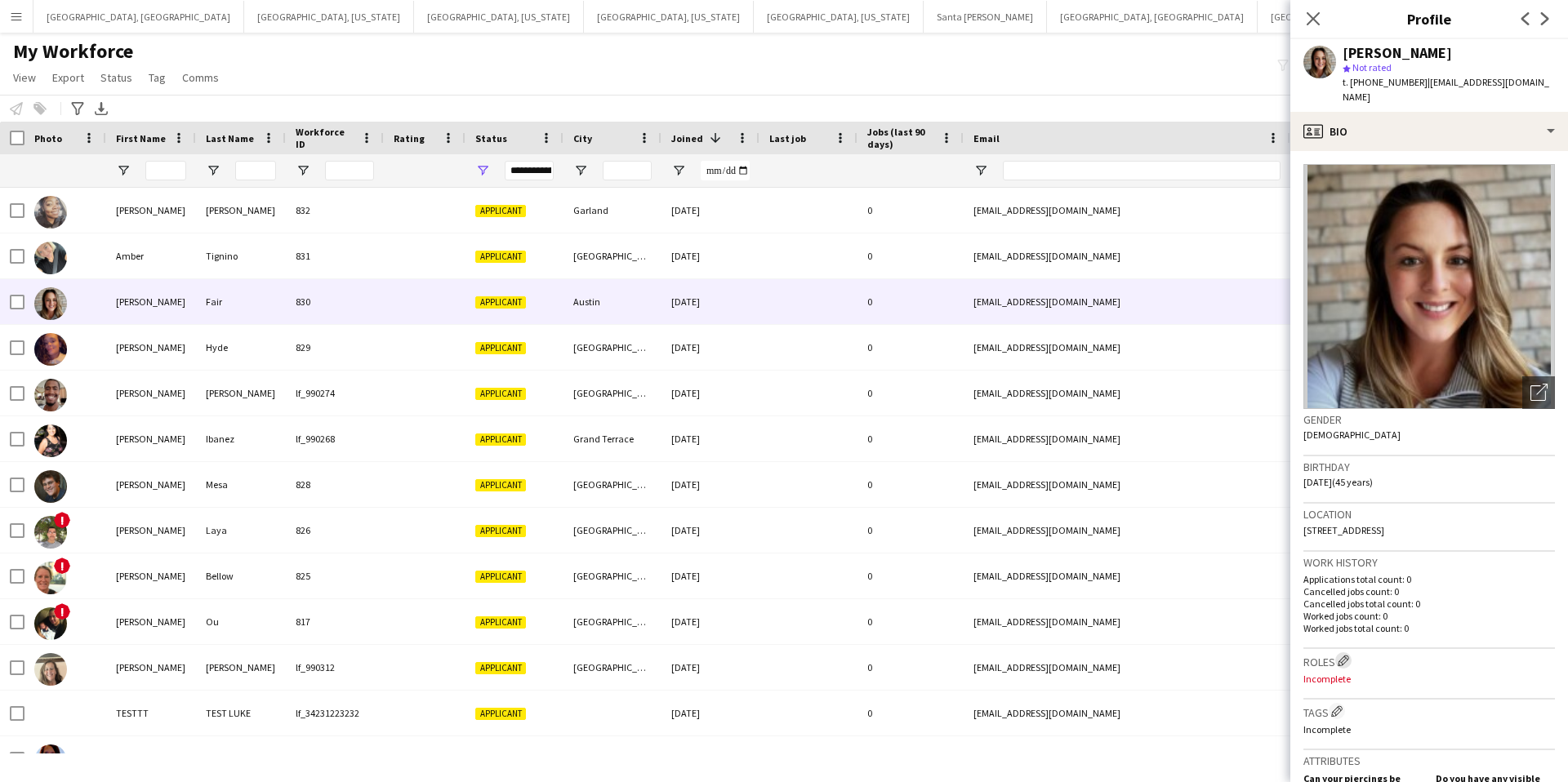
click at [1348, 655] on app-icon "Edit crew company roles" at bounding box center [1344, 661] width 11 height 11
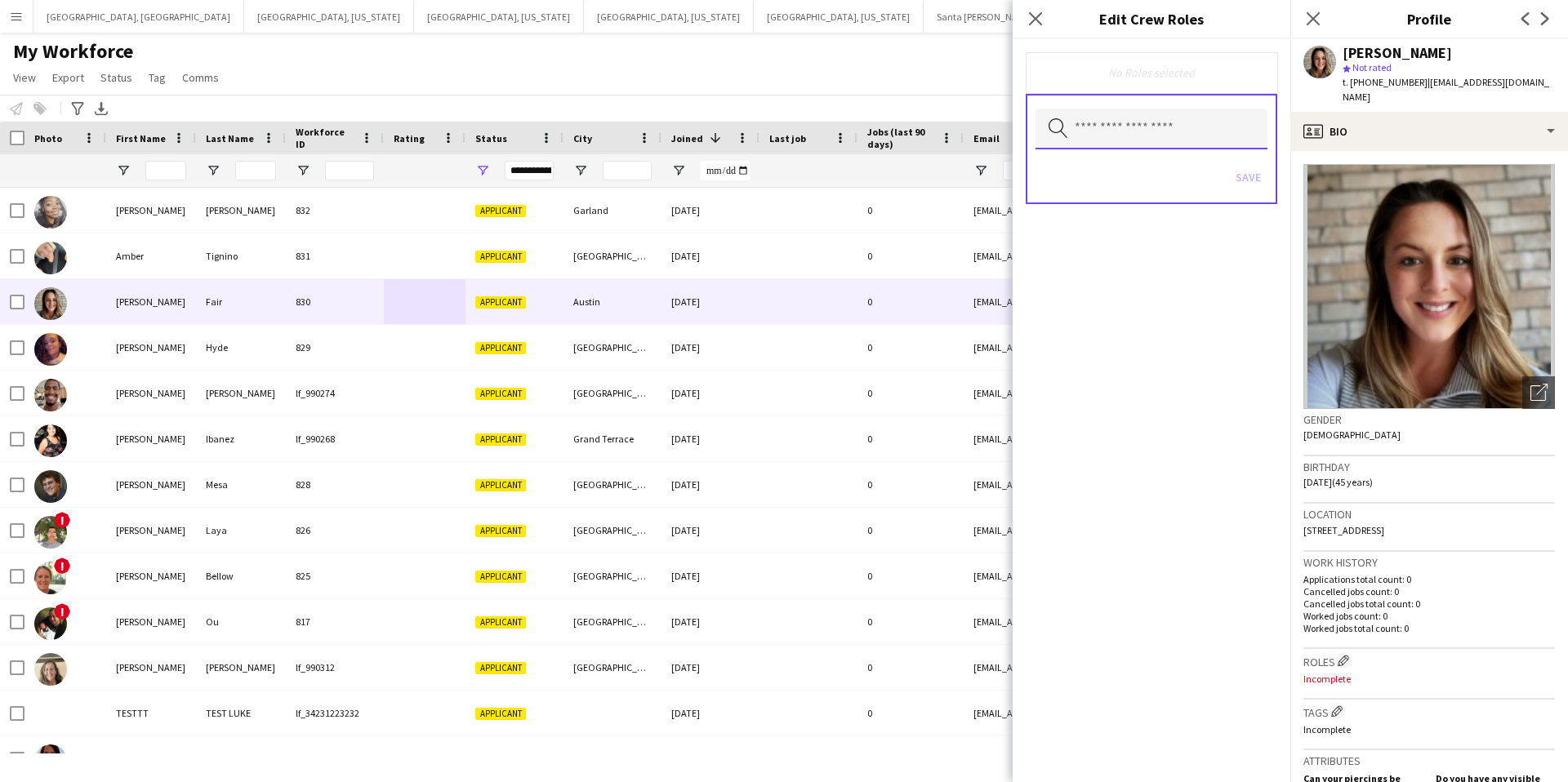
click at [1149, 123] on input "text" at bounding box center [1152, 129] width 232 height 41
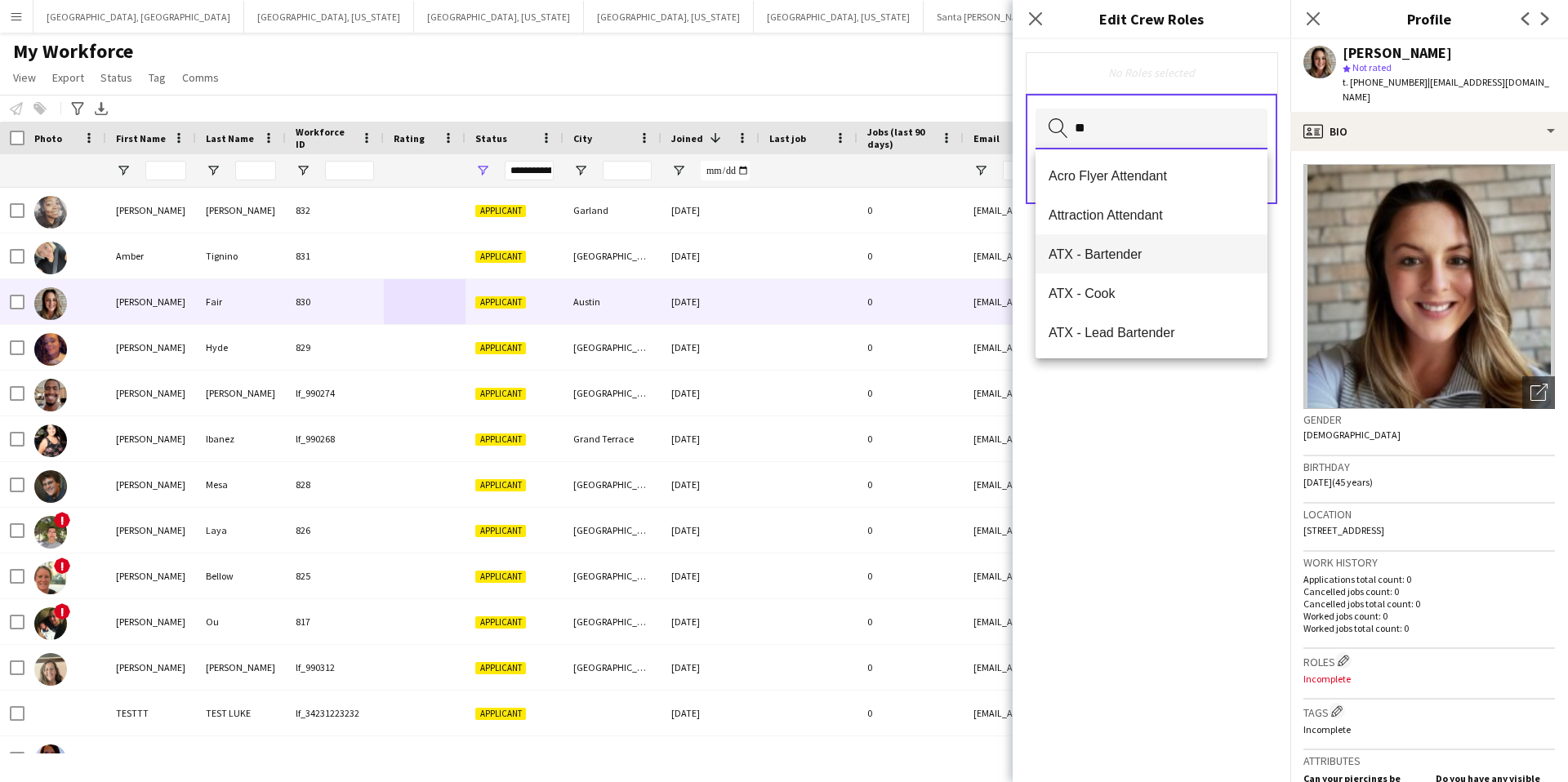
type input "**"
click at [1143, 256] on span "ATX - Bartender" at bounding box center [1152, 254] width 206 height 15
click at [1231, 79] on div "ATX - Bartender Remove" at bounding box center [1152, 73] width 226 height 16
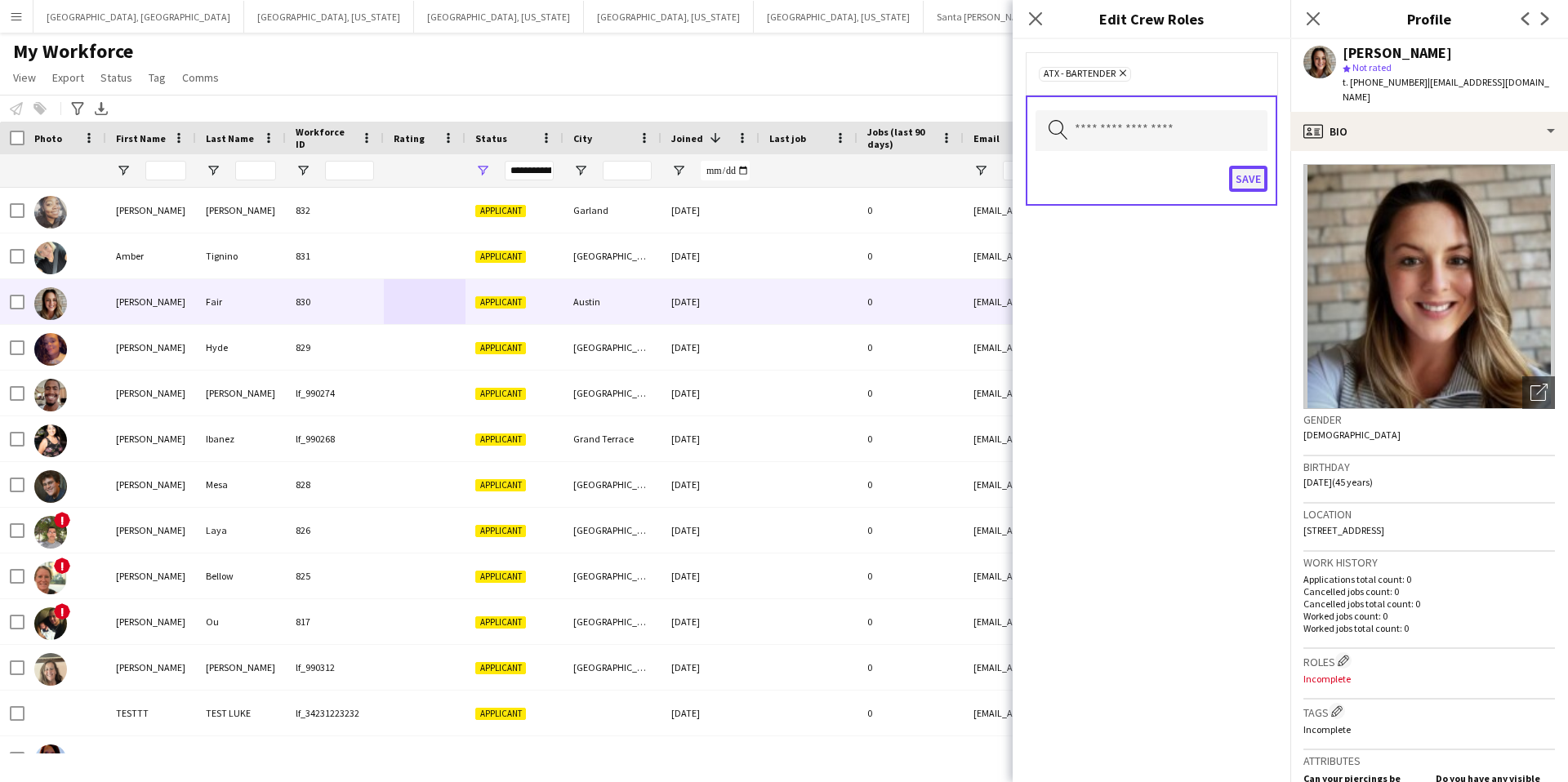
click at [1252, 181] on button "Save" at bounding box center [1249, 178] width 38 height 26
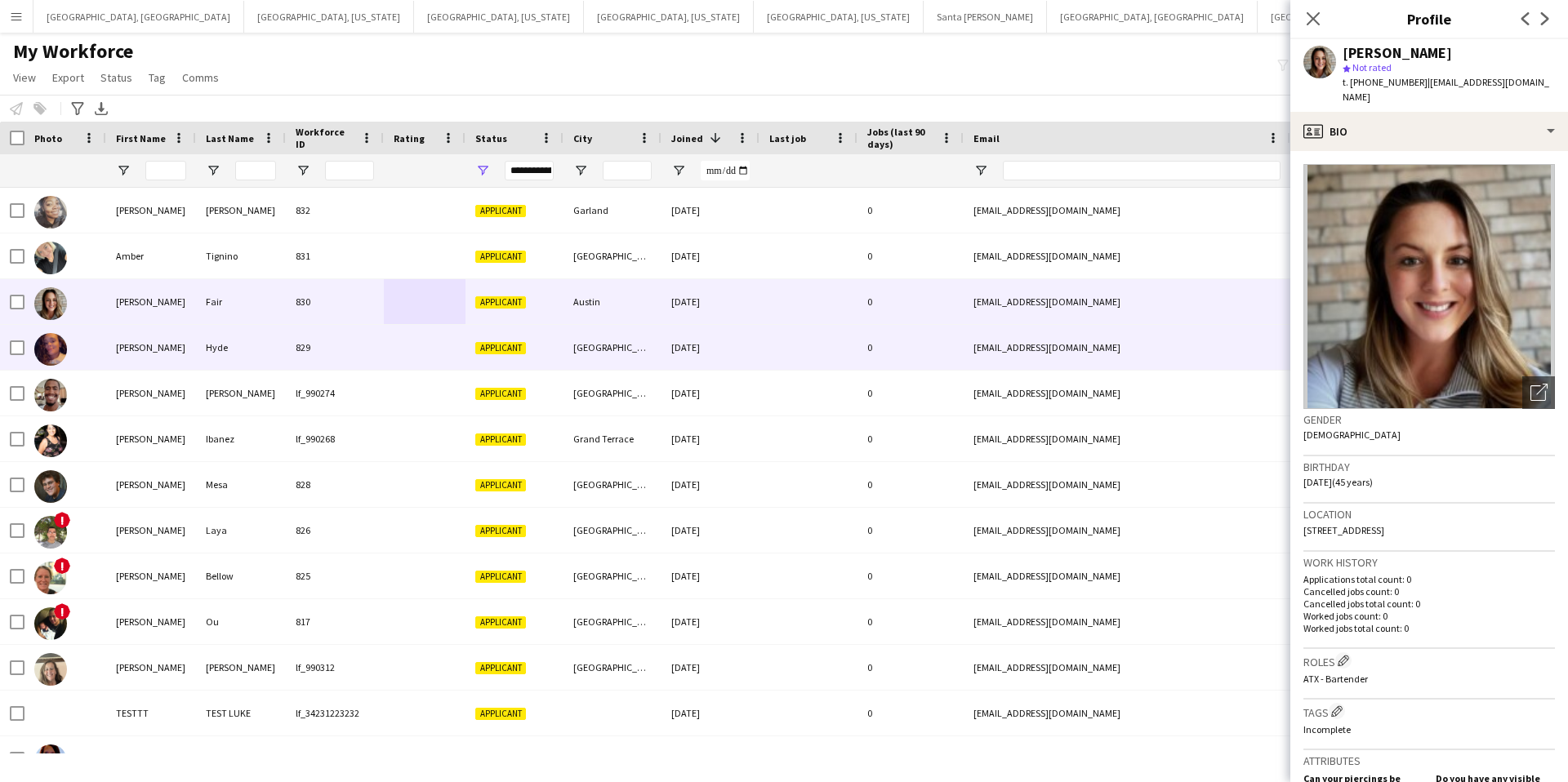
click at [325, 356] on div "829" at bounding box center [334, 347] width 98 height 45
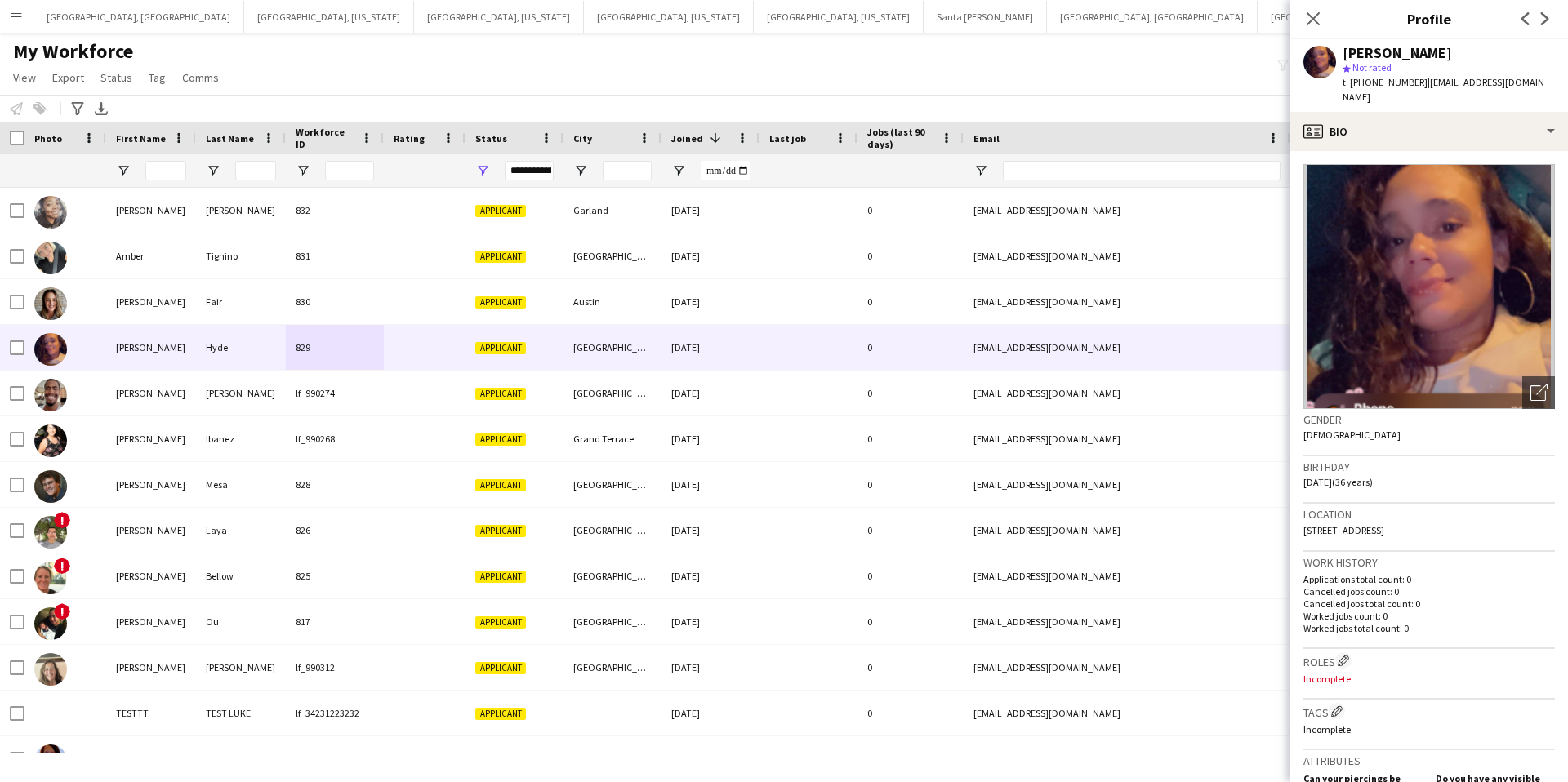
drag, startPoint x: 1344, startPoint y: 641, endPoint x: 1355, endPoint y: 651, distance: 14.9
click at [1344, 655] on app-icon "Edit crew company roles" at bounding box center [1344, 661] width 11 height 11
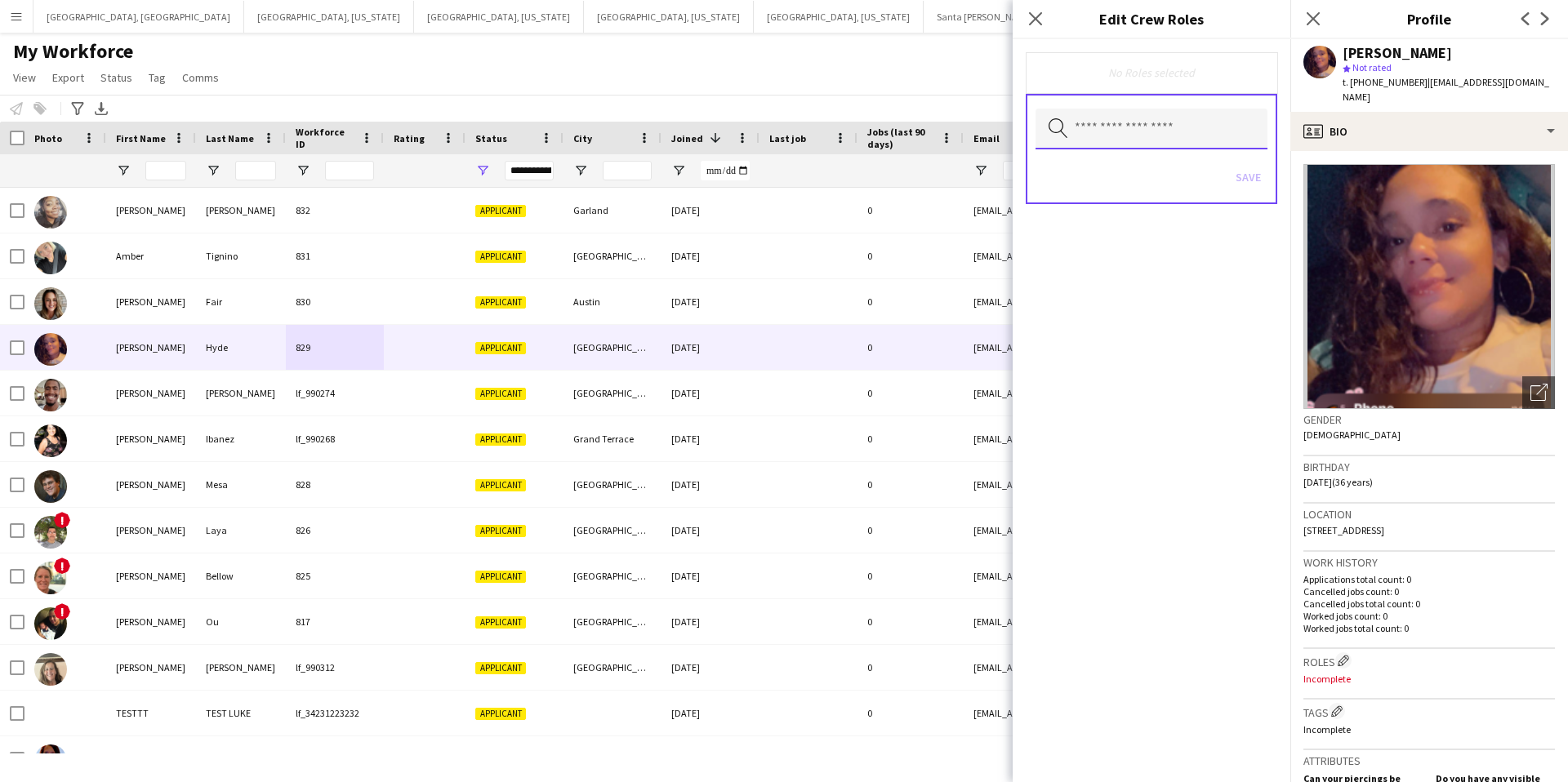
click at [1106, 123] on input "text" at bounding box center [1152, 129] width 232 height 41
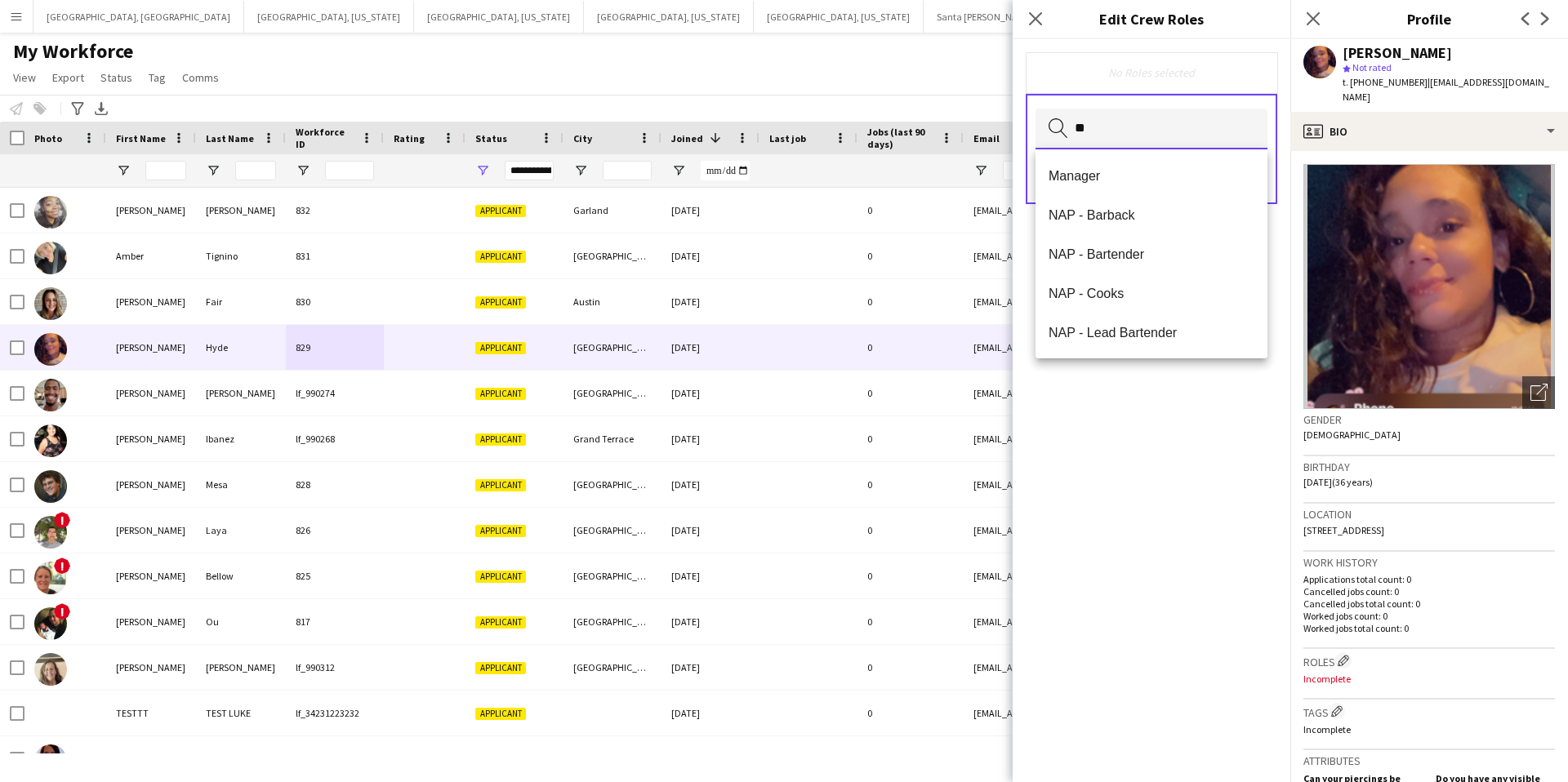
type input "*"
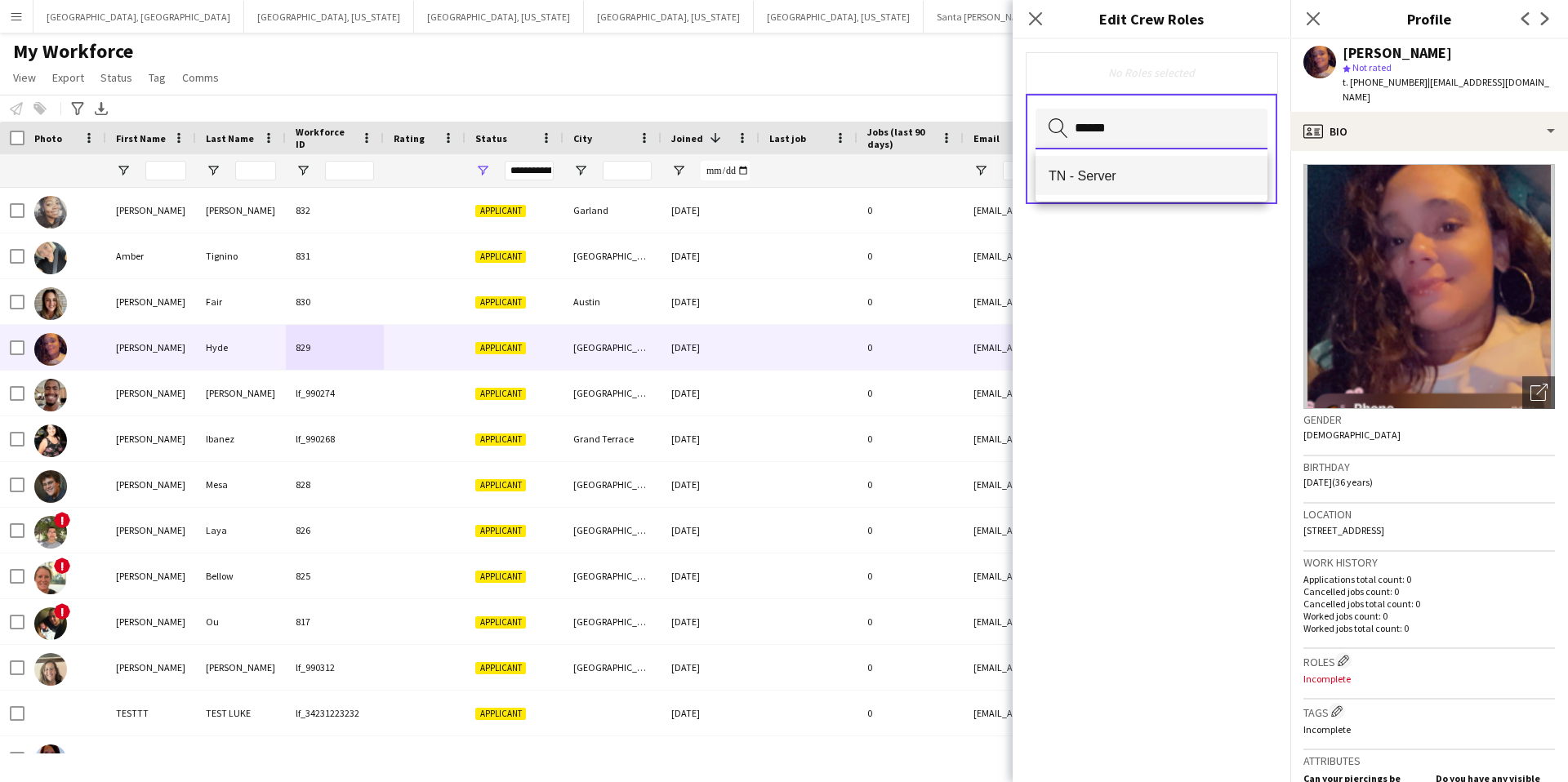
type input "******"
click at [1109, 176] on span "TN - Server" at bounding box center [1152, 176] width 206 height 15
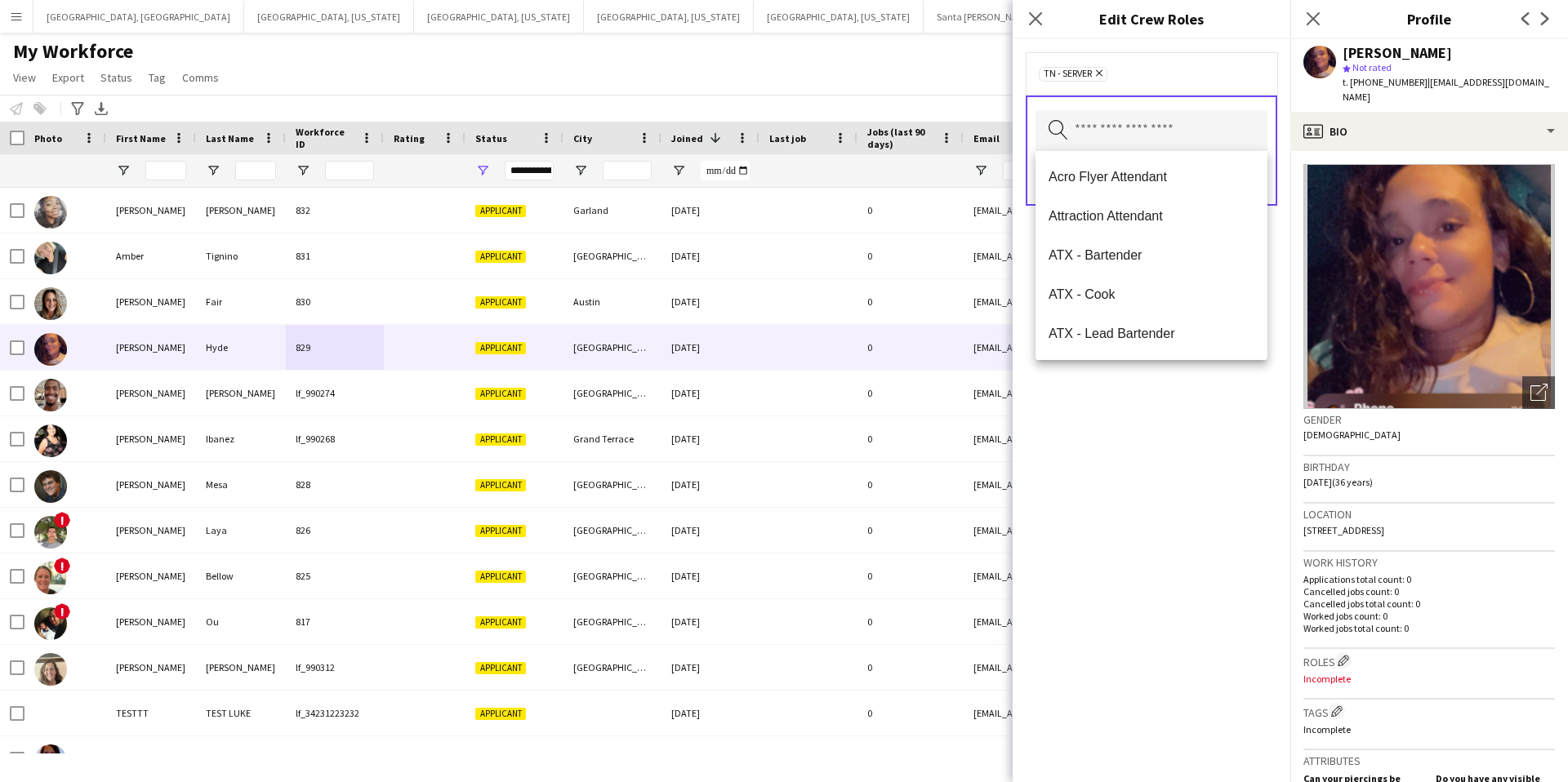
click at [1232, 82] on div "TN - Server Remove" at bounding box center [1152, 73] width 251 height 43
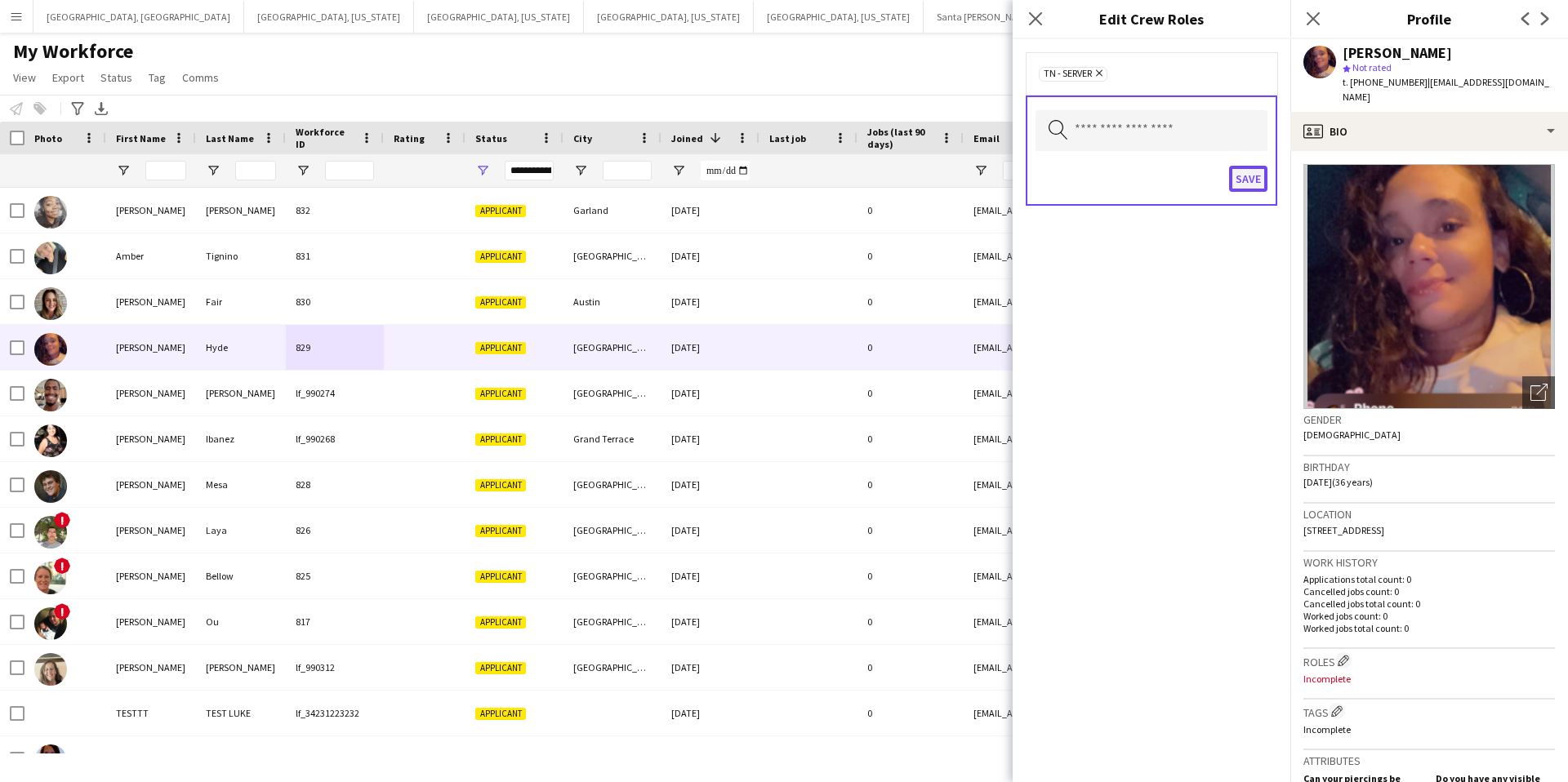
click at [1249, 177] on button "Save" at bounding box center [1249, 178] width 38 height 26
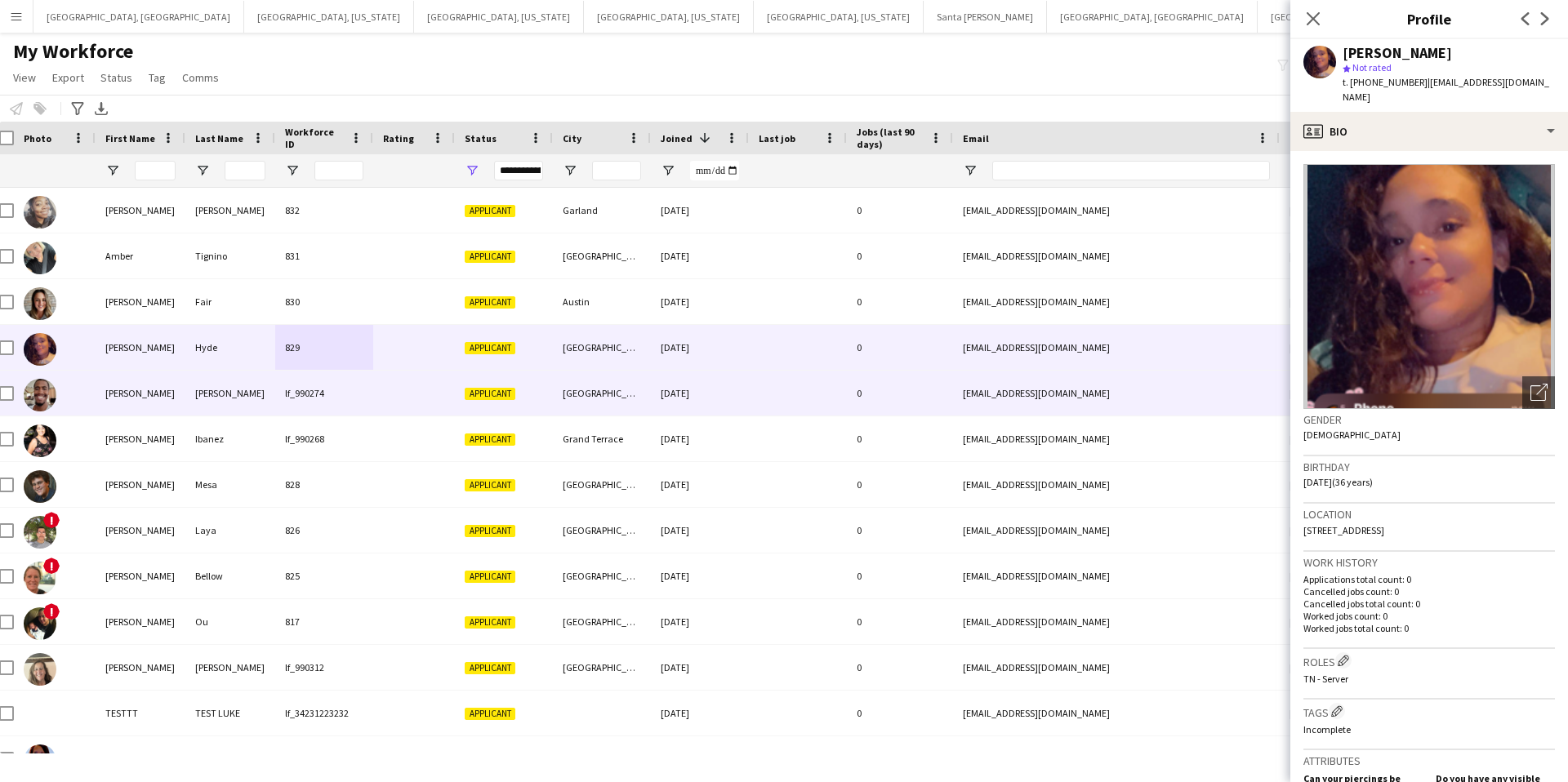
scroll to position [9, 0]
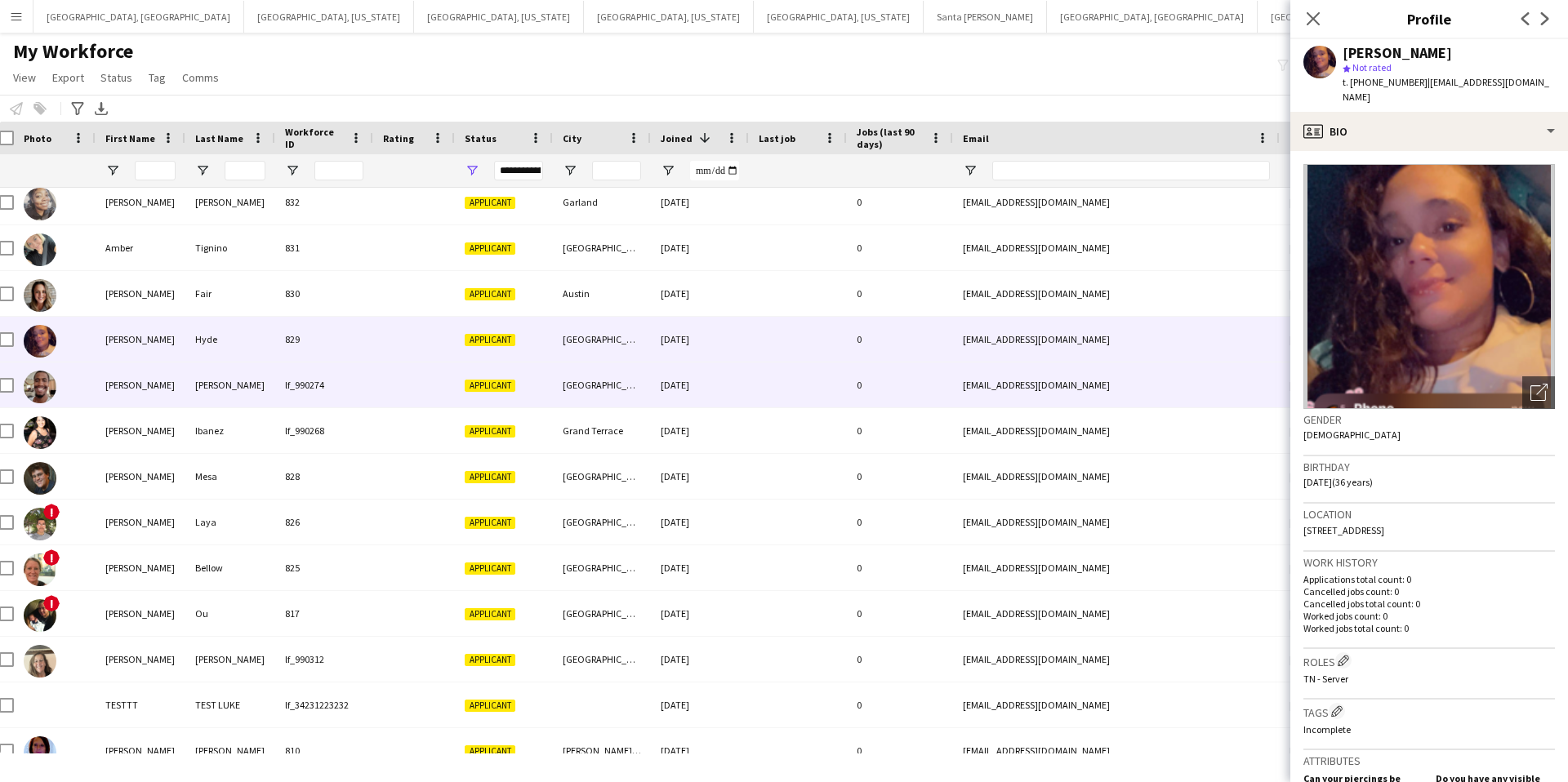
click at [455, 404] on div "Applicant" at bounding box center [504, 385] width 98 height 45
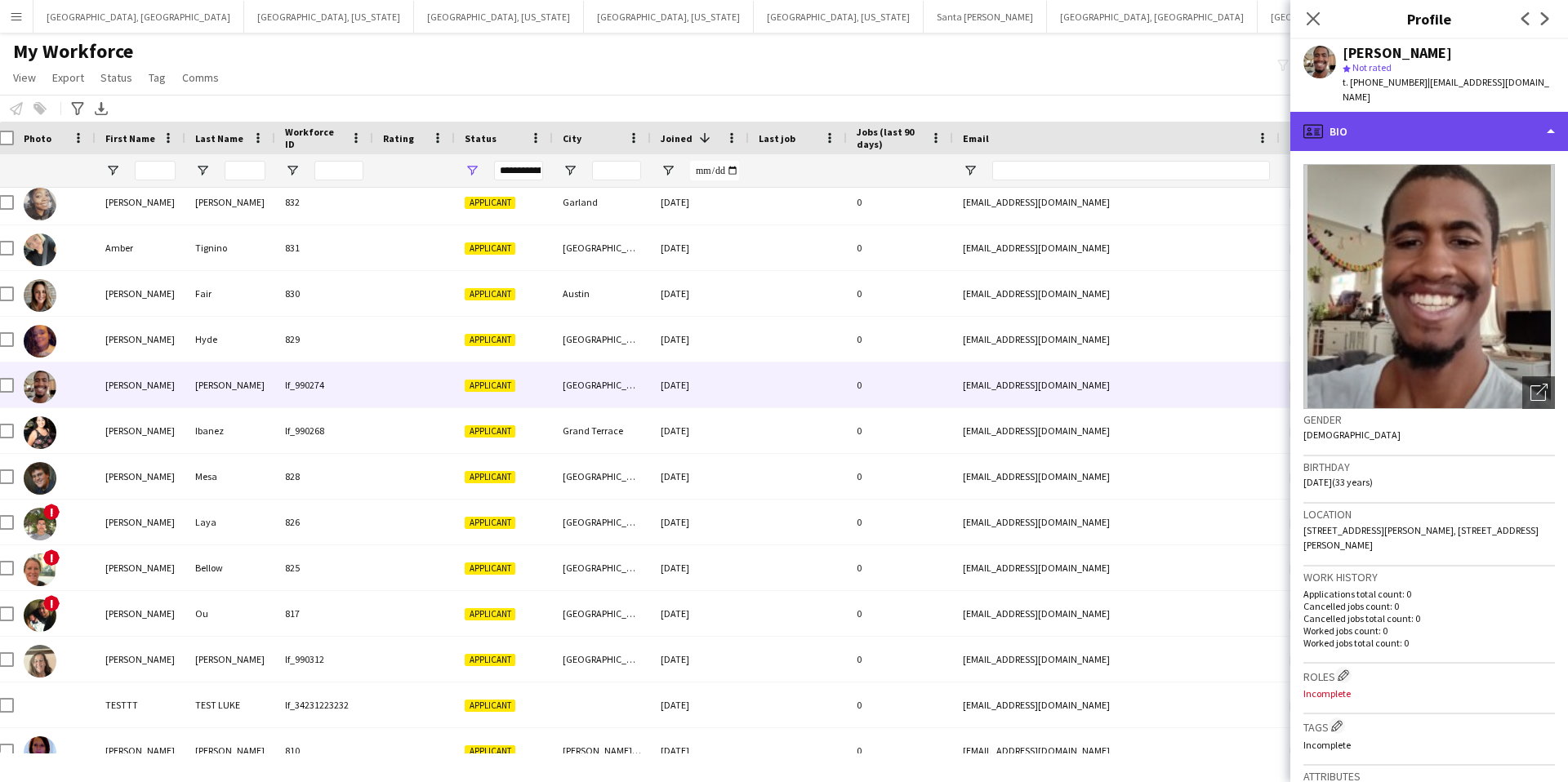
click at [1420, 112] on div "profile Bio" at bounding box center [1430, 130] width 278 height 39
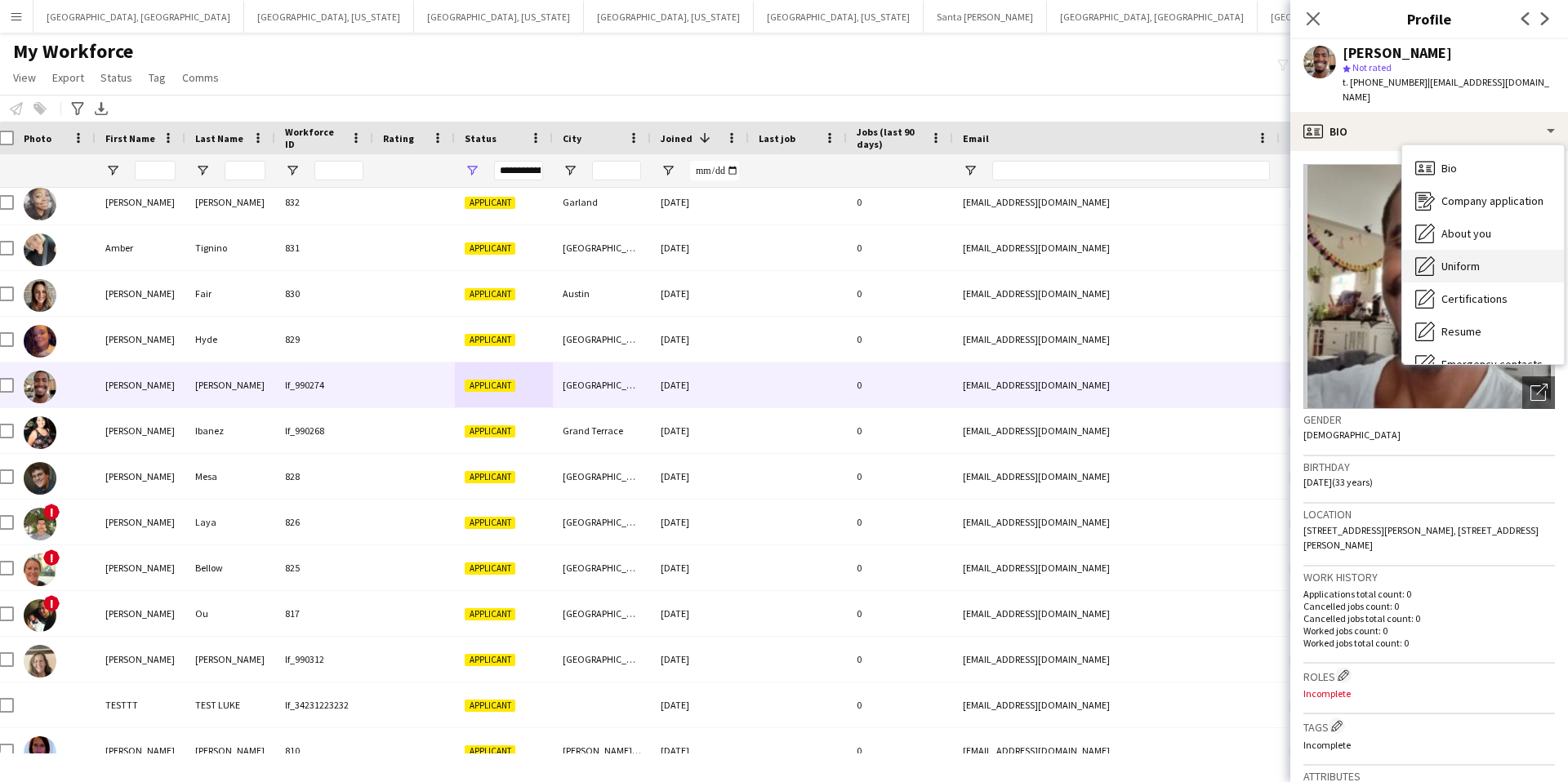
click at [1488, 250] on div "Uniform Uniform" at bounding box center [1483, 266] width 162 height 32
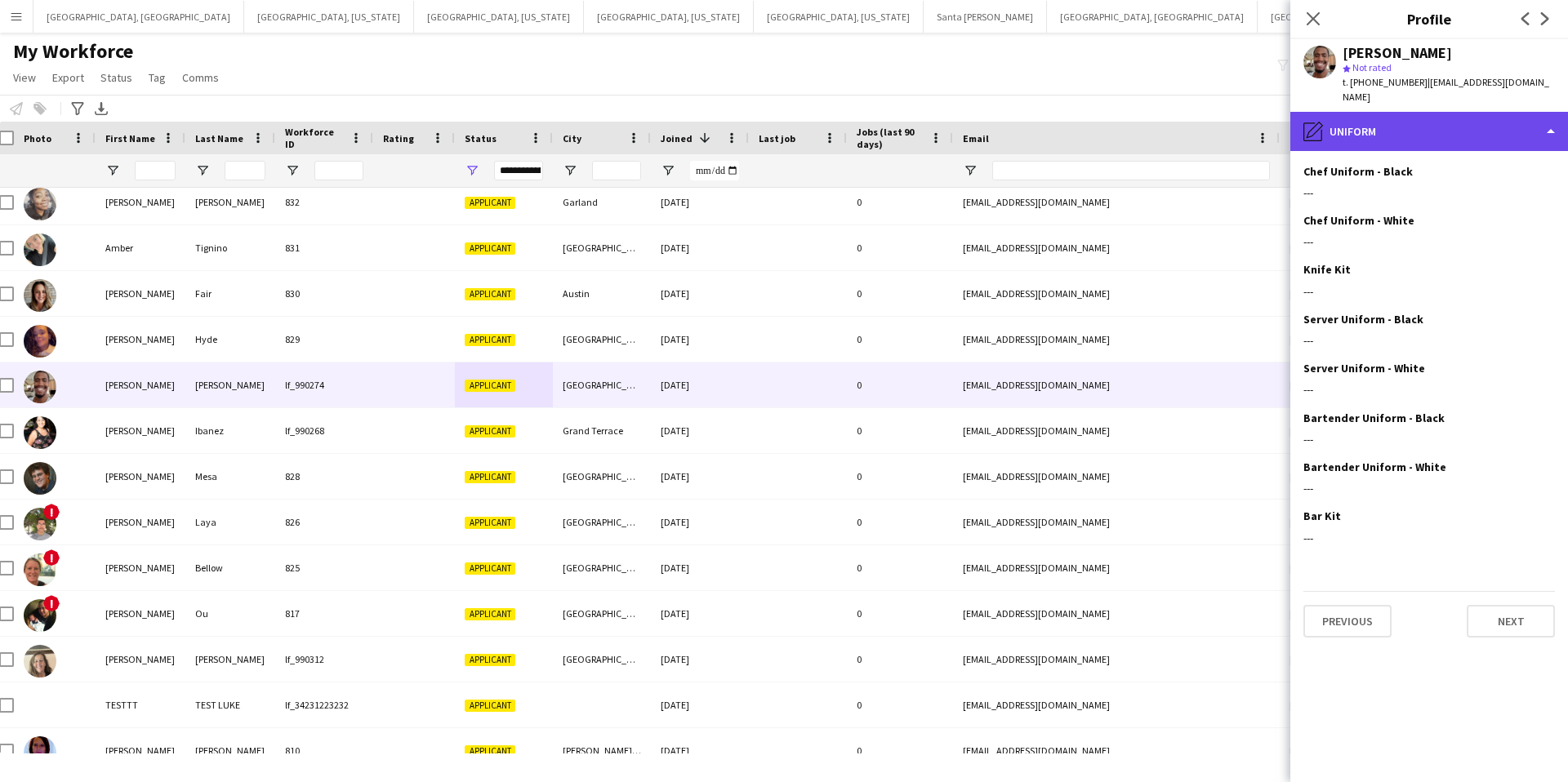
click at [1422, 111] on div "pencil4 Uniform" at bounding box center [1430, 130] width 278 height 39
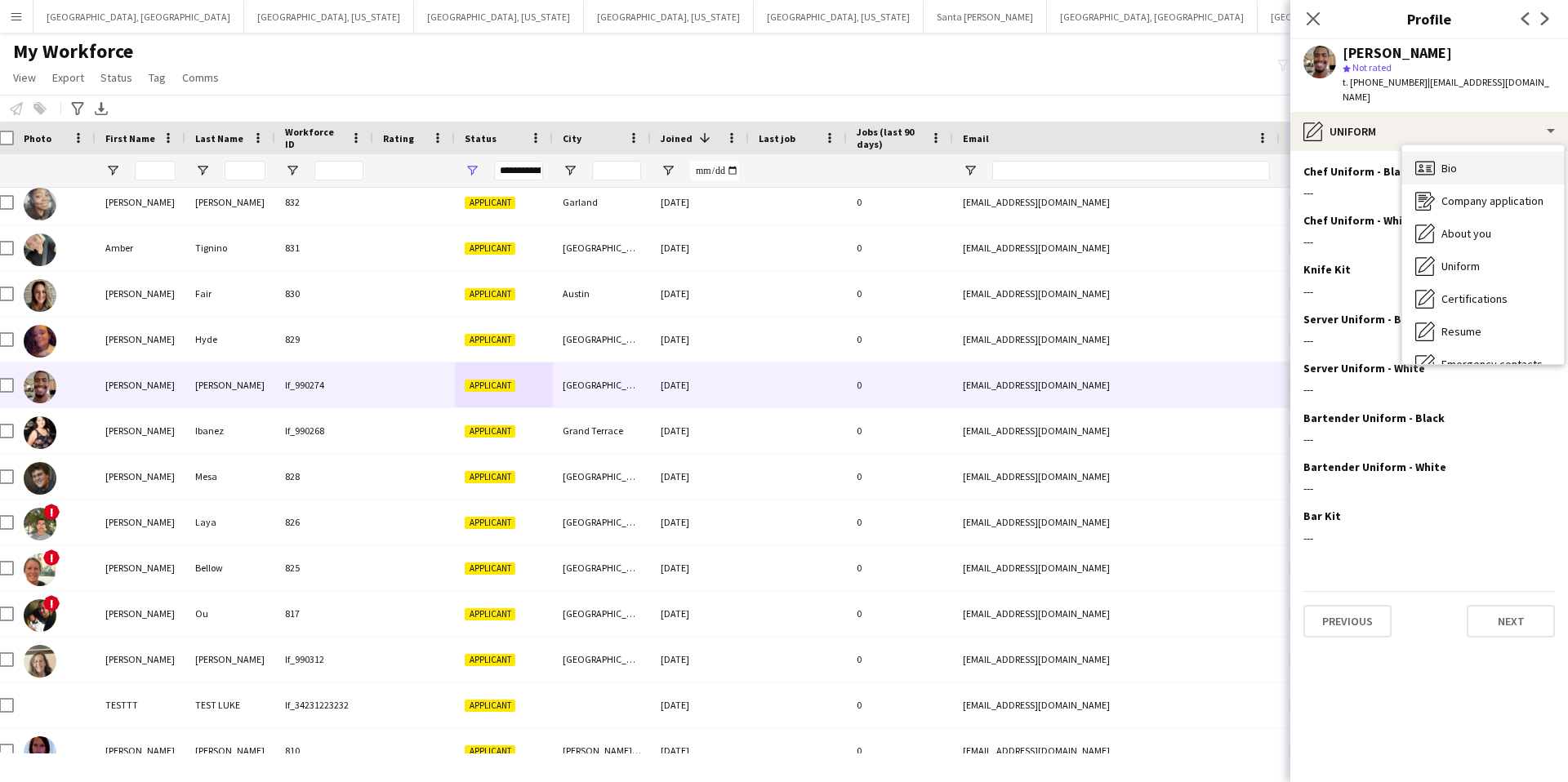
click at [1456, 161] on div "Bio Bio" at bounding box center [1483, 168] width 162 height 32
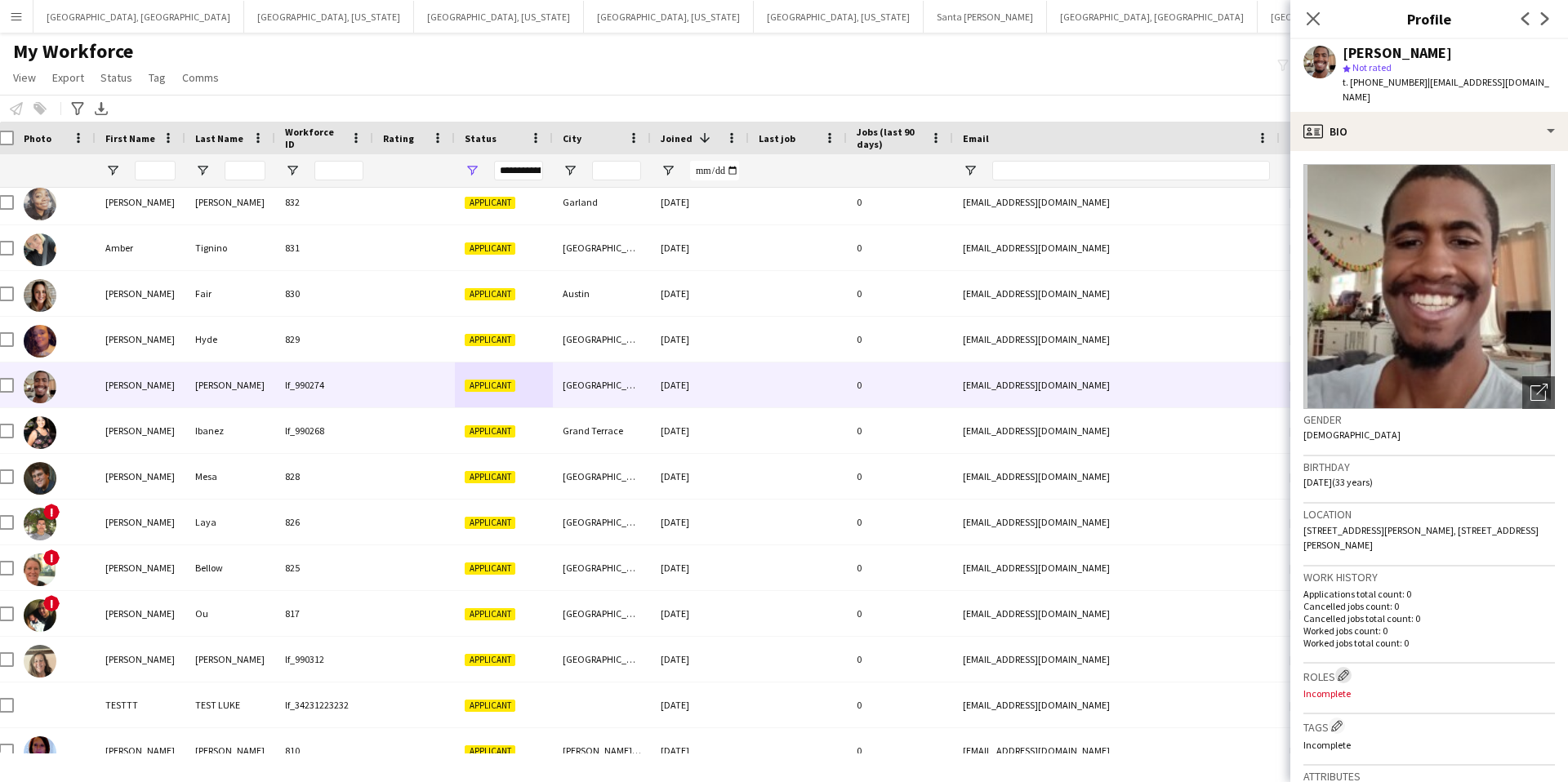
click at [1347, 670] on app-icon "Edit crew company roles" at bounding box center [1344, 675] width 11 height 11
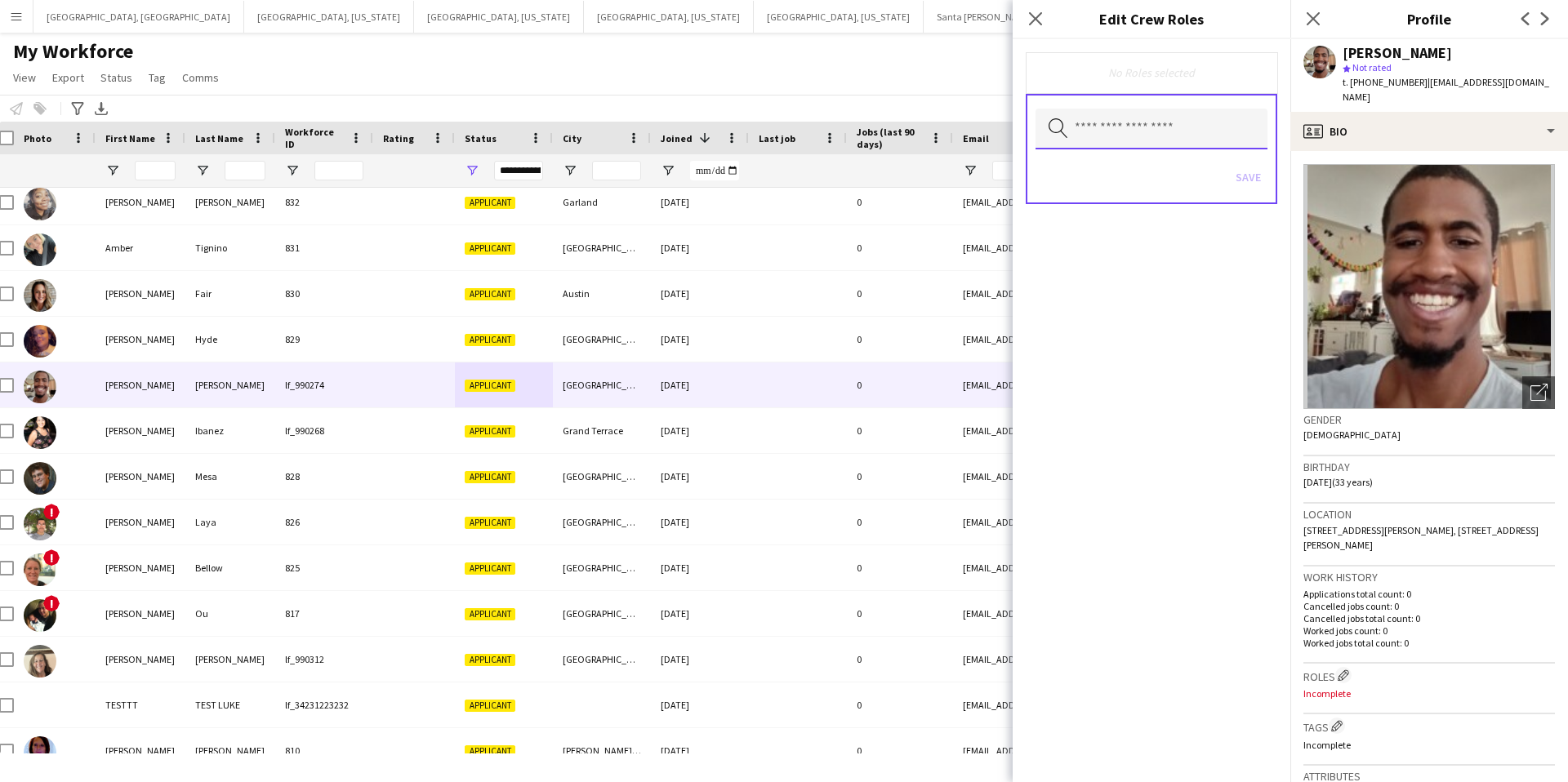
click at [1105, 123] on input "text" at bounding box center [1152, 129] width 232 height 41
type input "******"
click at [1143, 181] on span "[PERSON_NAME]" at bounding box center [1152, 176] width 206 height 15
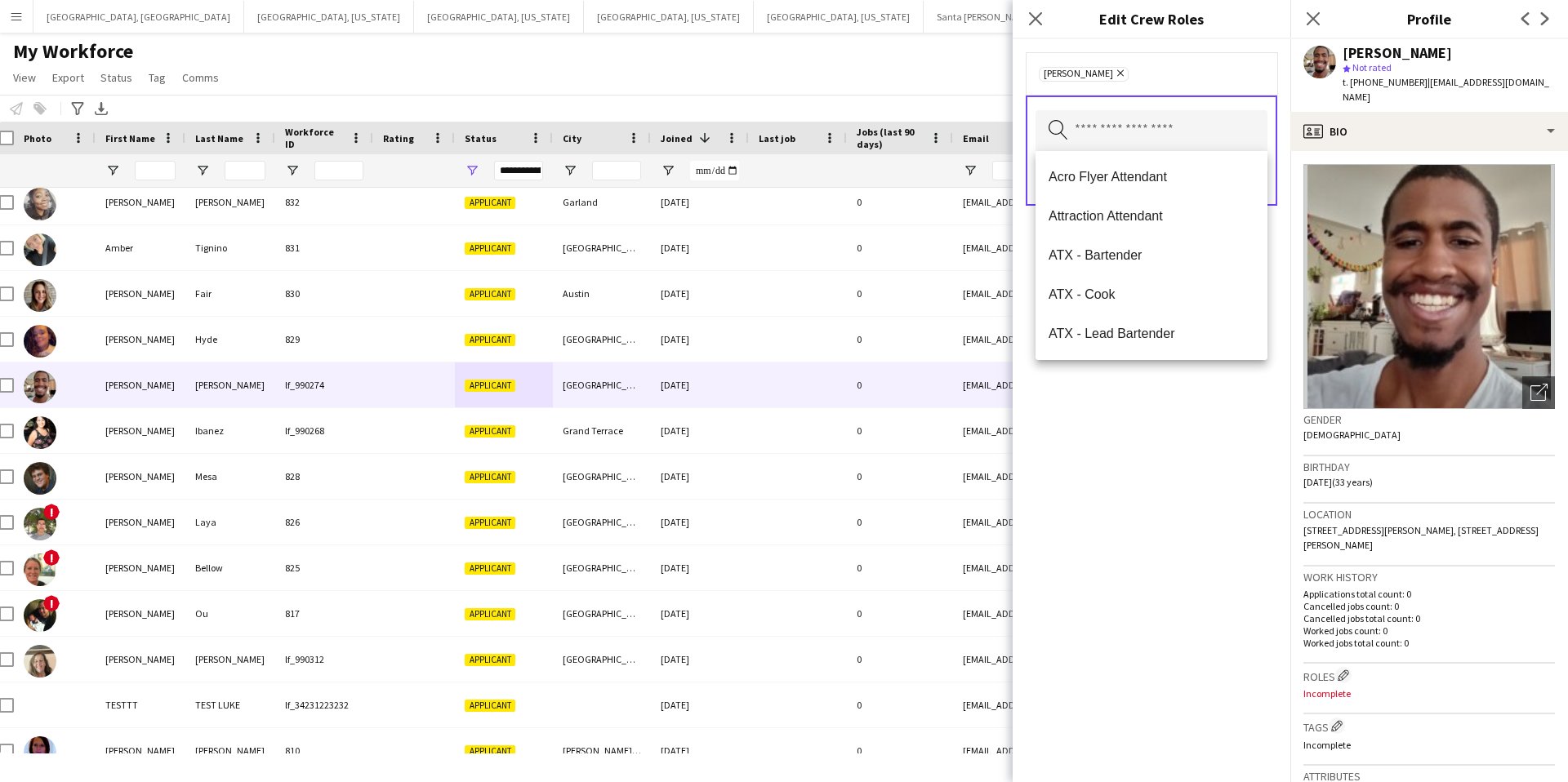
click at [1236, 66] on div "[PERSON_NAME] Remove" at bounding box center [1152, 73] width 226 height 16
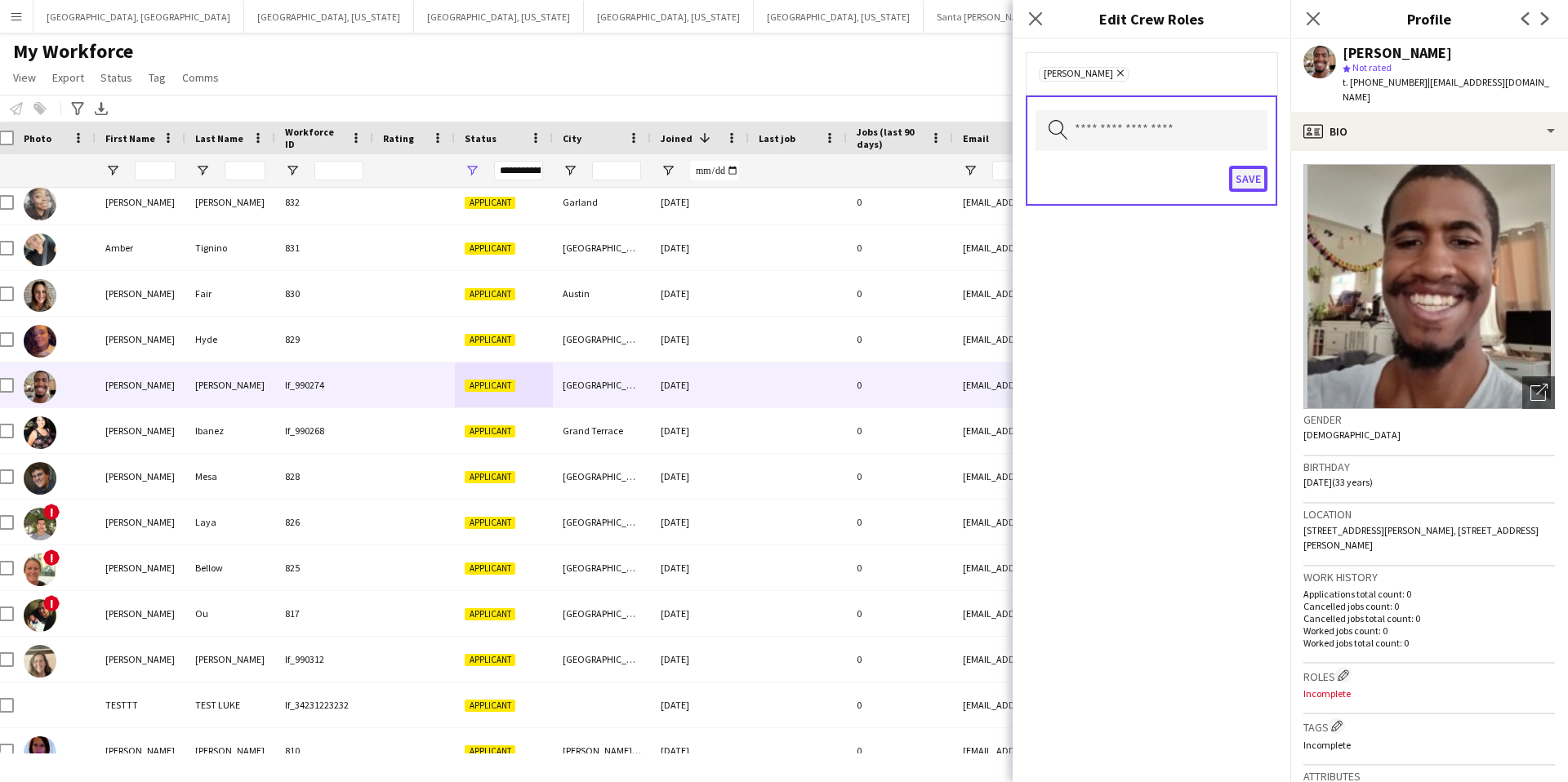
click at [1257, 183] on button "Save" at bounding box center [1249, 178] width 38 height 26
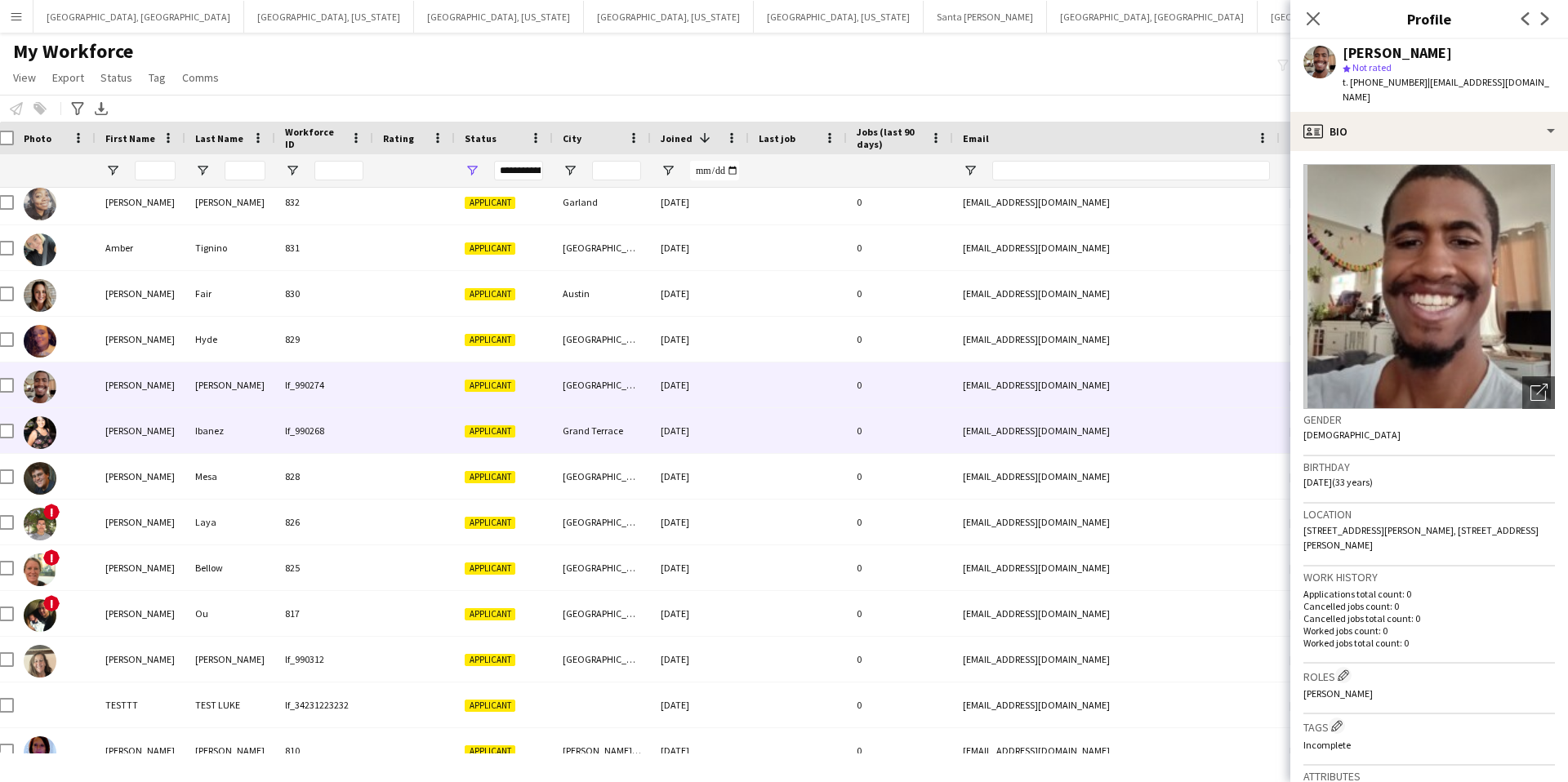
click at [385, 429] on div at bounding box center [414, 431] width 82 height 45
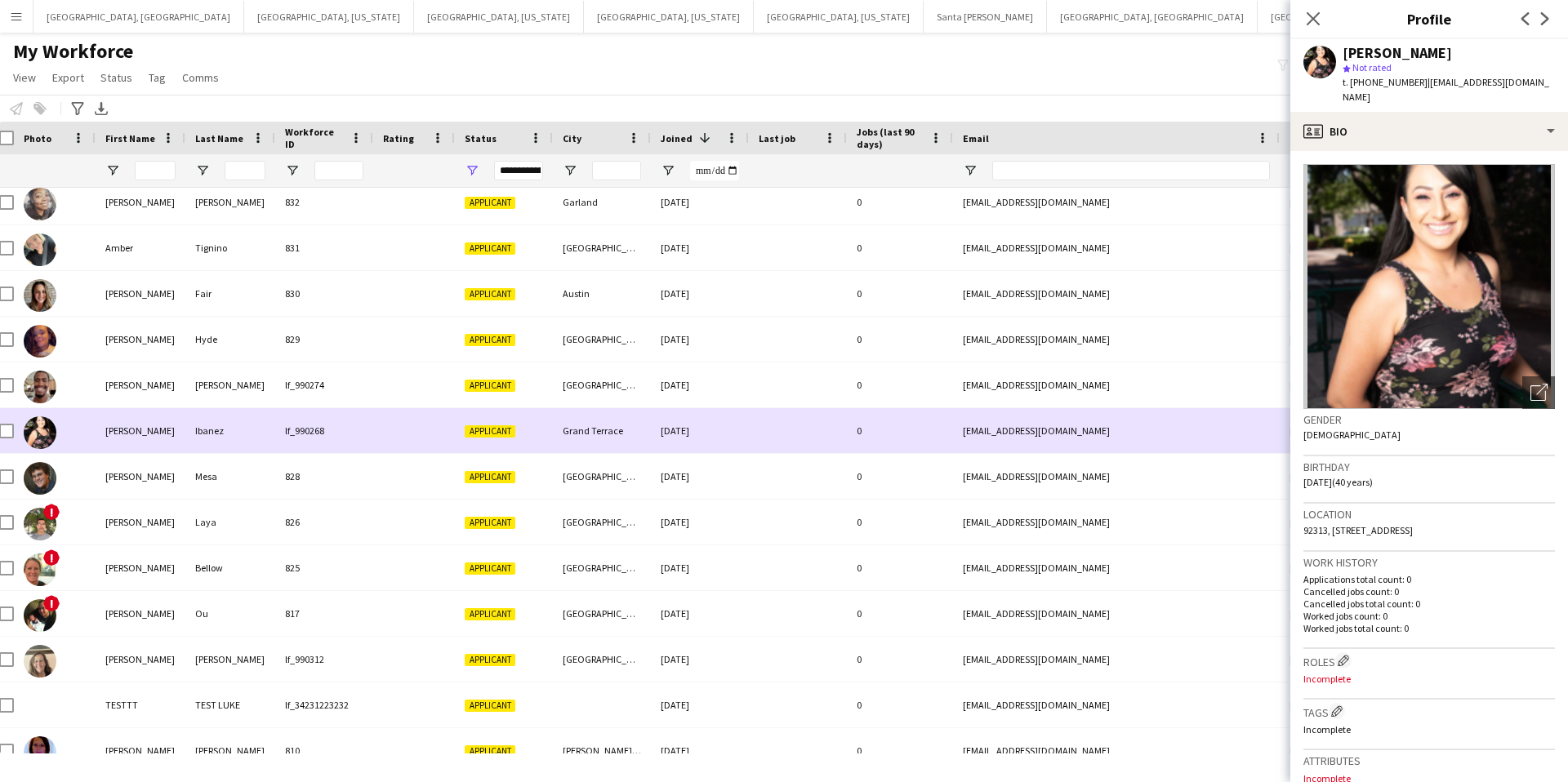
scroll to position [0, 0]
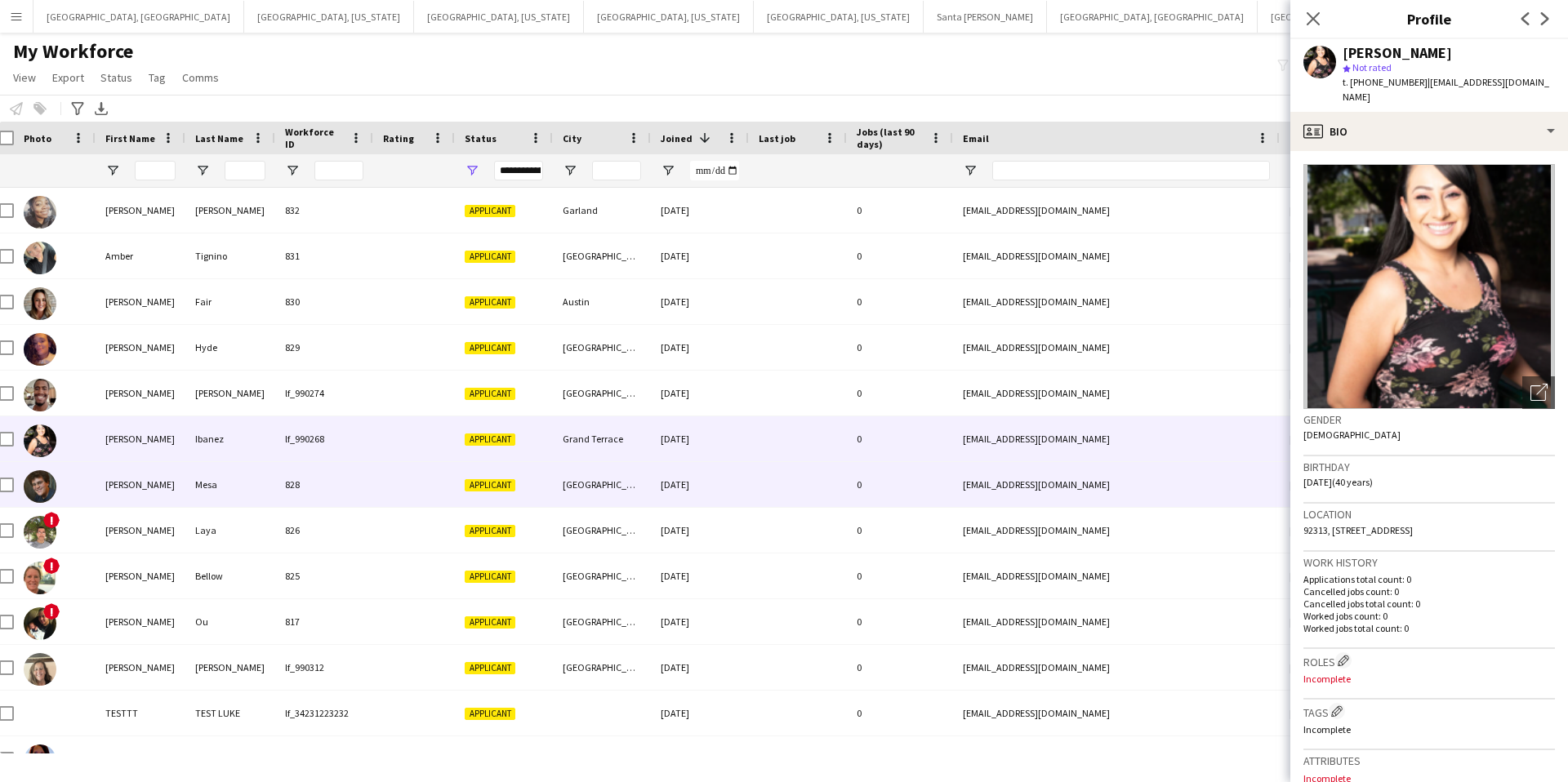
click at [400, 499] on div at bounding box center [414, 484] width 82 height 45
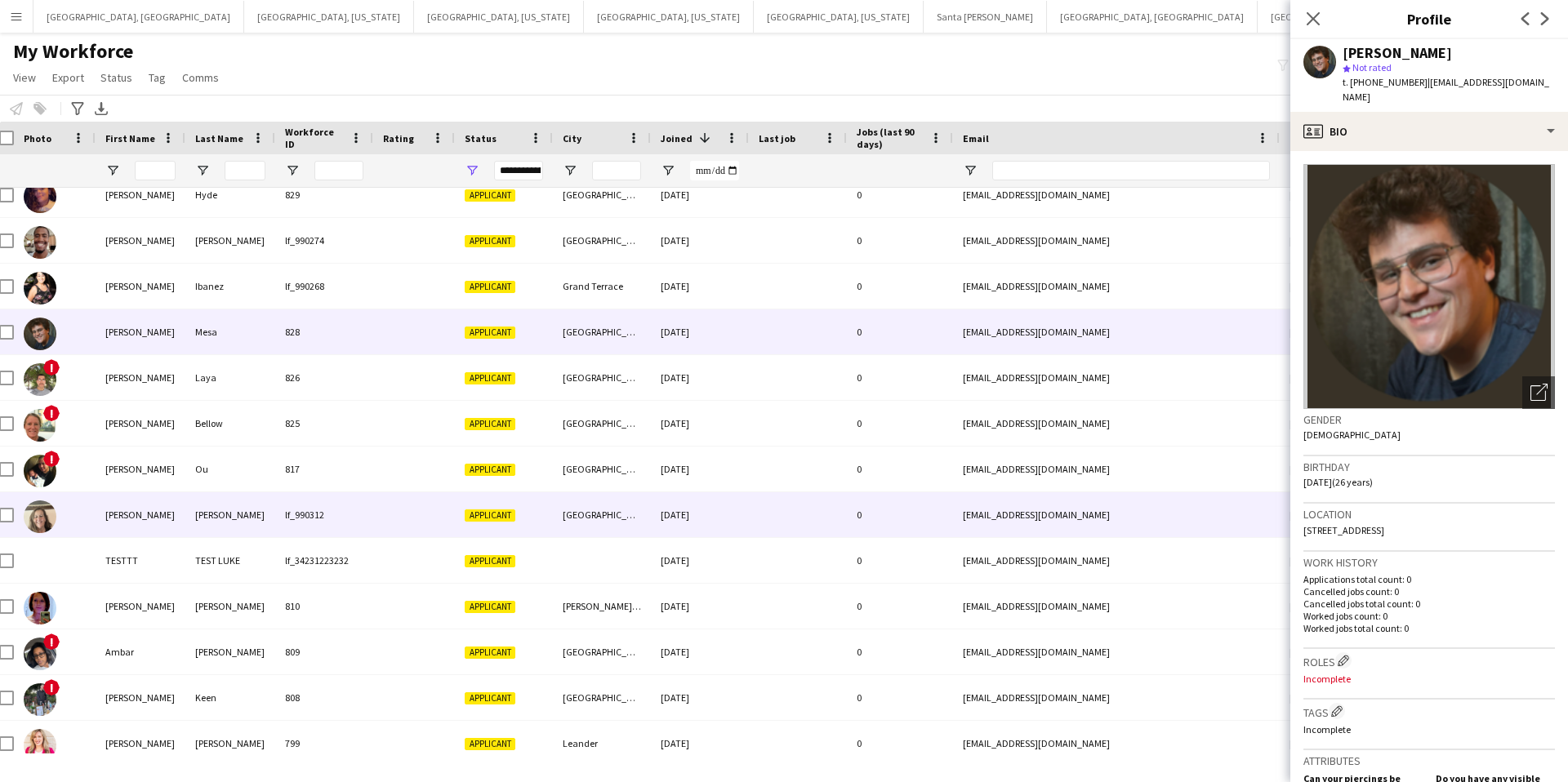
scroll to position [153, 0]
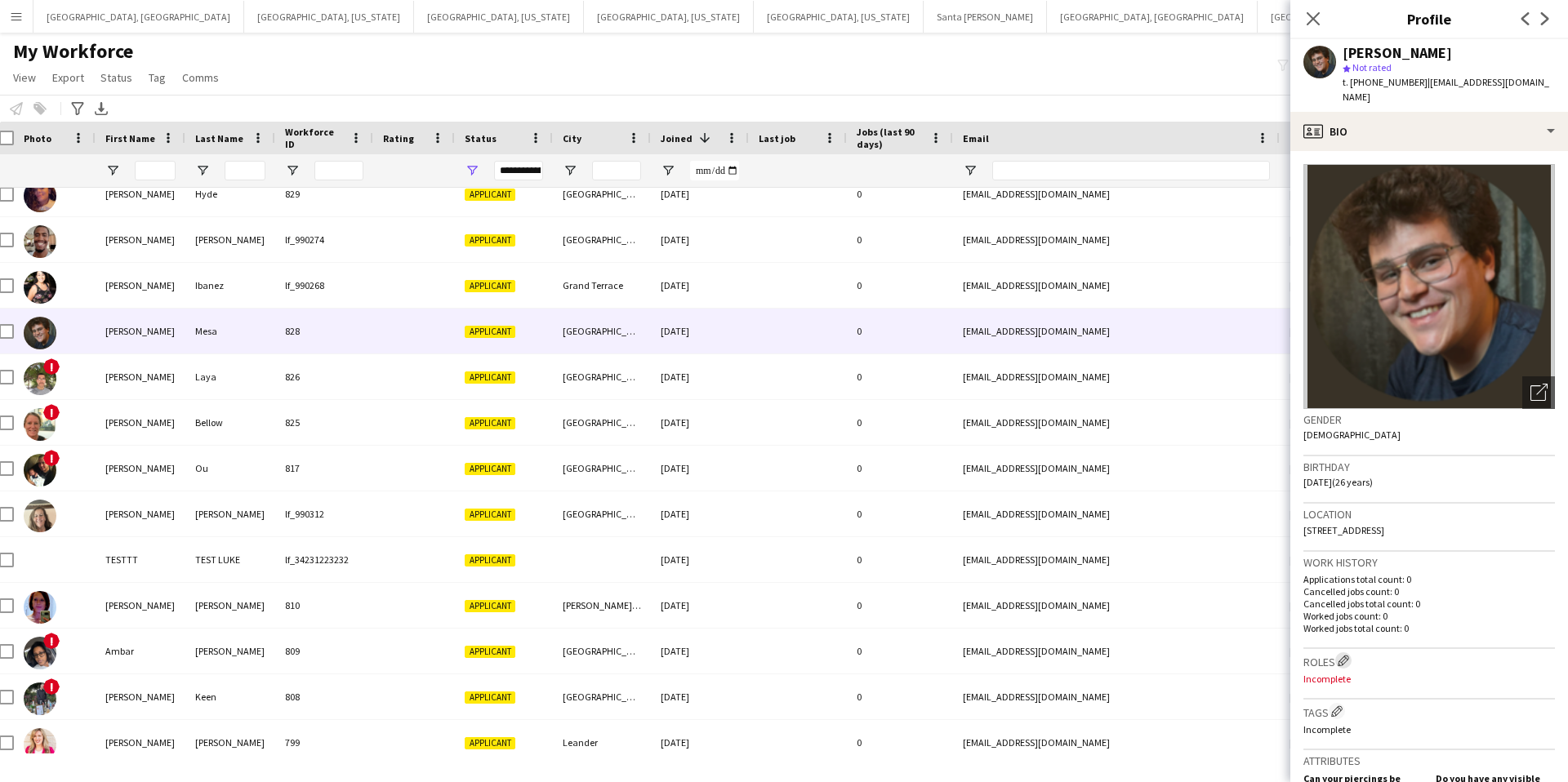
click at [1352, 652] on button "Edit crew company roles" at bounding box center [1343, 660] width 16 height 16
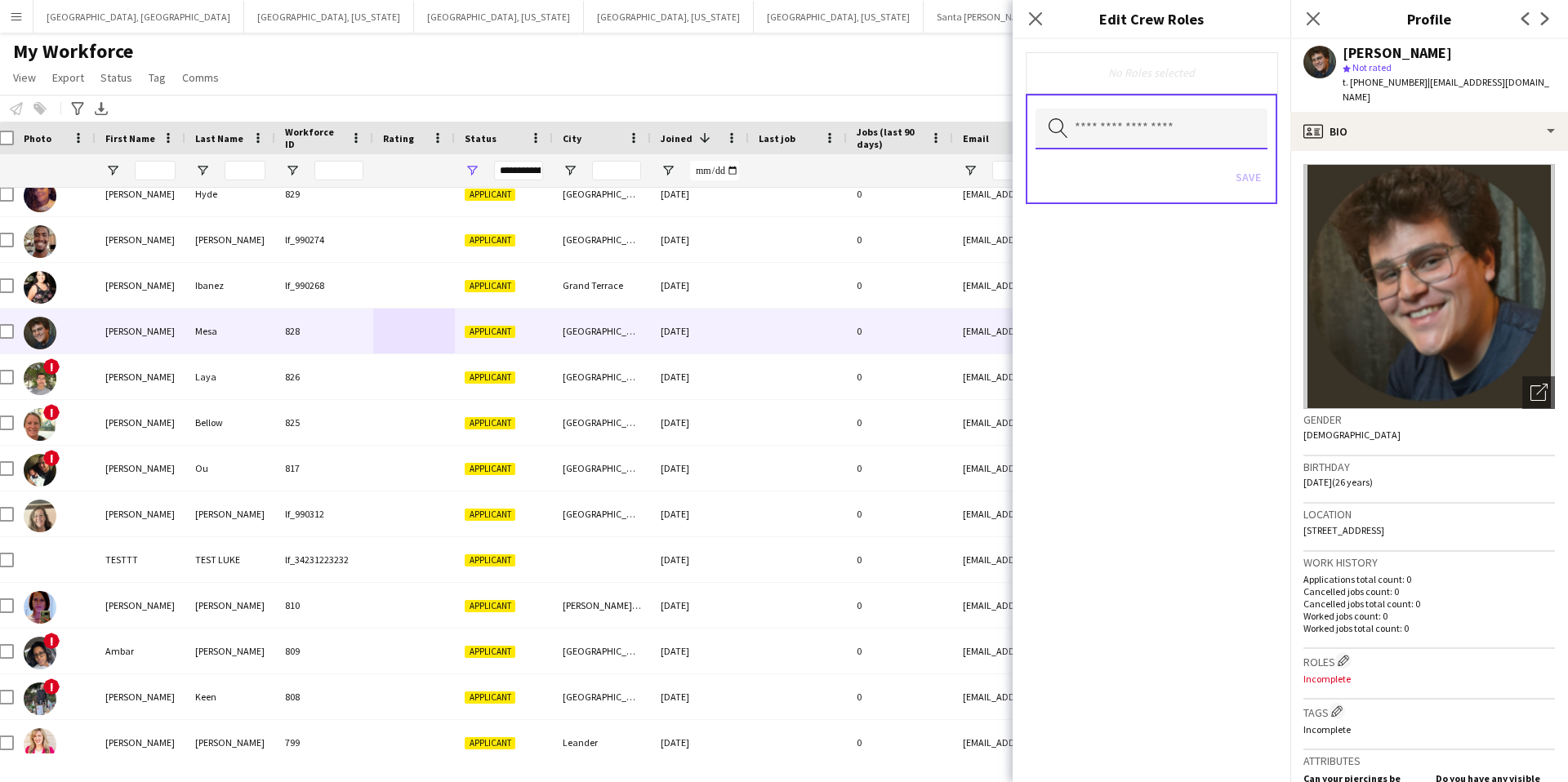
click at [1106, 135] on input "text" at bounding box center [1152, 129] width 232 height 41
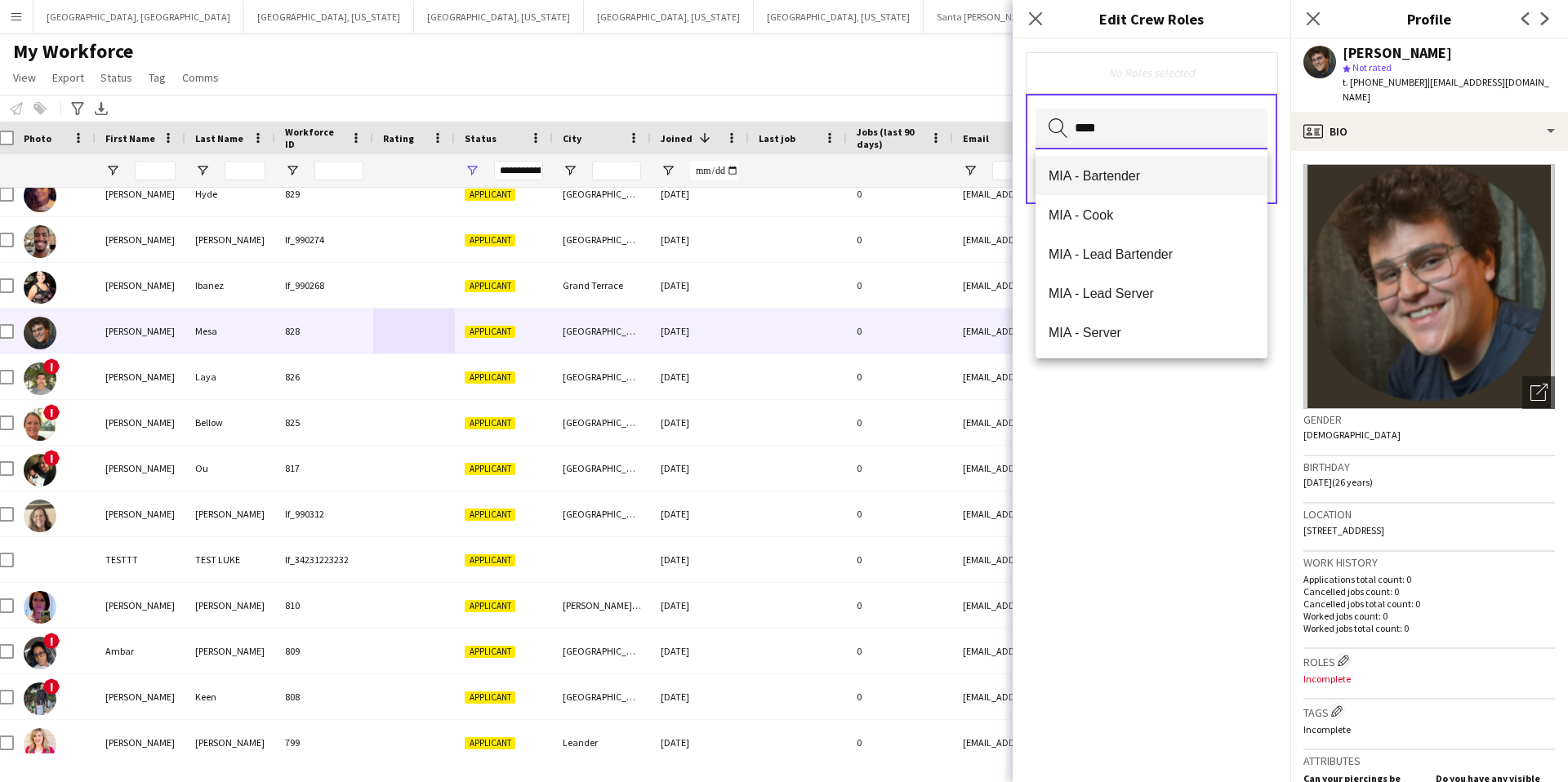
type input "***"
click at [1115, 178] on span "MIA - Bartender" at bounding box center [1152, 176] width 206 height 15
click at [1184, 71] on div "MIA - Bartender Remove" at bounding box center [1152, 73] width 226 height 16
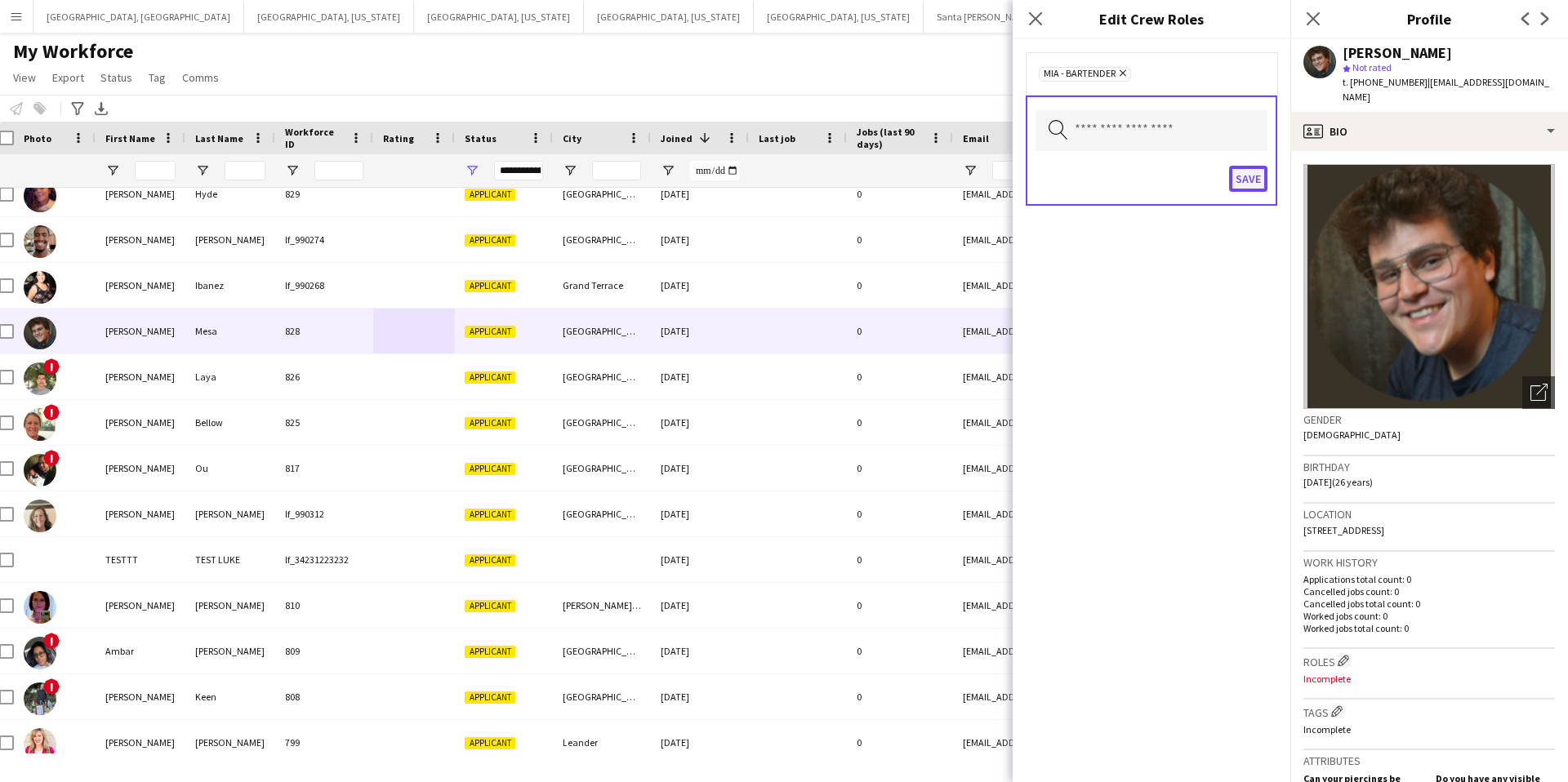
click at [1253, 178] on button "Save" at bounding box center [1249, 178] width 38 height 26
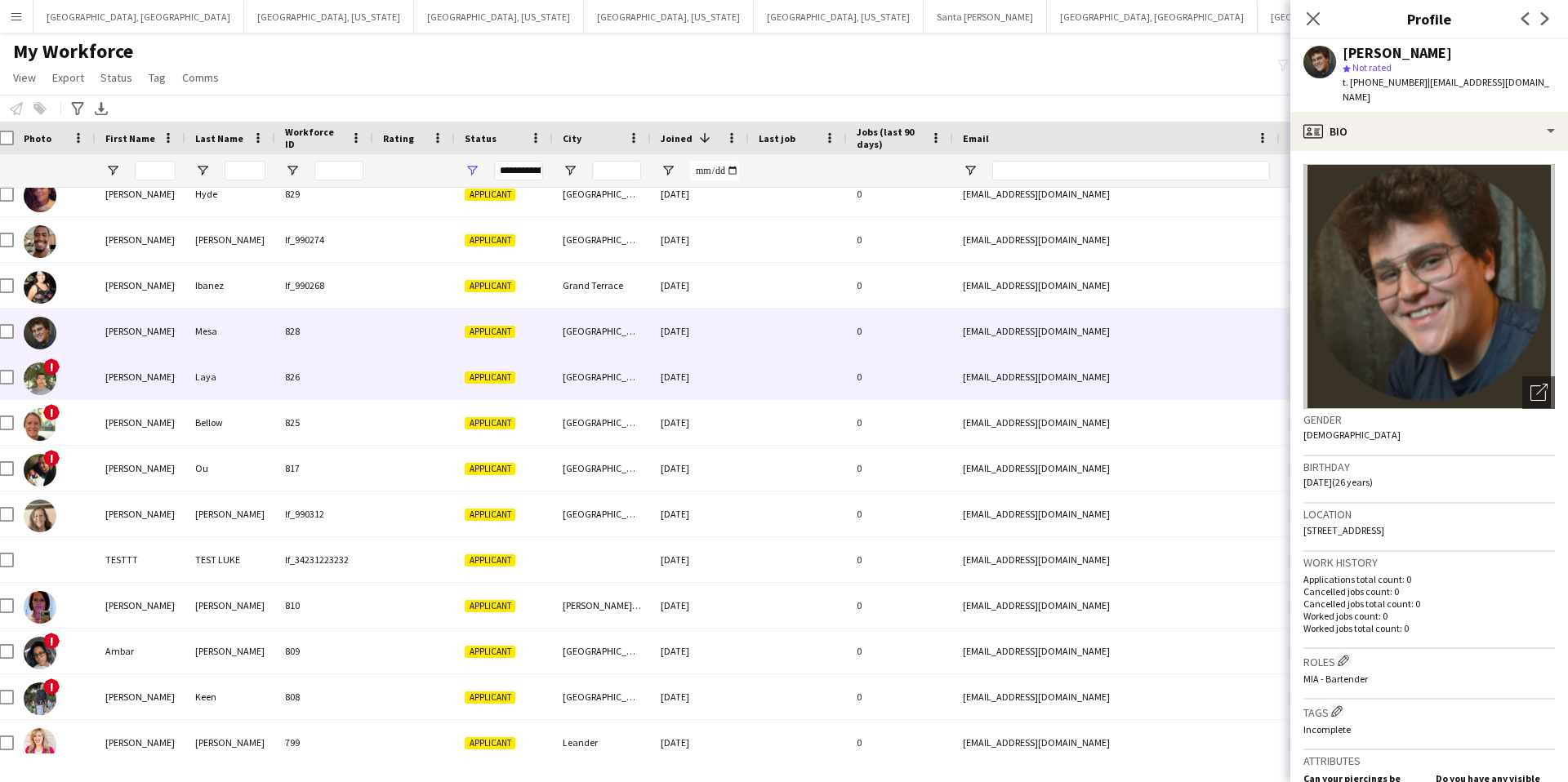
click at [340, 383] on div "826" at bounding box center [324, 376] width 98 height 45
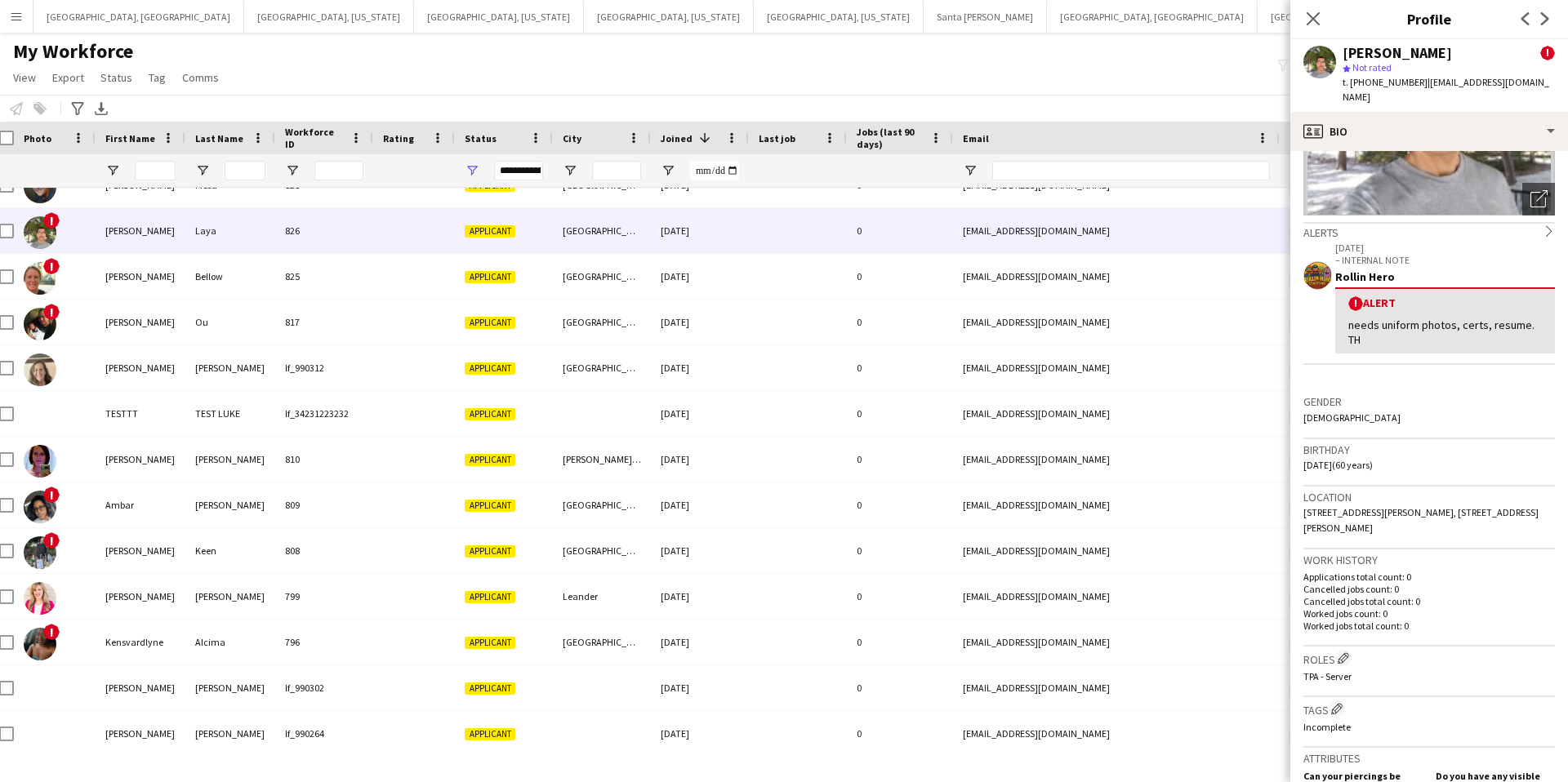
scroll to position [204, 0]
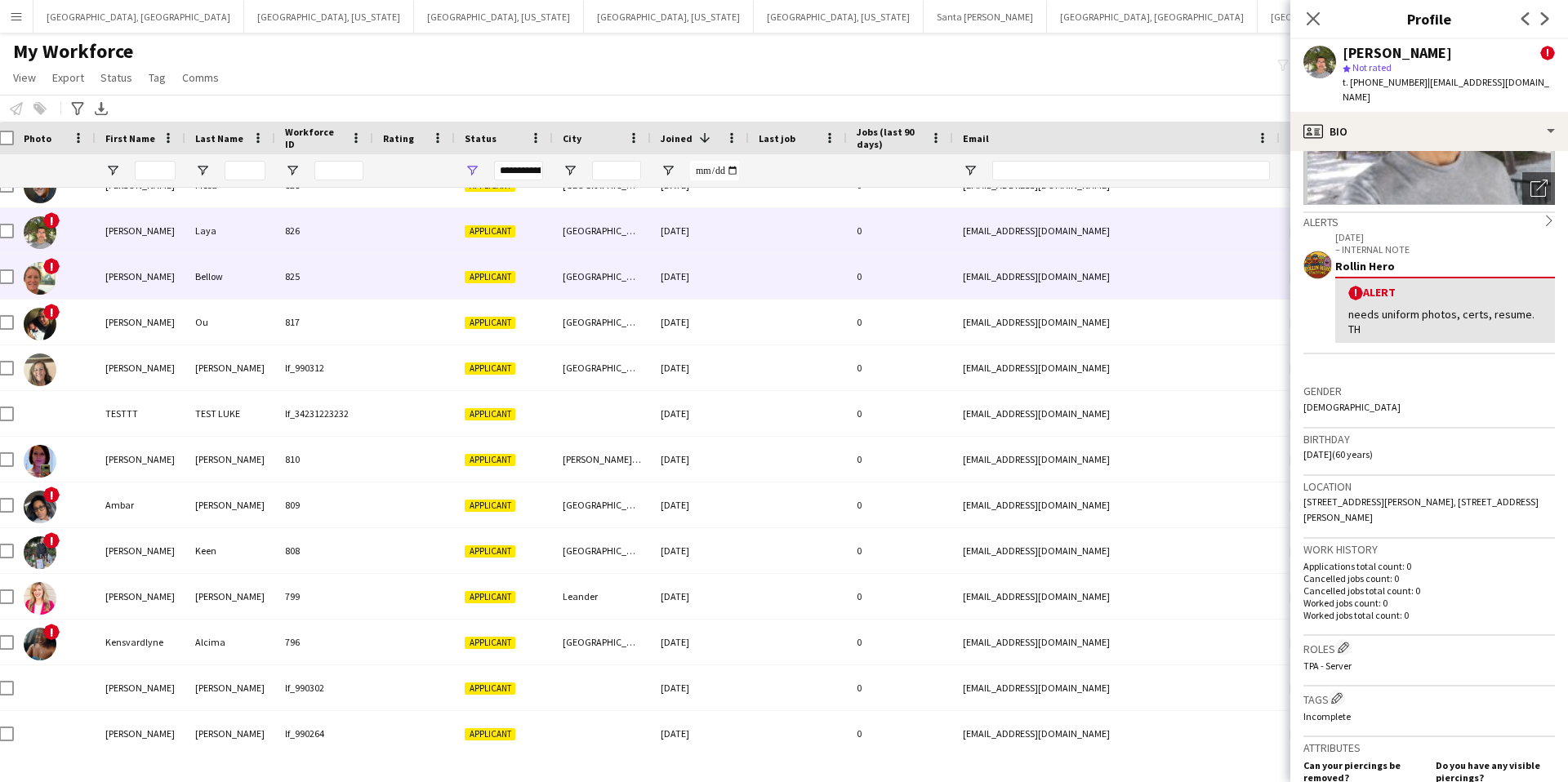
click at [192, 278] on div "Bellow" at bounding box center [231, 276] width 90 height 45
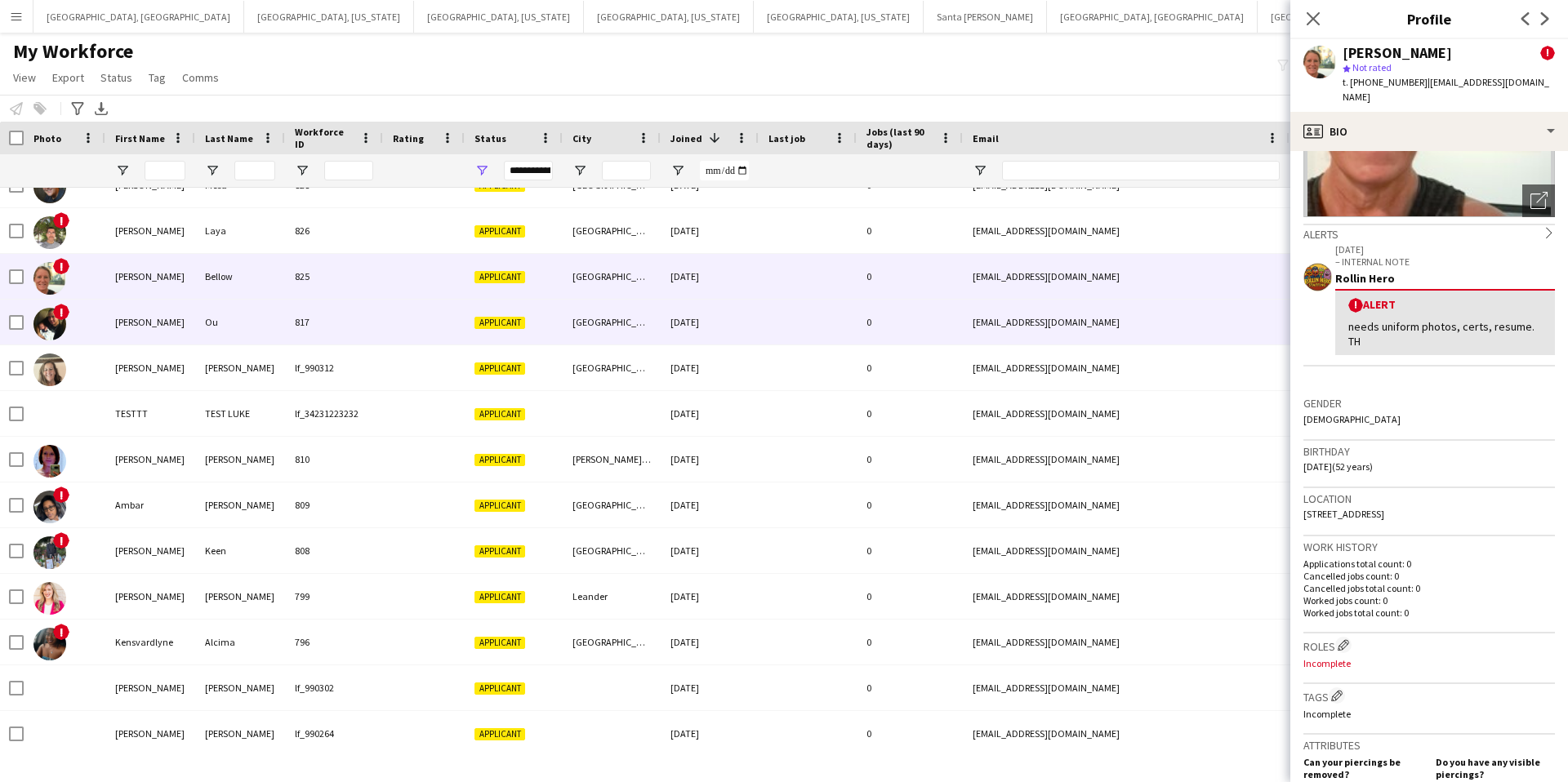
scroll to position [0, 4]
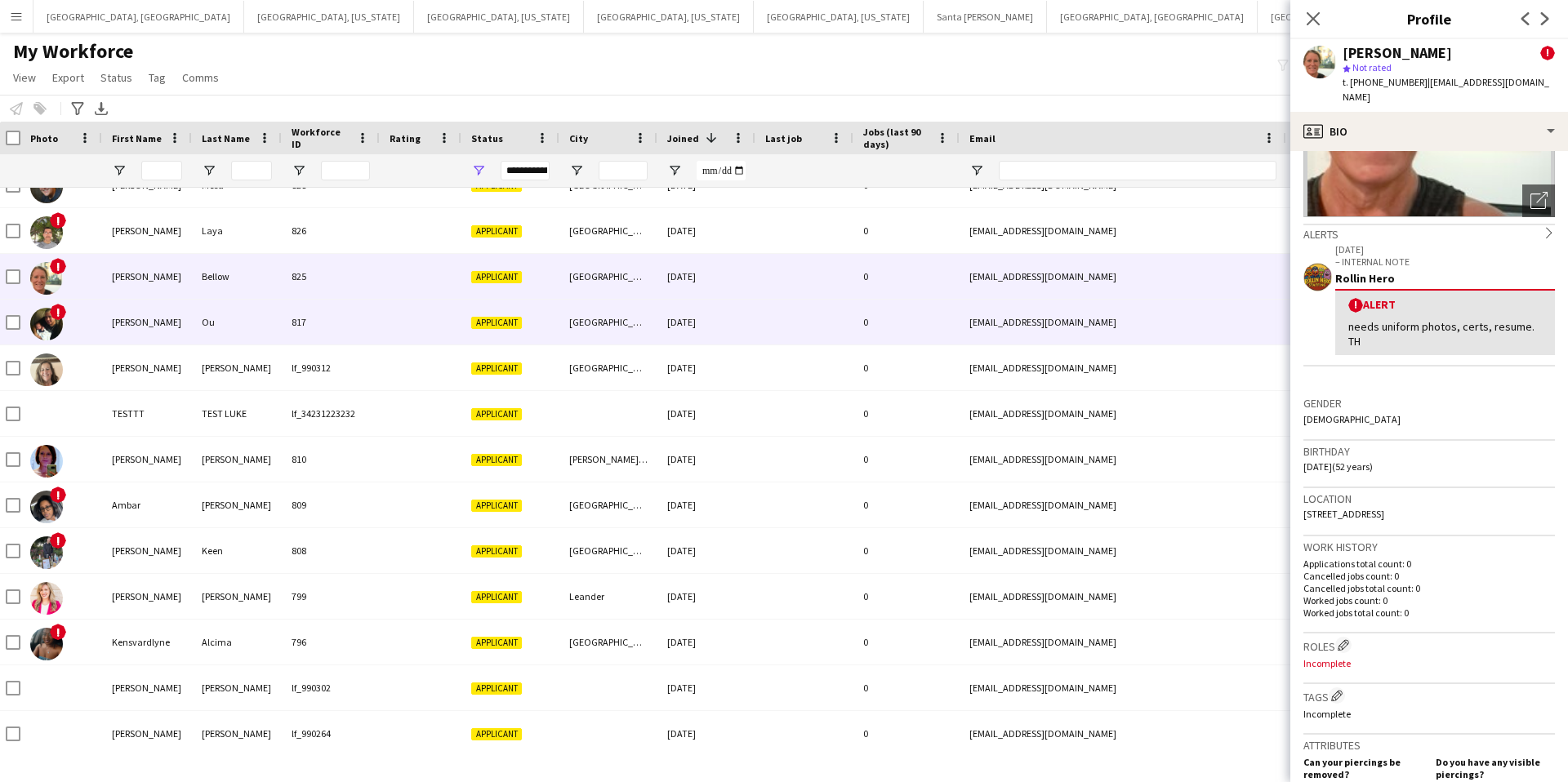
click at [386, 325] on div at bounding box center [421, 322] width 82 height 45
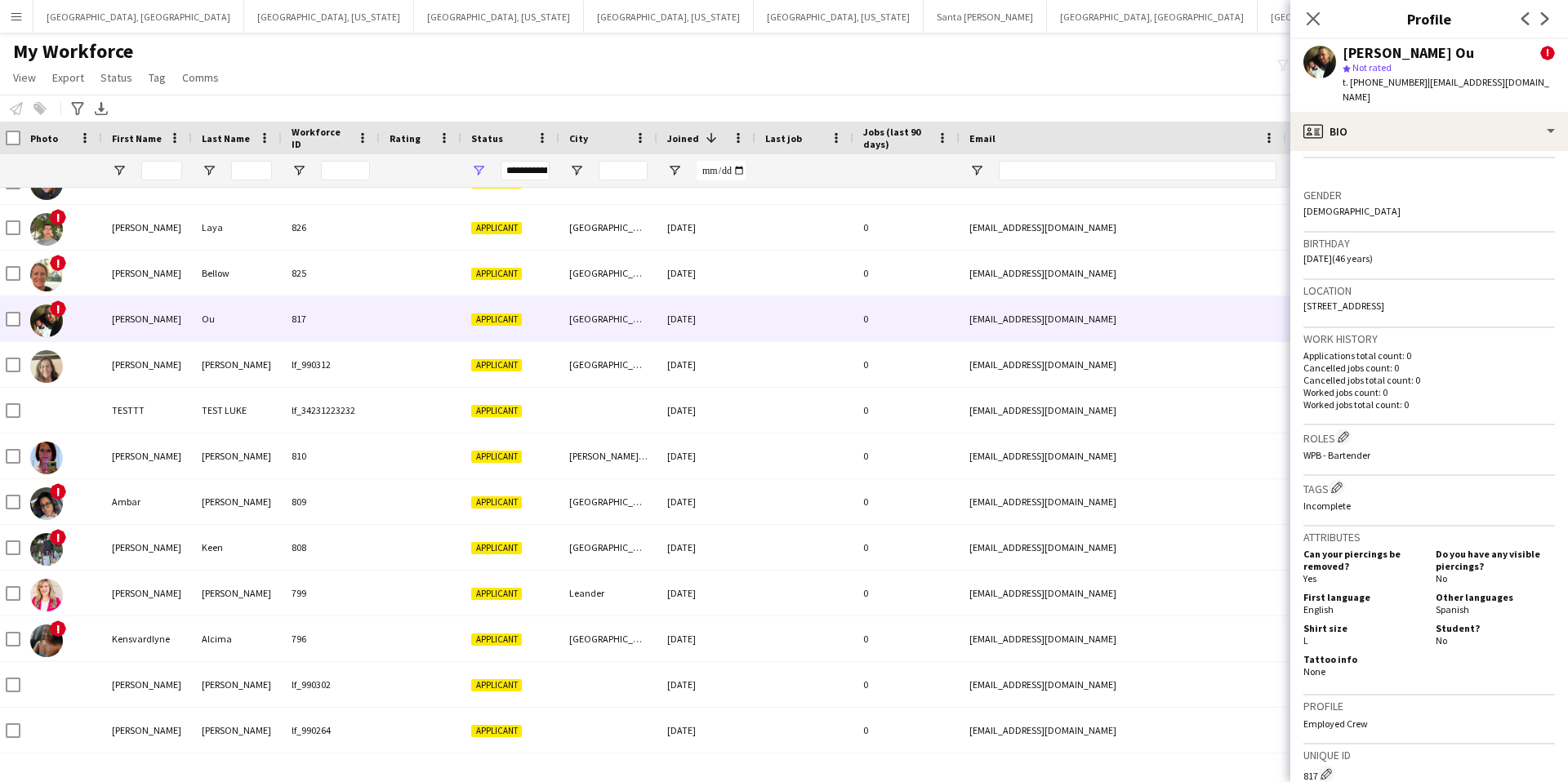
scroll to position [401, 0]
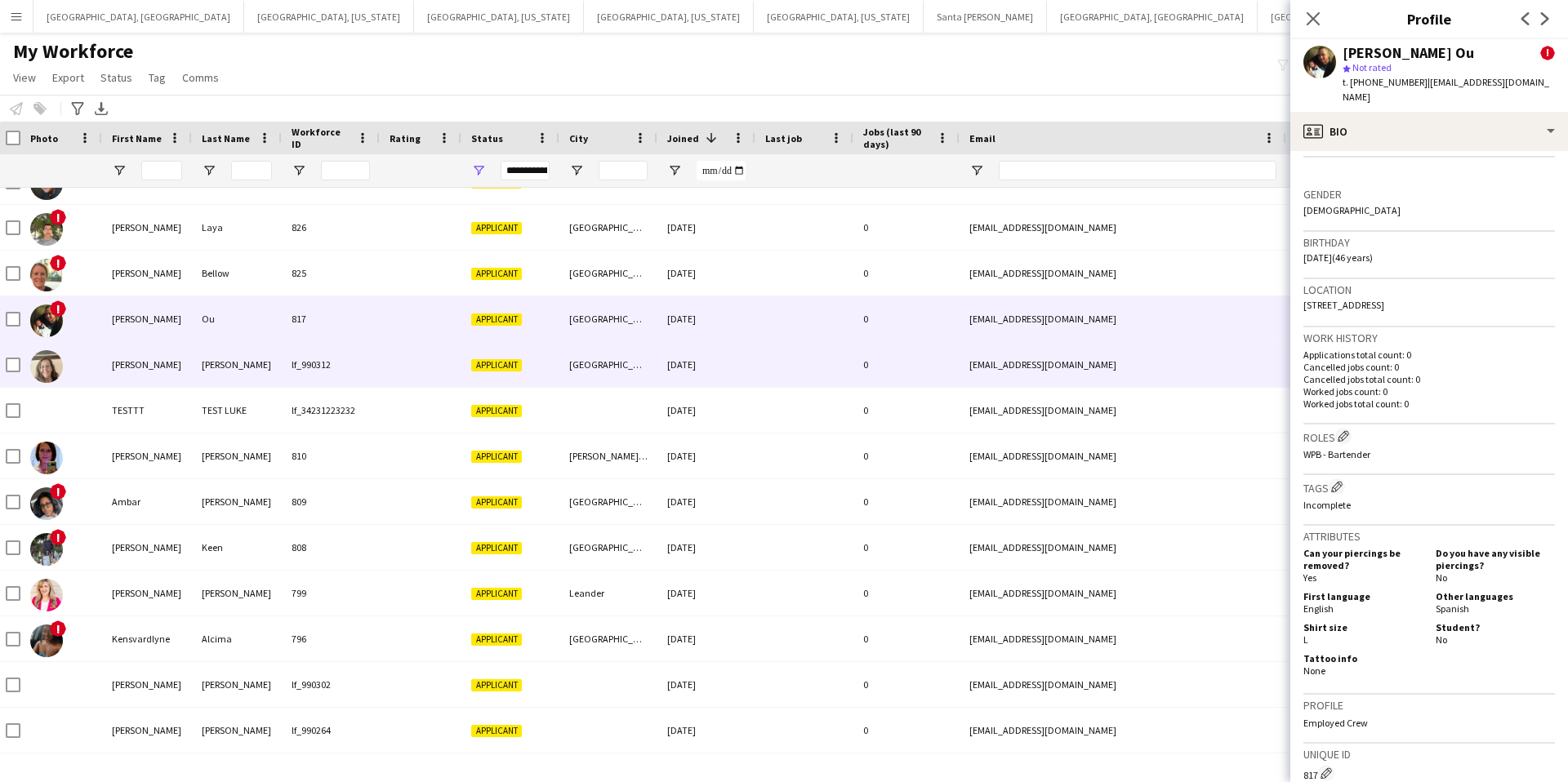
click at [372, 375] on div "lf_990312" at bounding box center [331, 364] width 98 height 45
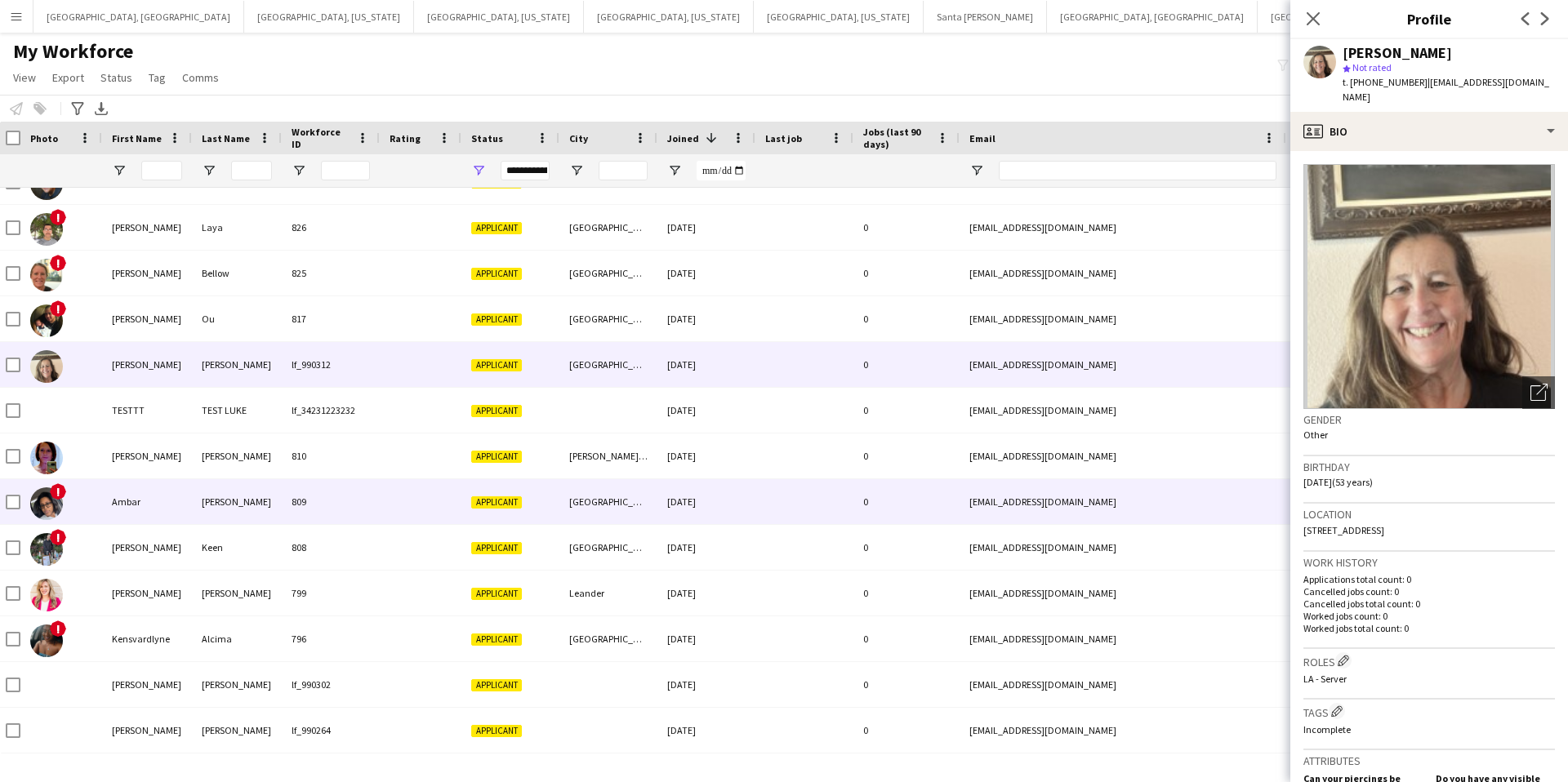
click at [375, 501] on div "809" at bounding box center [331, 501] width 98 height 45
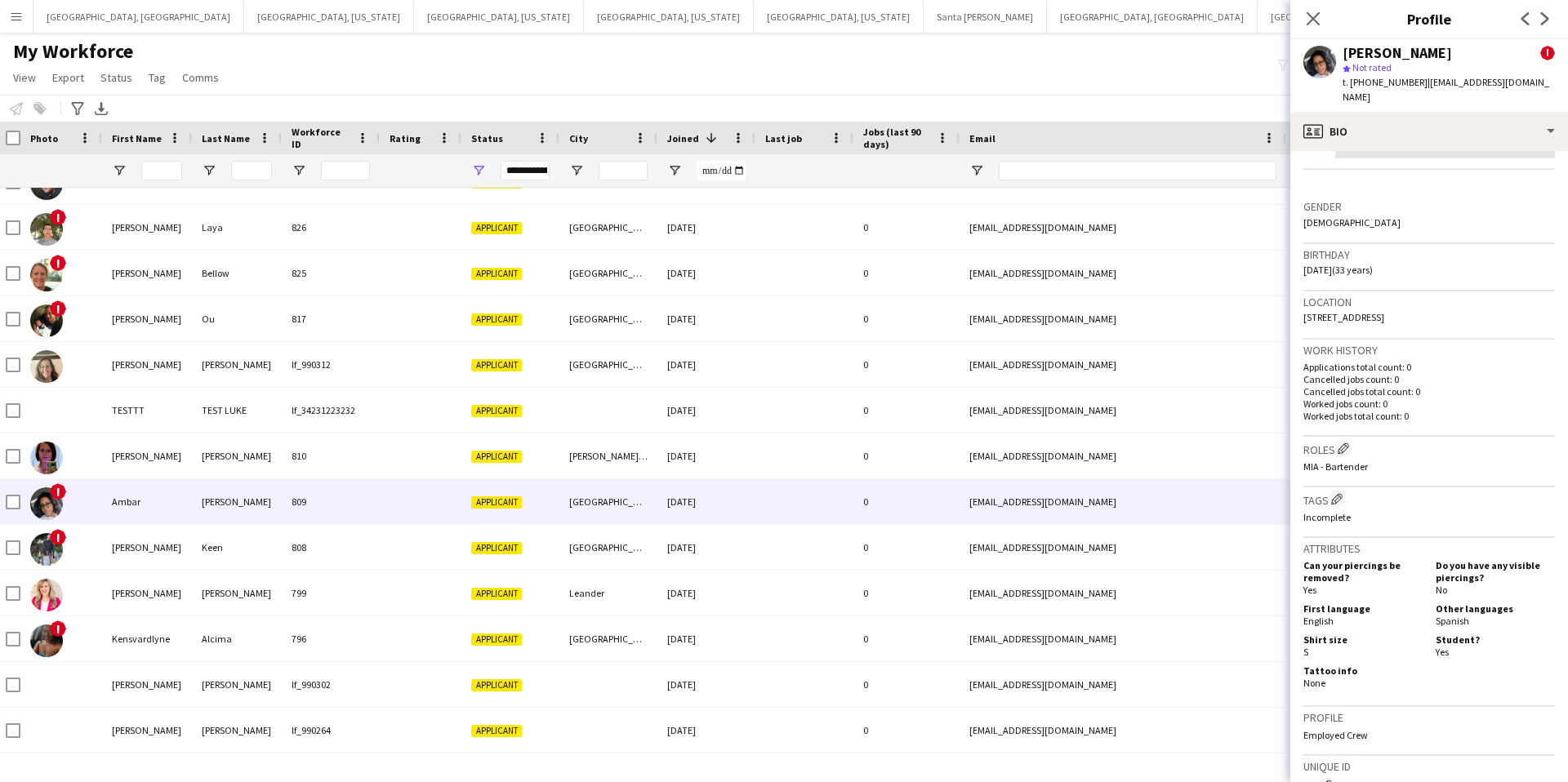
scroll to position [392, 0]
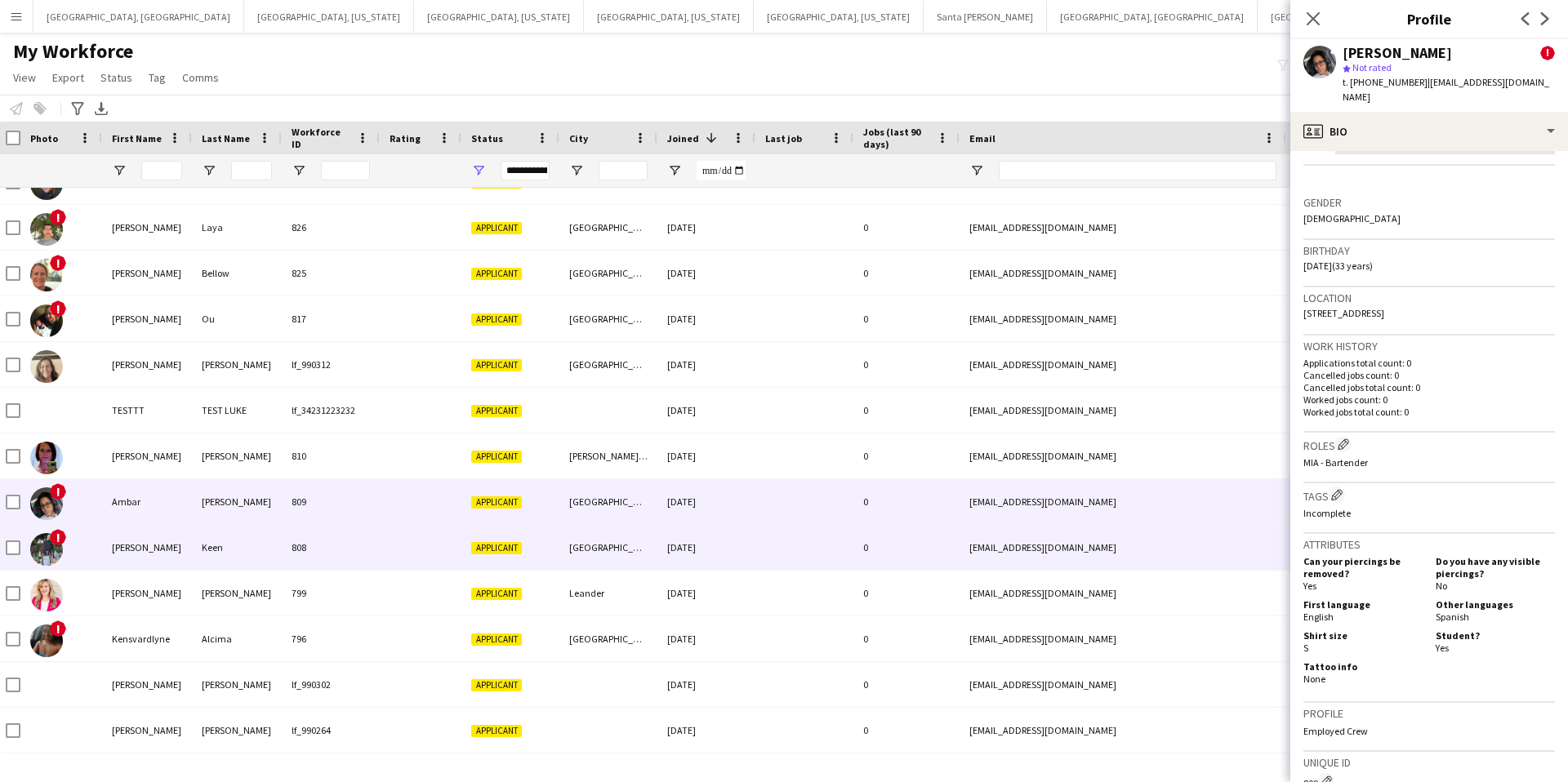
click at [375, 547] on div "808" at bounding box center [331, 547] width 98 height 45
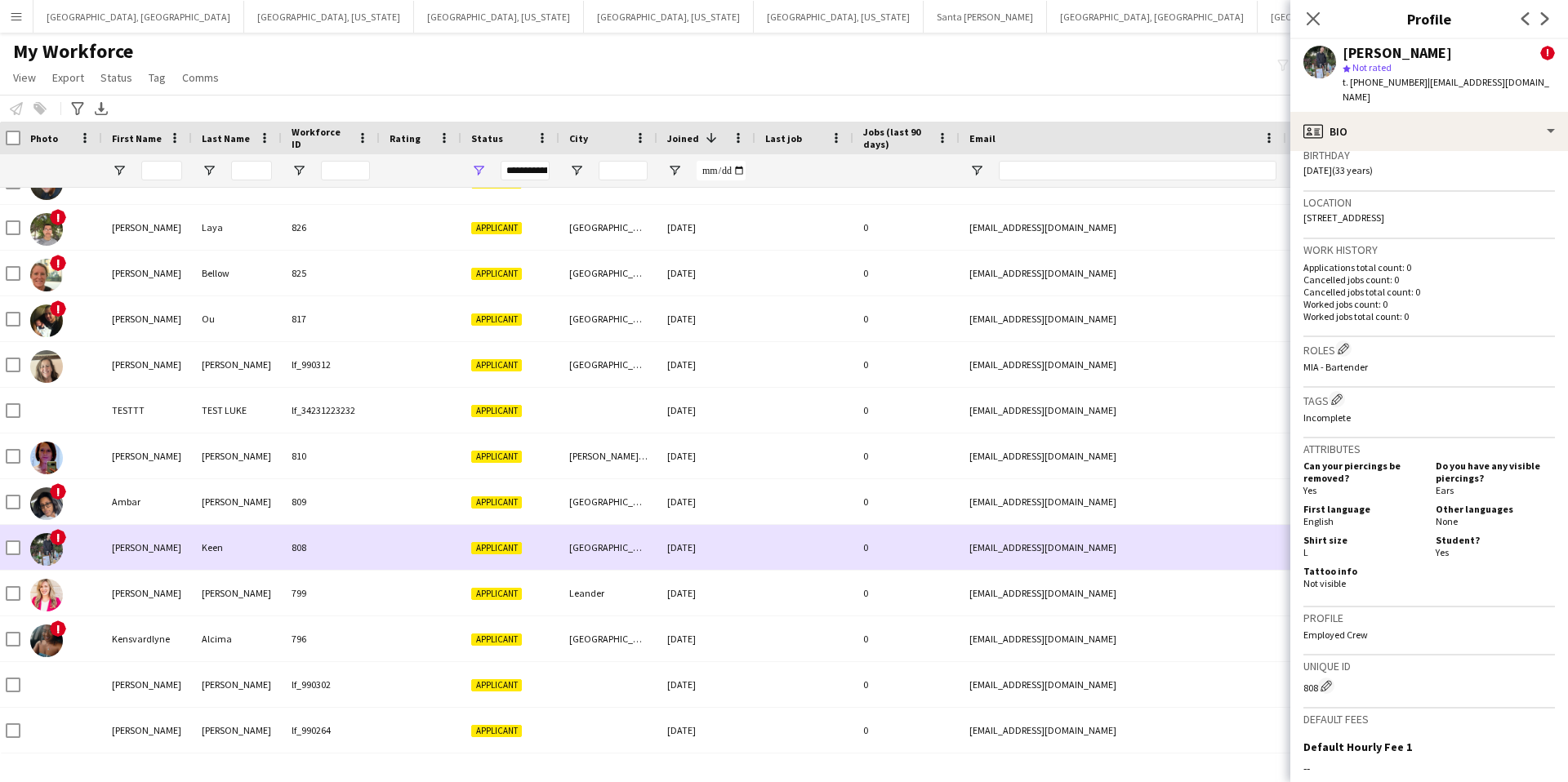
scroll to position [302, 0]
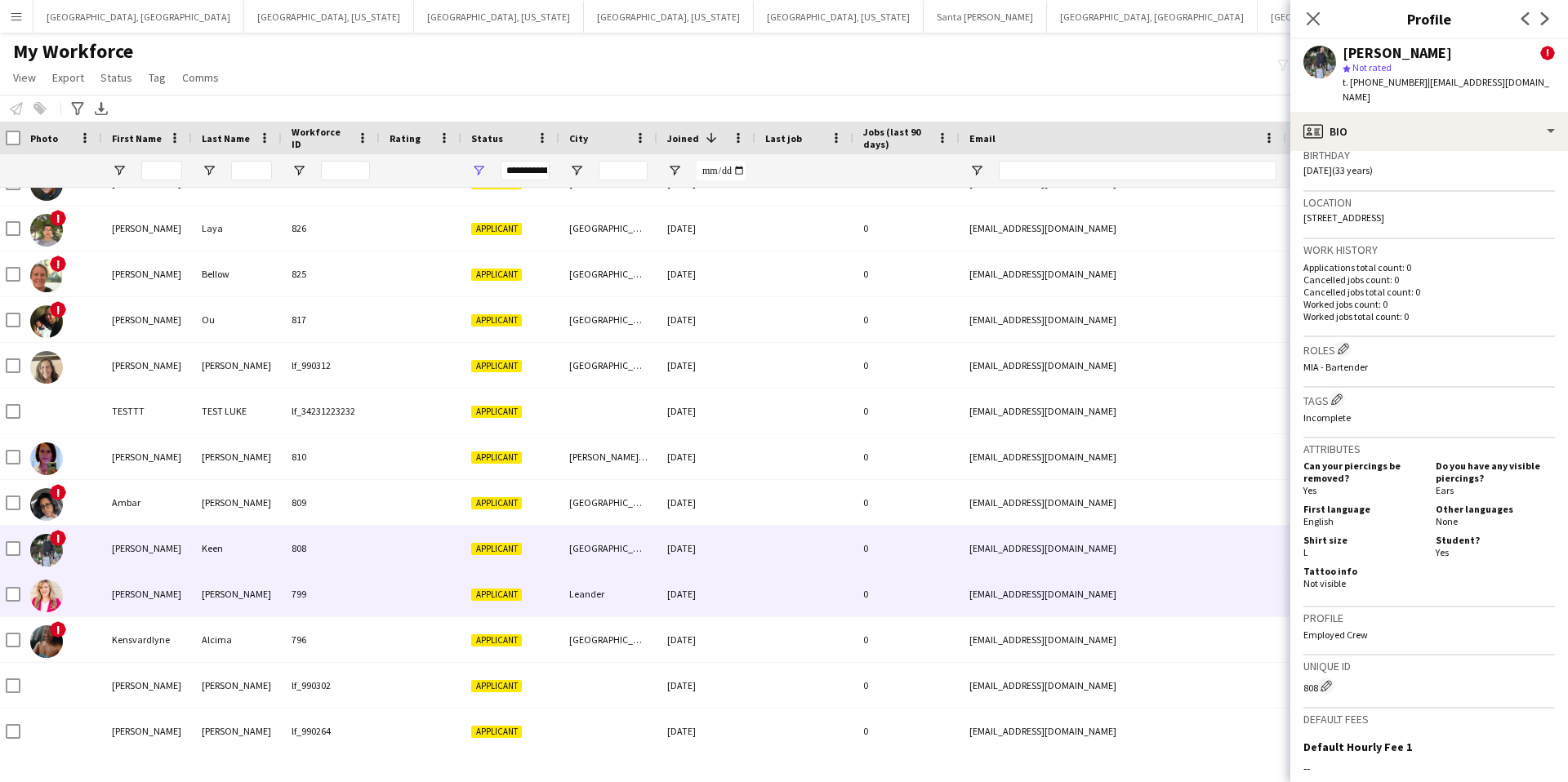
click at [404, 592] on div at bounding box center [421, 593] width 82 height 45
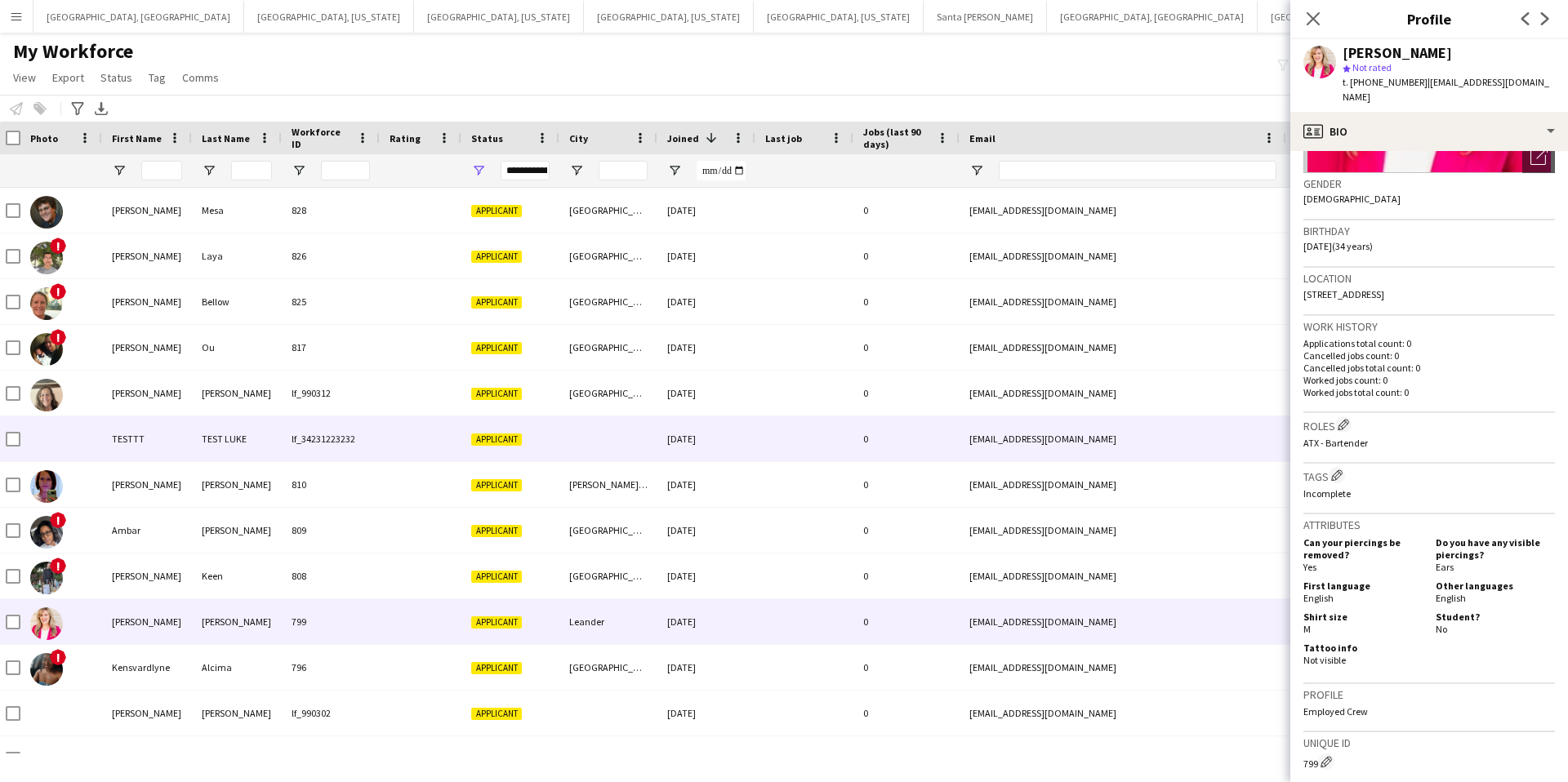
scroll to position [271, 0]
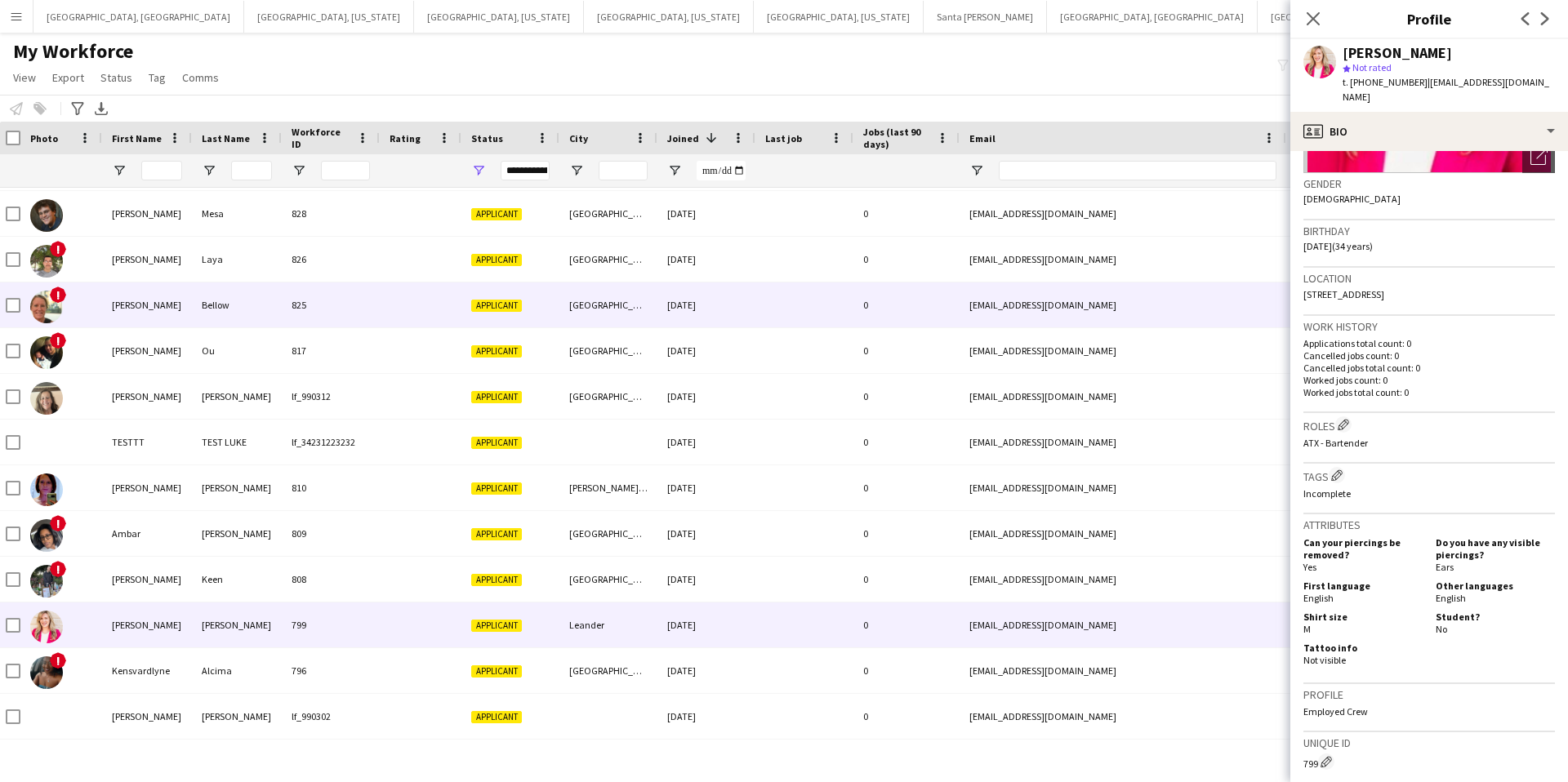
click at [382, 312] on div at bounding box center [421, 305] width 82 height 45
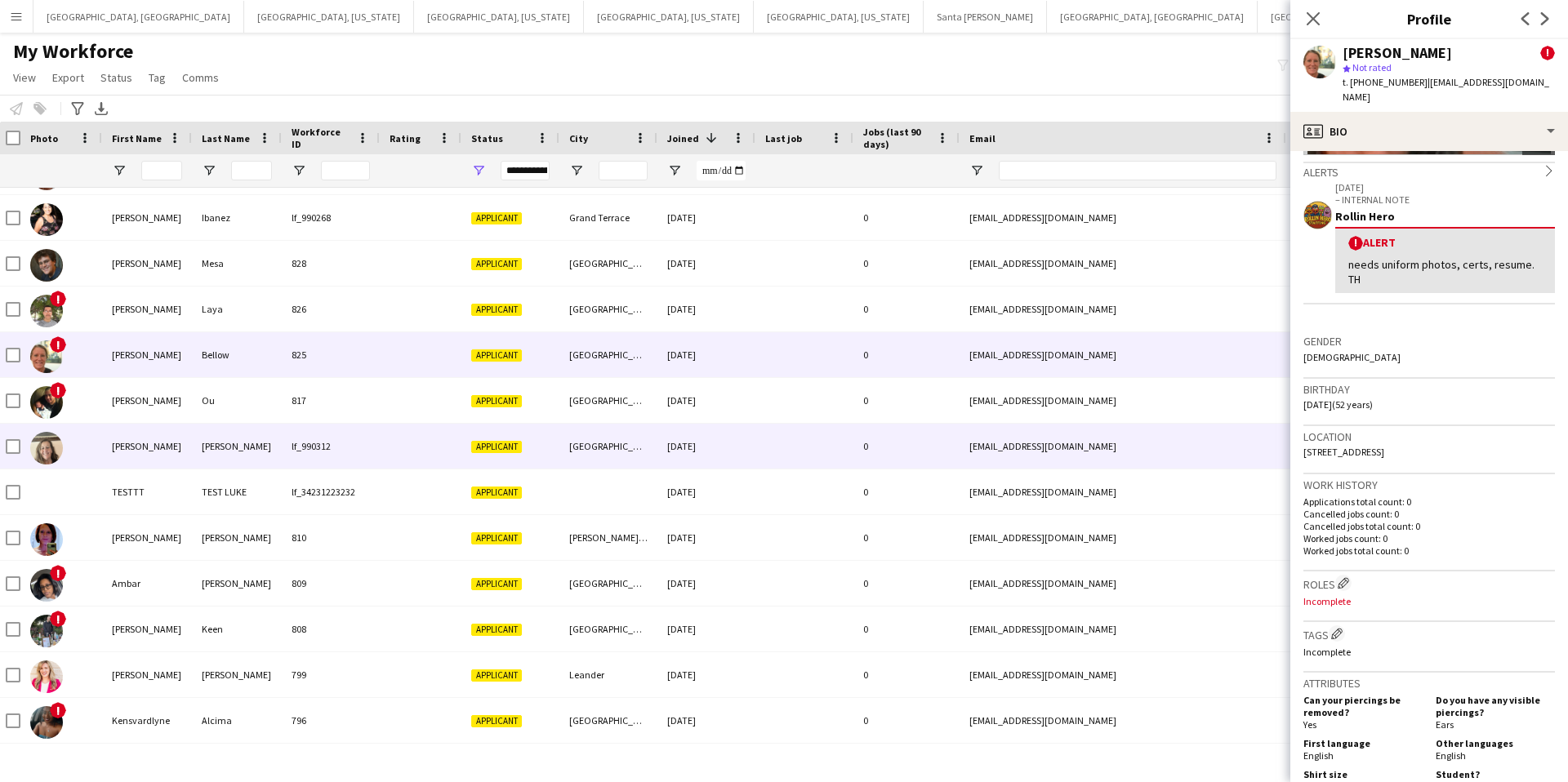
scroll to position [213, 0]
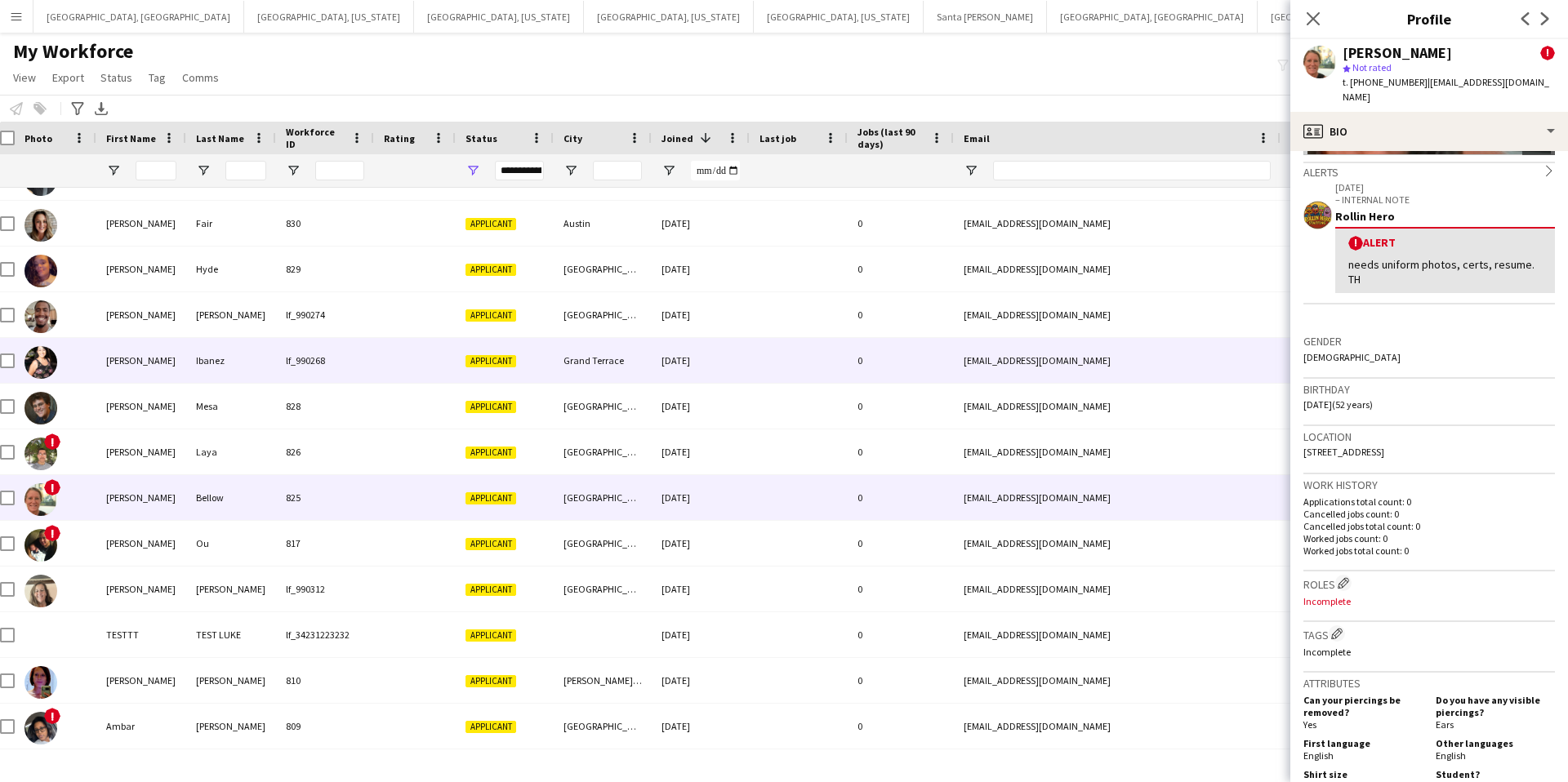
click at [339, 364] on div "lf_990268" at bounding box center [325, 360] width 98 height 45
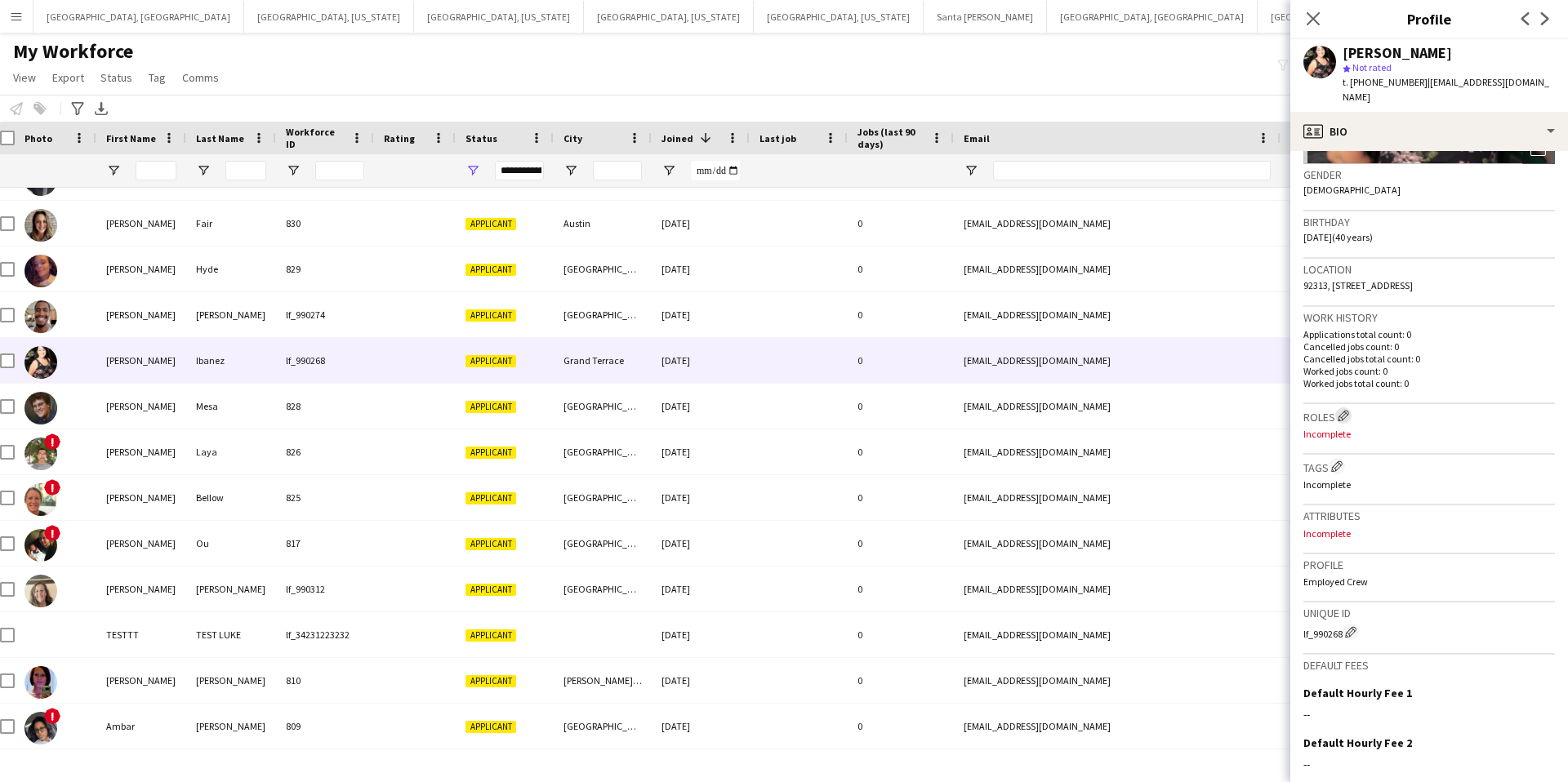
click at [1350, 410] on app-icon "Edit crew company roles" at bounding box center [1344, 415] width 11 height 11
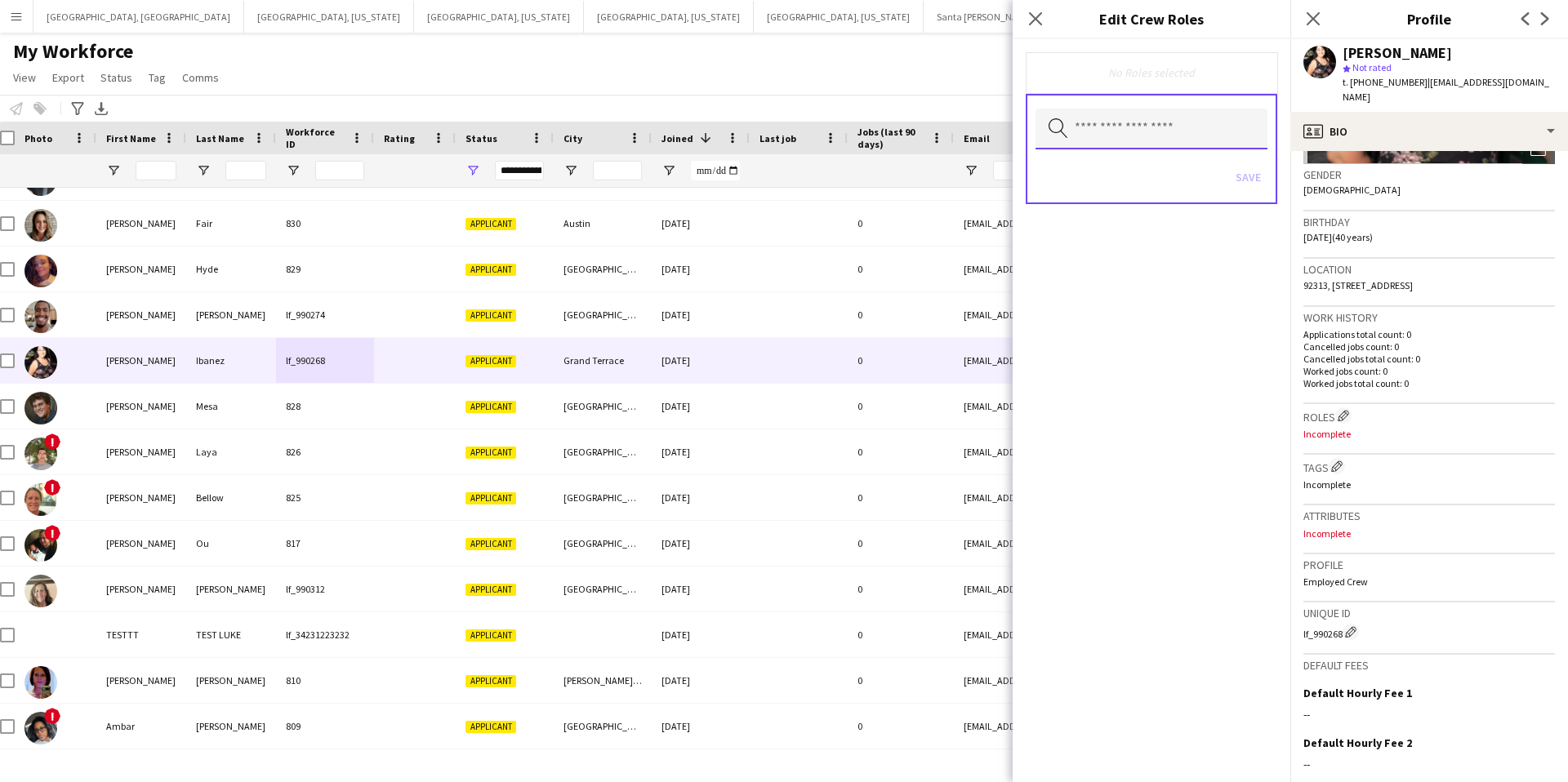
click at [1108, 129] on input "text" at bounding box center [1152, 129] width 232 height 41
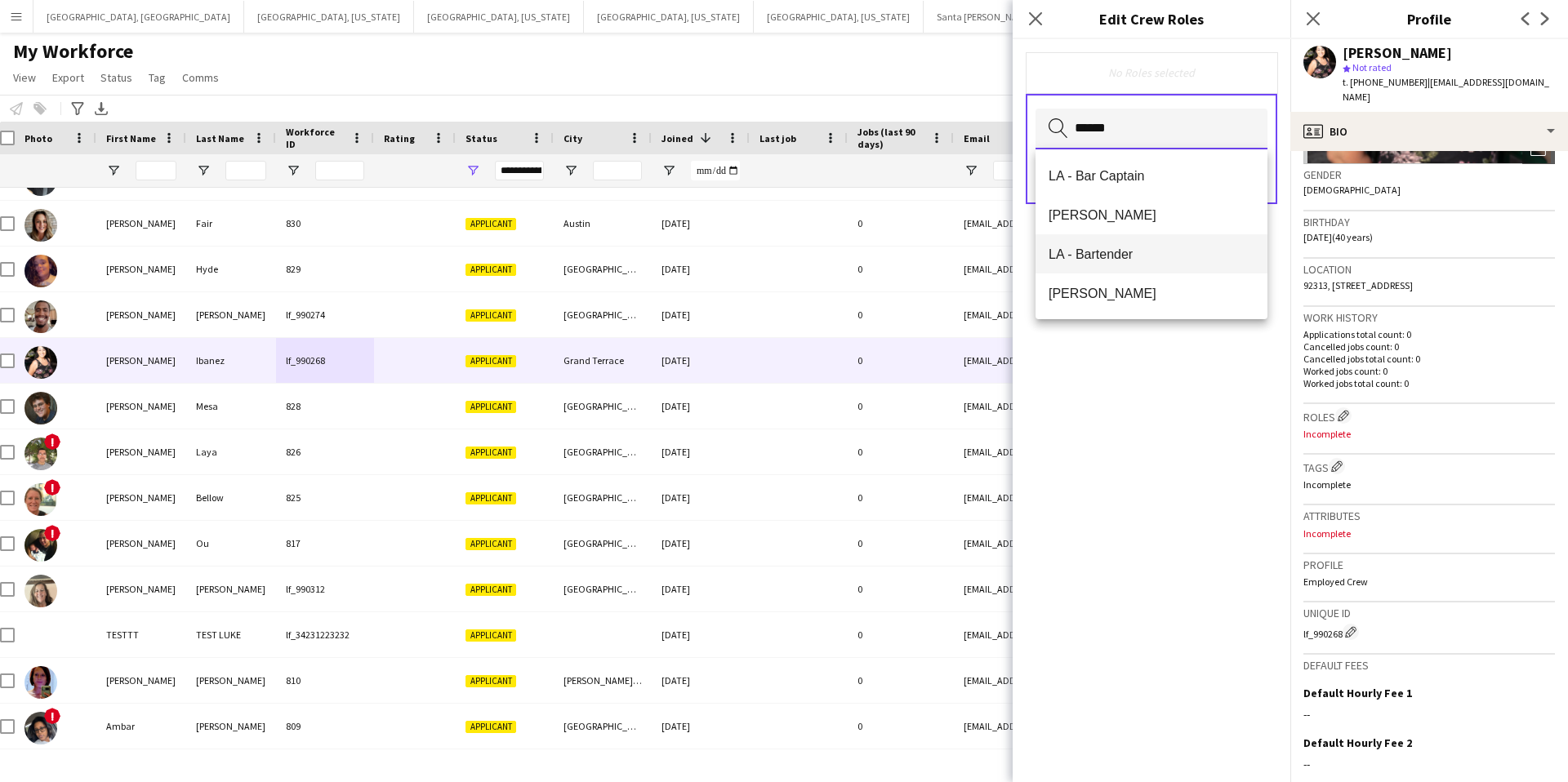
type input "******"
click at [1136, 251] on span "LA - Bartender" at bounding box center [1152, 254] width 206 height 15
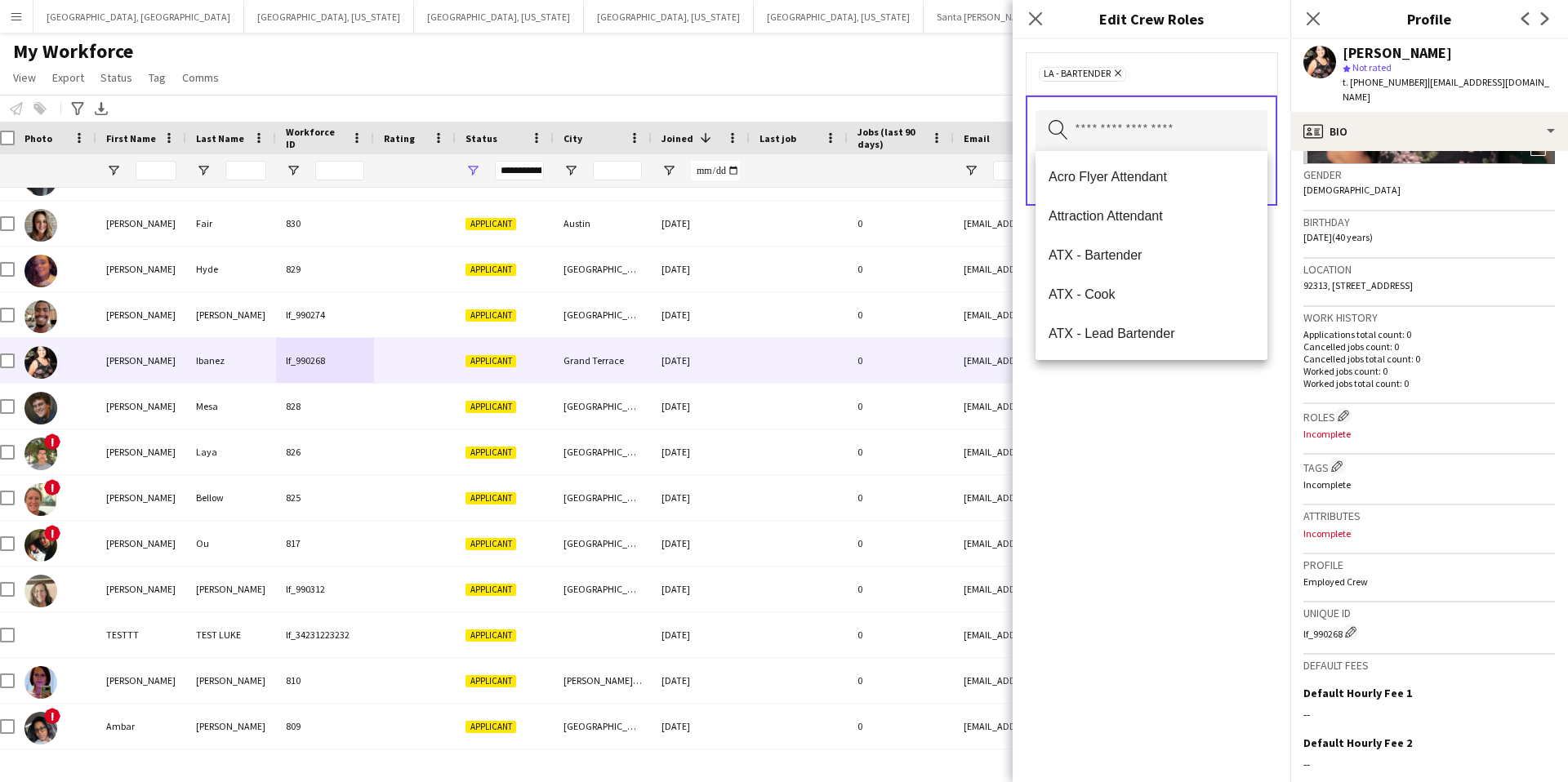
click at [1182, 70] on div "LA - Bartender Remove" at bounding box center [1152, 73] width 226 height 16
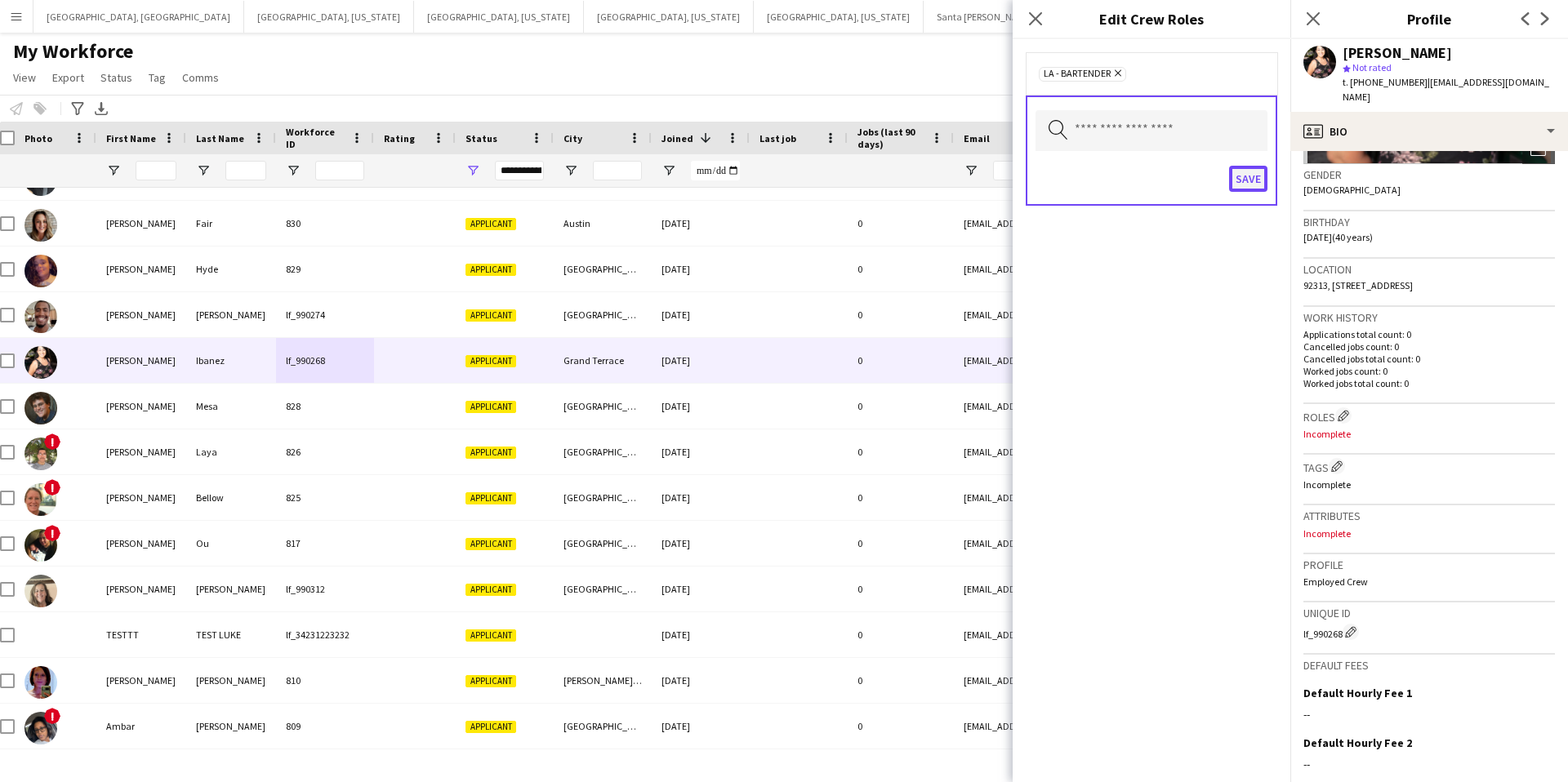
click at [1246, 177] on button "Save" at bounding box center [1249, 178] width 38 height 26
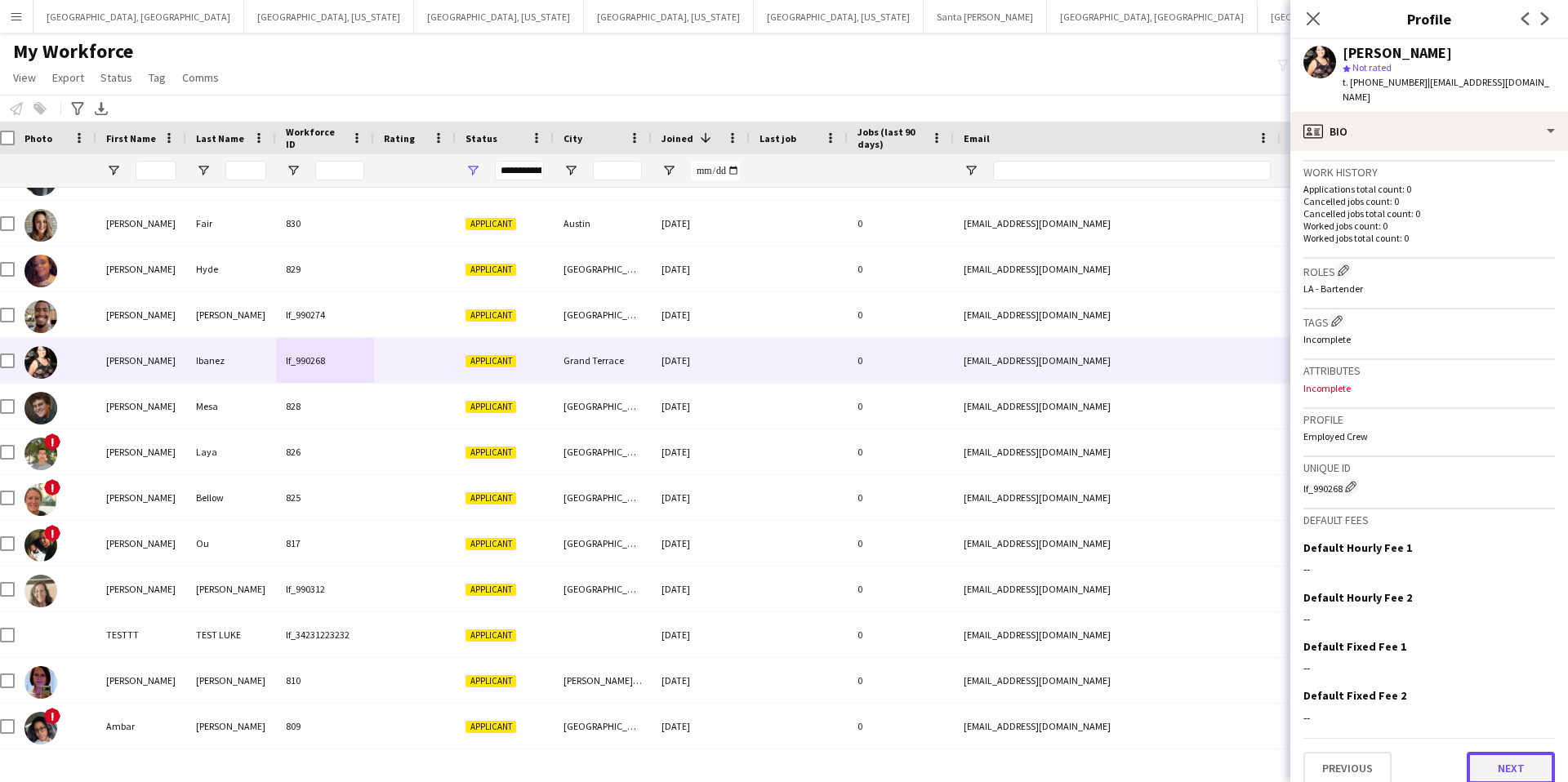
click at [1523, 752] on button "Next" at bounding box center [1511, 769] width 89 height 32
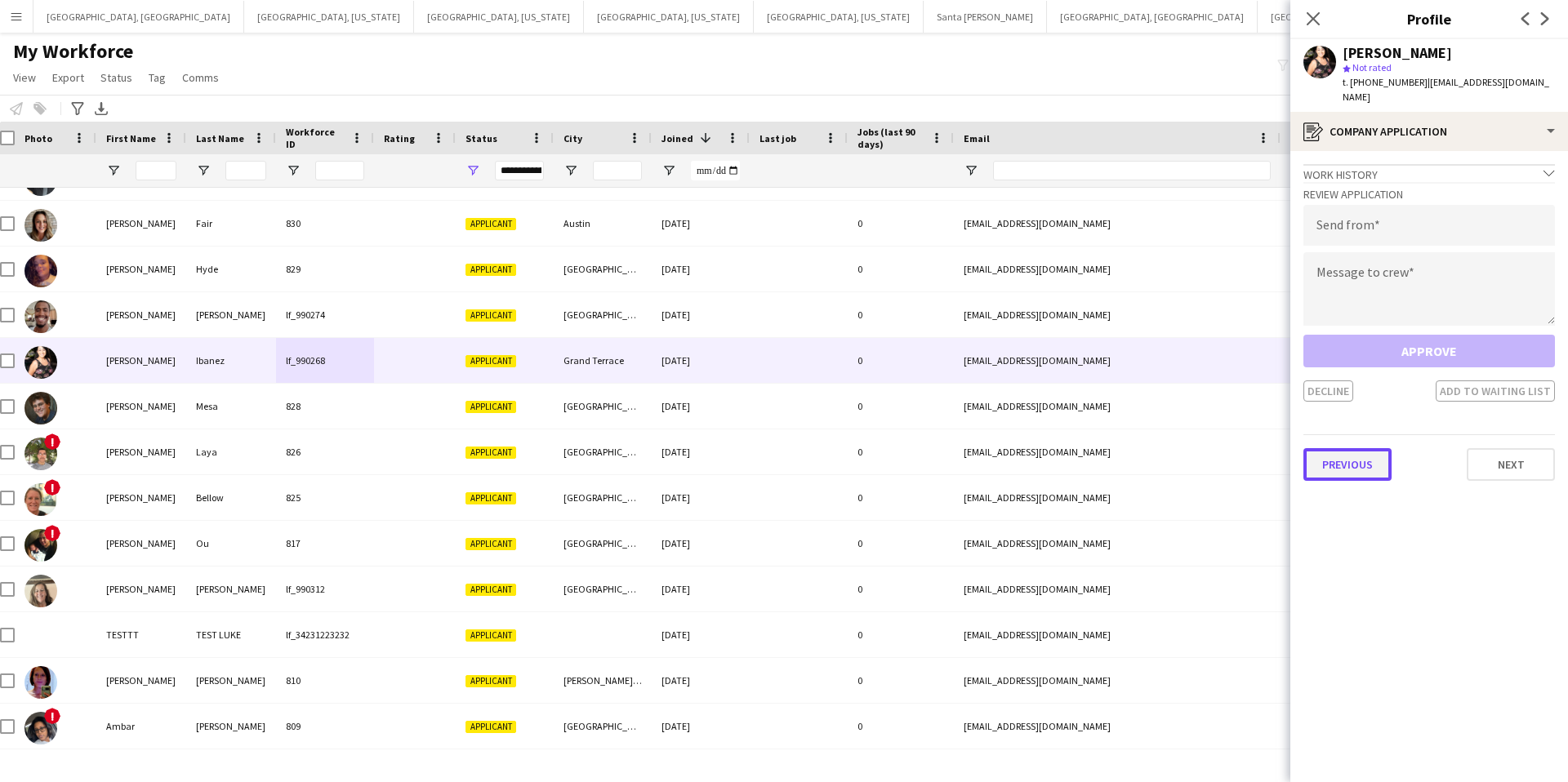
click at [1354, 460] on button "Previous" at bounding box center [1348, 465] width 89 height 32
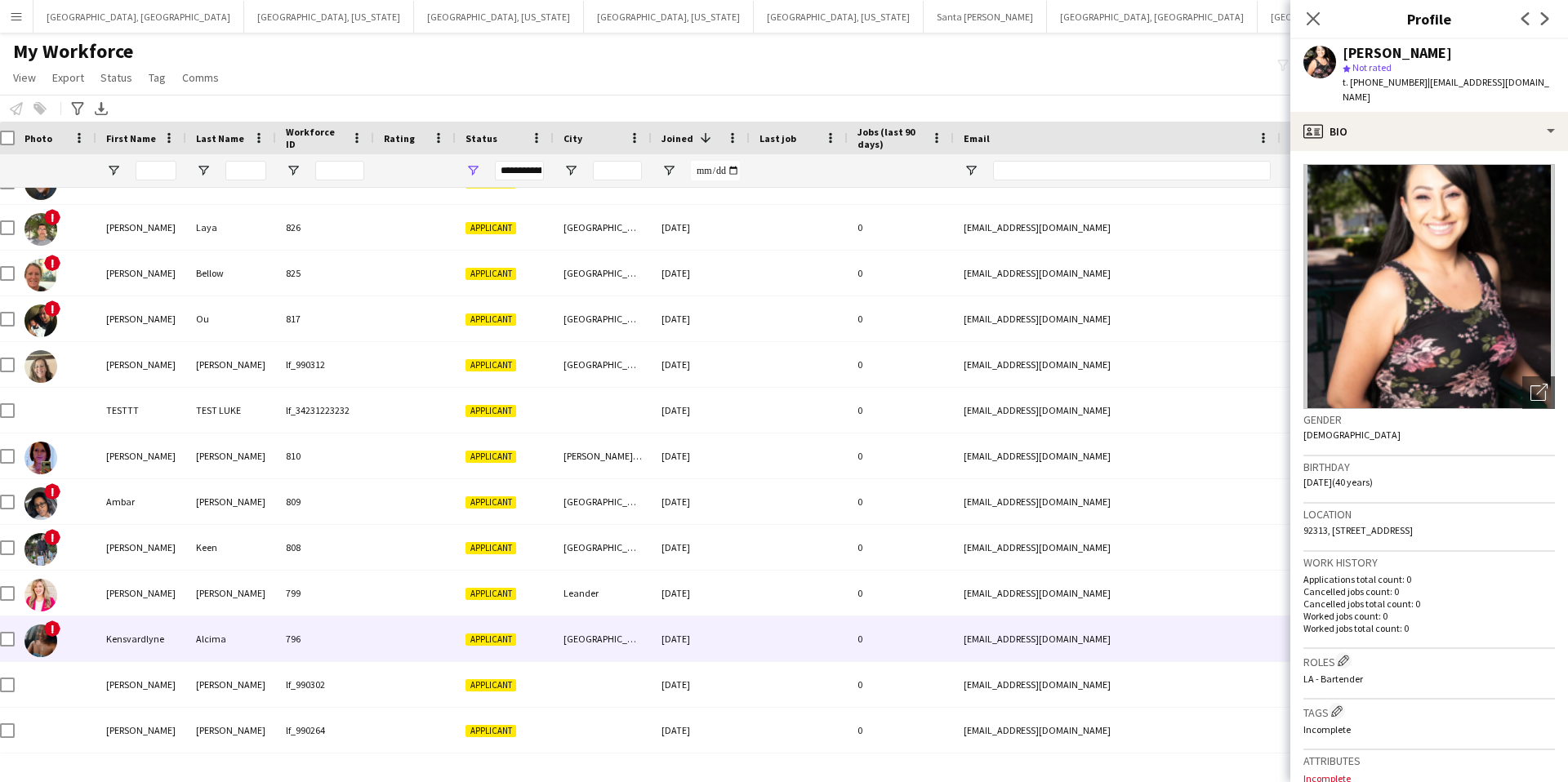
click at [408, 642] on div at bounding box center [415, 638] width 82 height 45
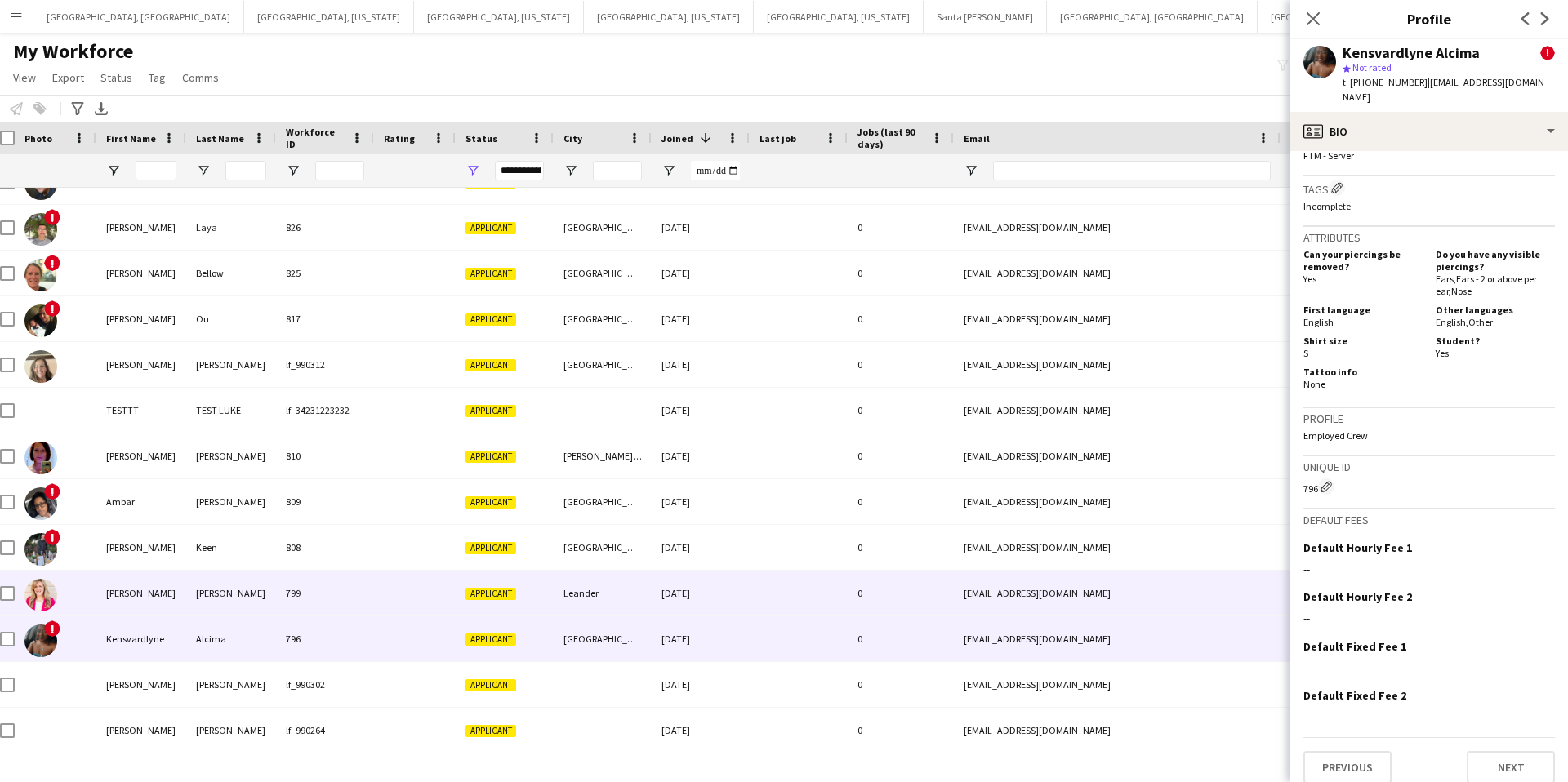
click at [378, 605] on div at bounding box center [415, 592] width 82 height 45
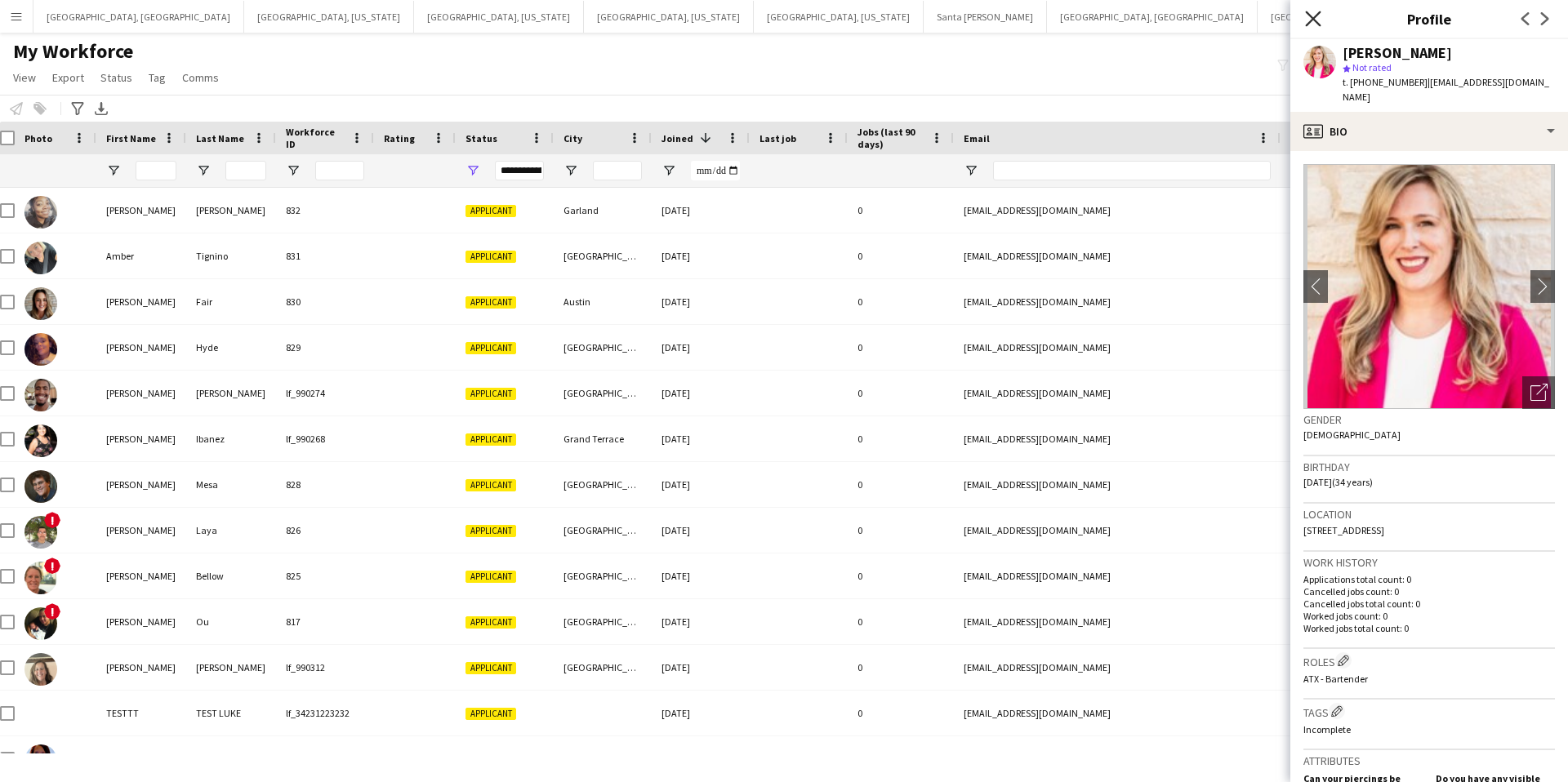
drag, startPoint x: 1330, startPoint y: 16, endPoint x: 1317, endPoint y: 16, distance: 13.0
click at [1330, 16] on div "Close pop-in" at bounding box center [1314, 18] width 46 height 37
drag, startPoint x: 1317, startPoint y: 16, endPoint x: 1262, endPoint y: 22, distance: 55.3
click at [1317, 16] on icon "Close pop-in" at bounding box center [1314, 19] width 13 height 13
